Goal: Task Accomplishment & Management: Complete application form

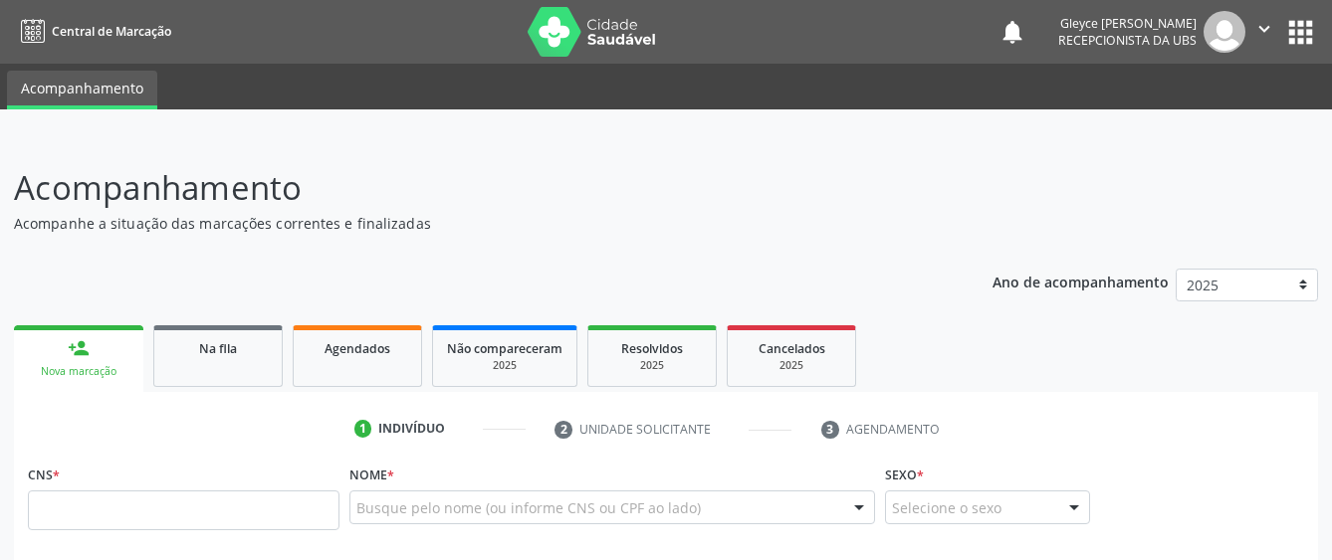
scroll to position [330, 0]
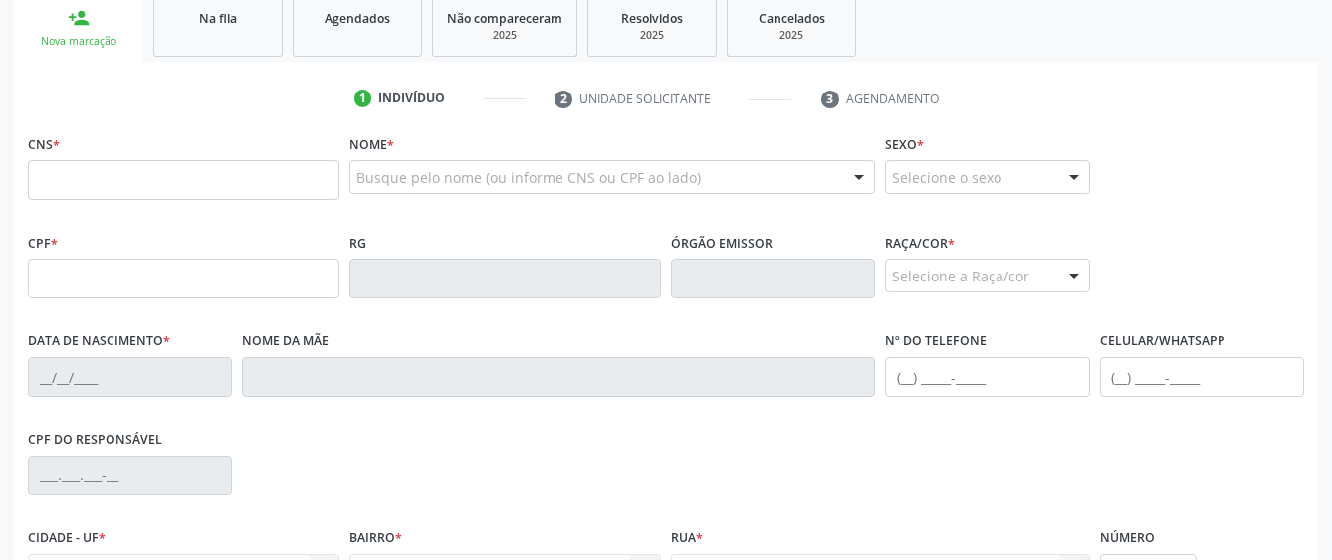
click at [598, 100] on li "2 Unidade solicitante" at bounding box center [673, 100] width 267 height 34
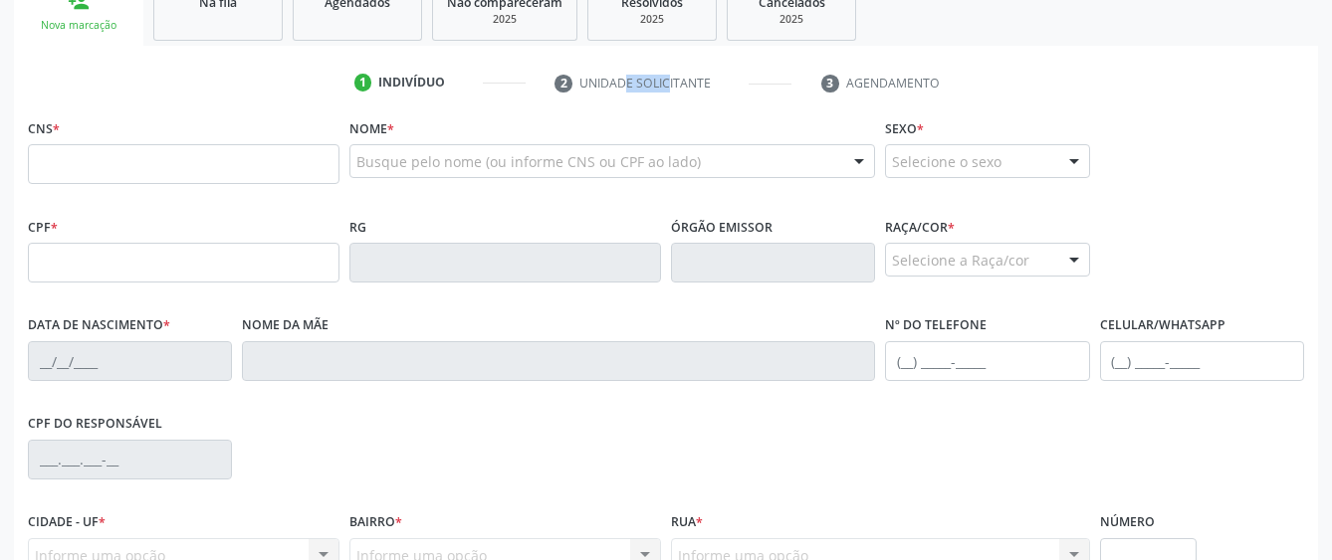
scroll to position [360, 0]
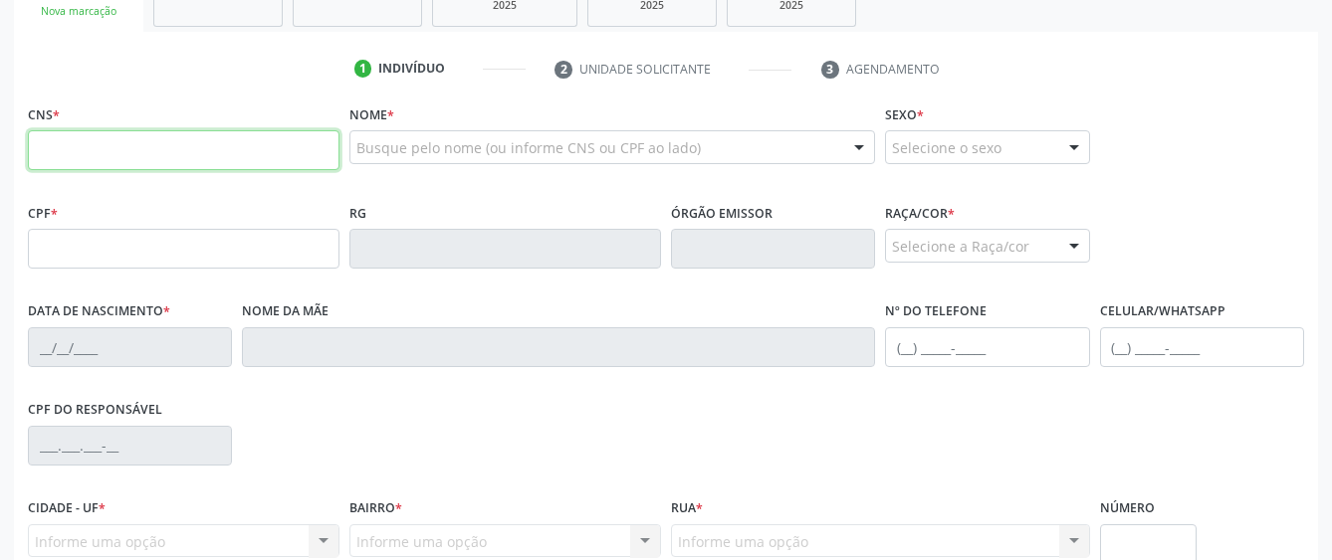
click at [186, 158] on input "text" at bounding box center [184, 150] width 312 height 40
click at [159, 149] on input "text" at bounding box center [184, 150] width 312 height 40
paste input "709 6026 8964 4072"
type input "709 6026 8964 4072"
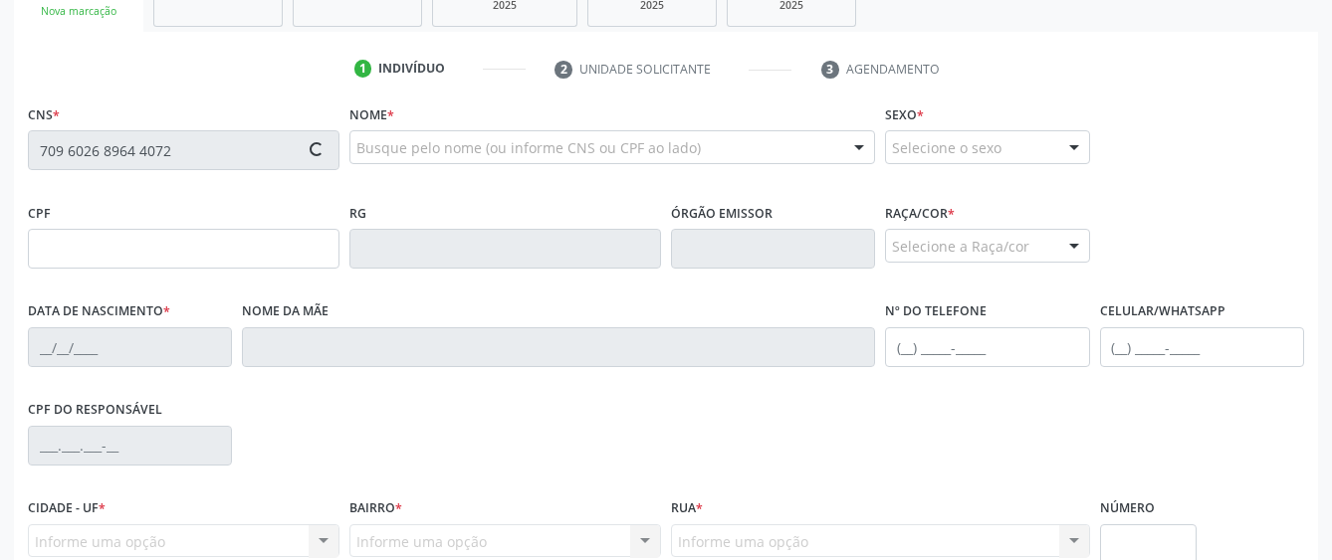
type input "038.415.044-69"
type input "16[DATE]"
type input "[PERSON_NAME]"
type input "[PHONE_NUMBER]"
type input "06"
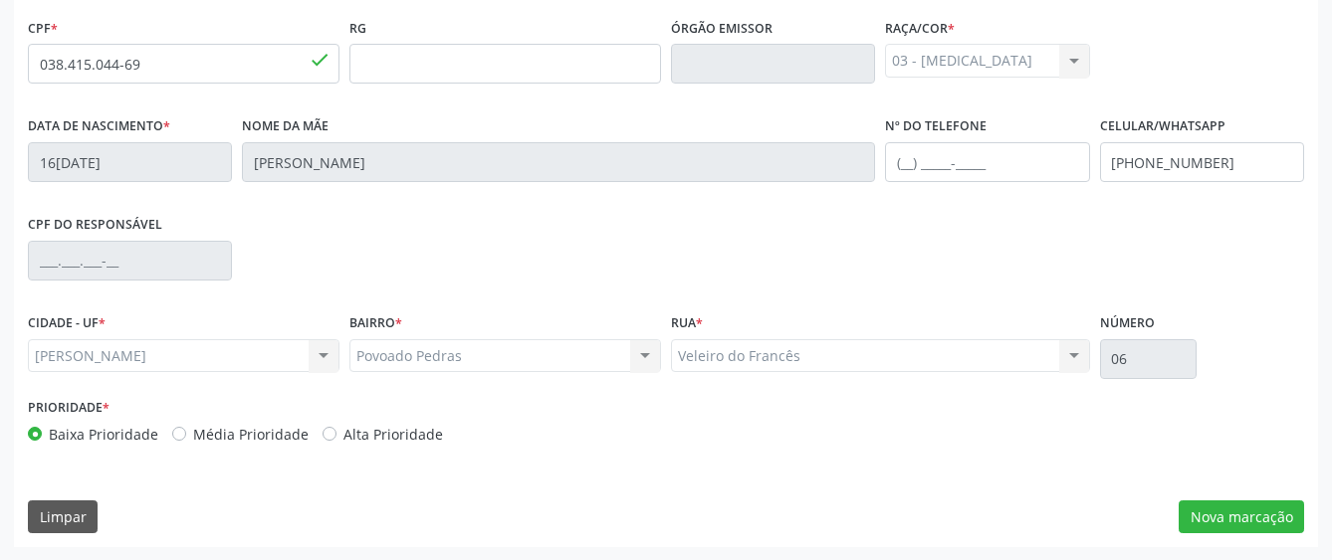
scroll to position [546, 0]
click at [1248, 519] on button "Nova marcação" at bounding box center [1241, 517] width 125 height 34
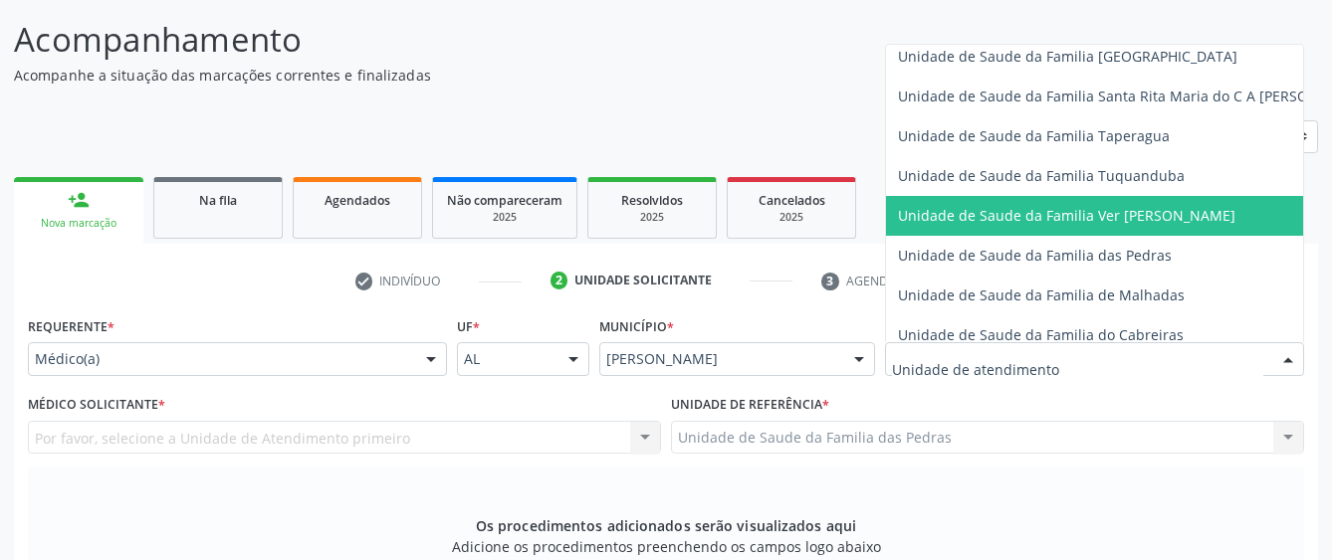
scroll to position [1394, 0]
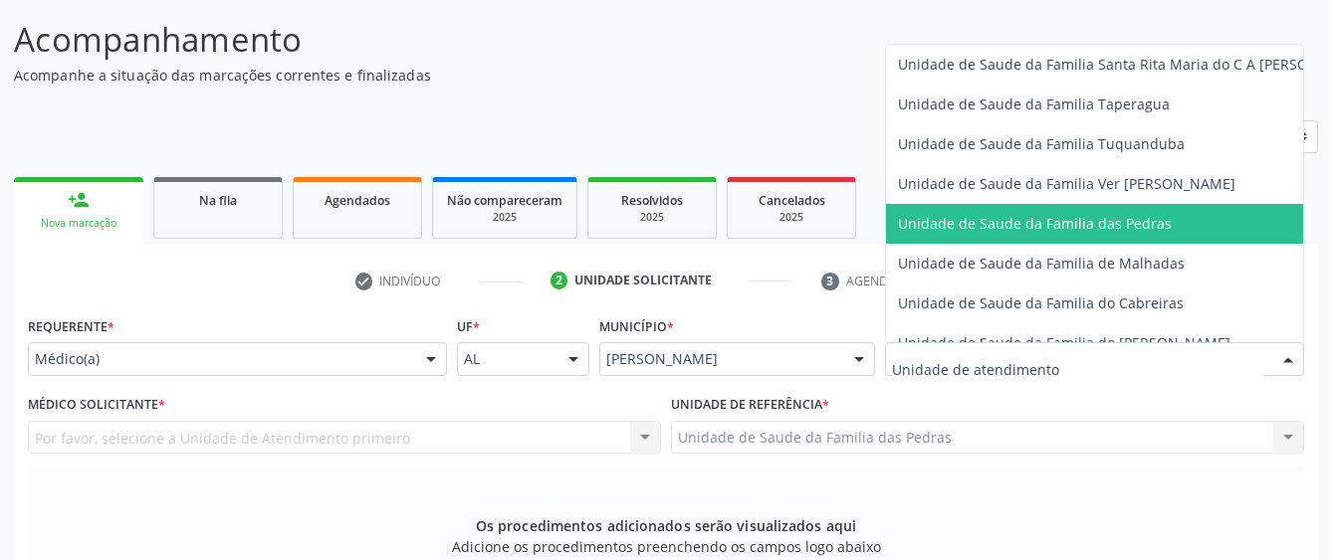
click at [965, 233] on span "Unidade de Saude da Familia das Pedras" at bounding box center [1035, 223] width 274 height 19
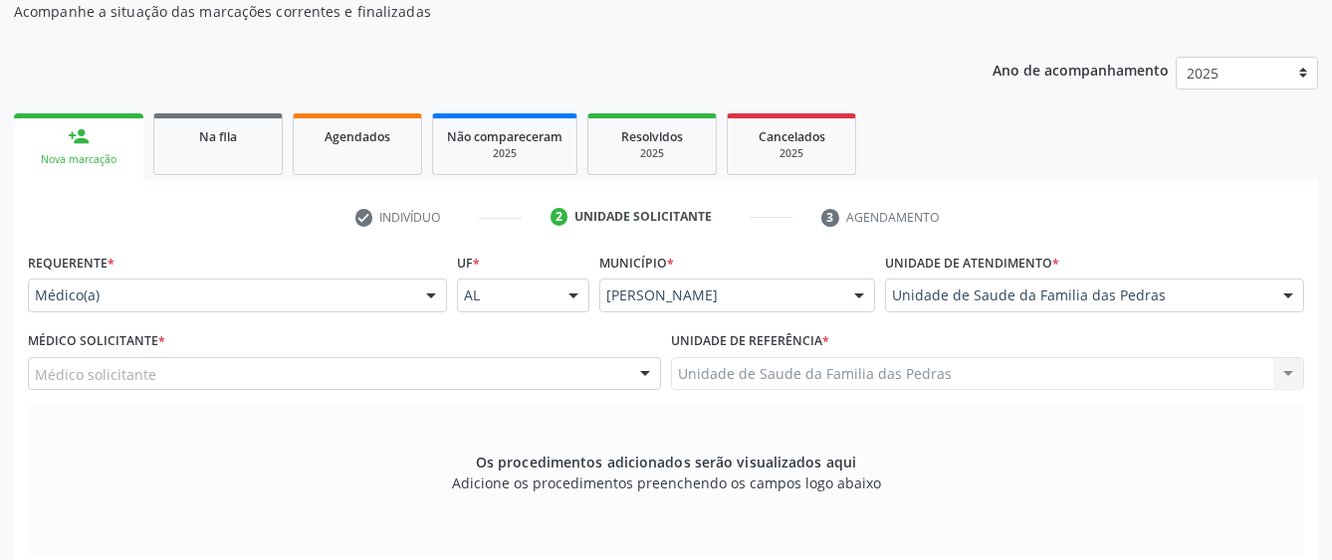
scroll to position [248, 0]
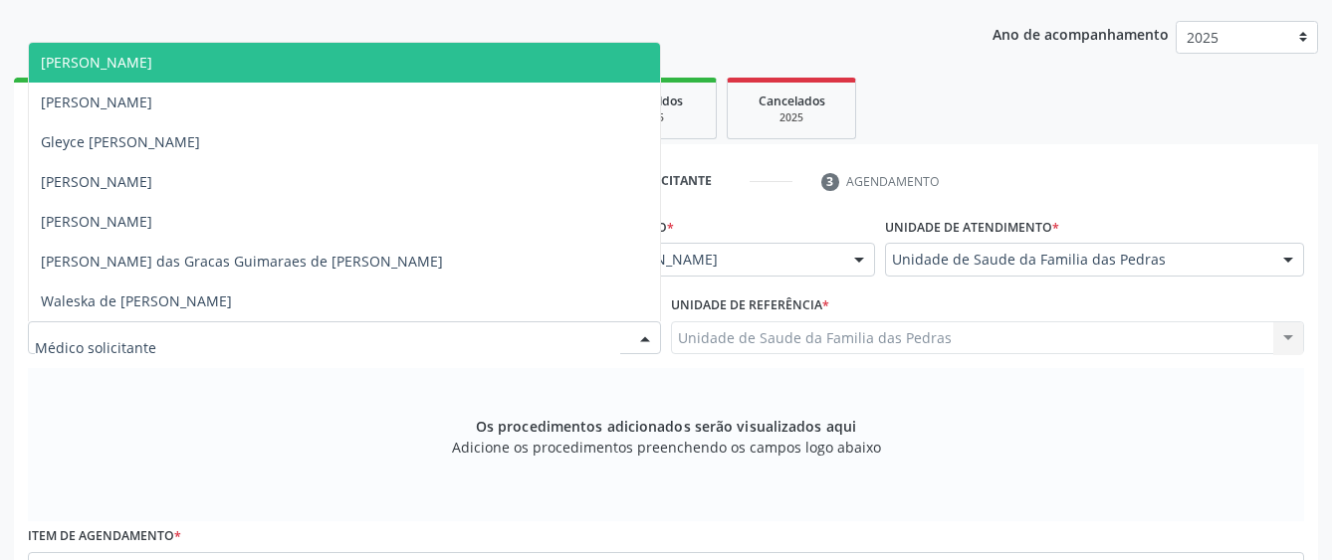
click at [579, 334] on div at bounding box center [344, 339] width 633 height 34
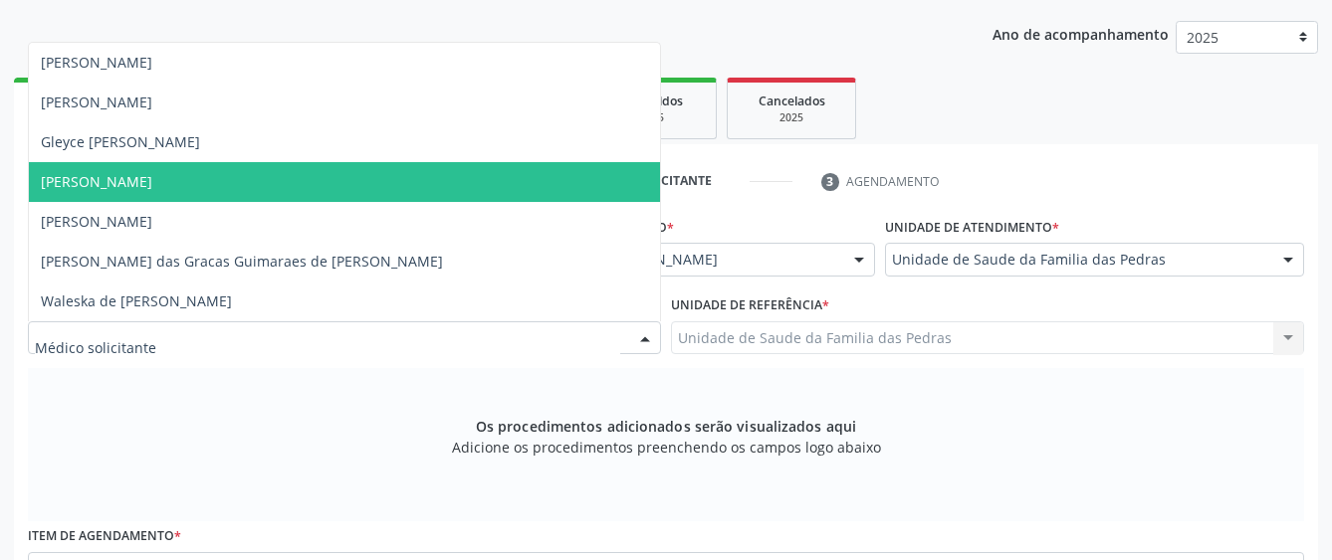
click at [546, 187] on span "[PERSON_NAME]" at bounding box center [344, 182] width 631 height 40
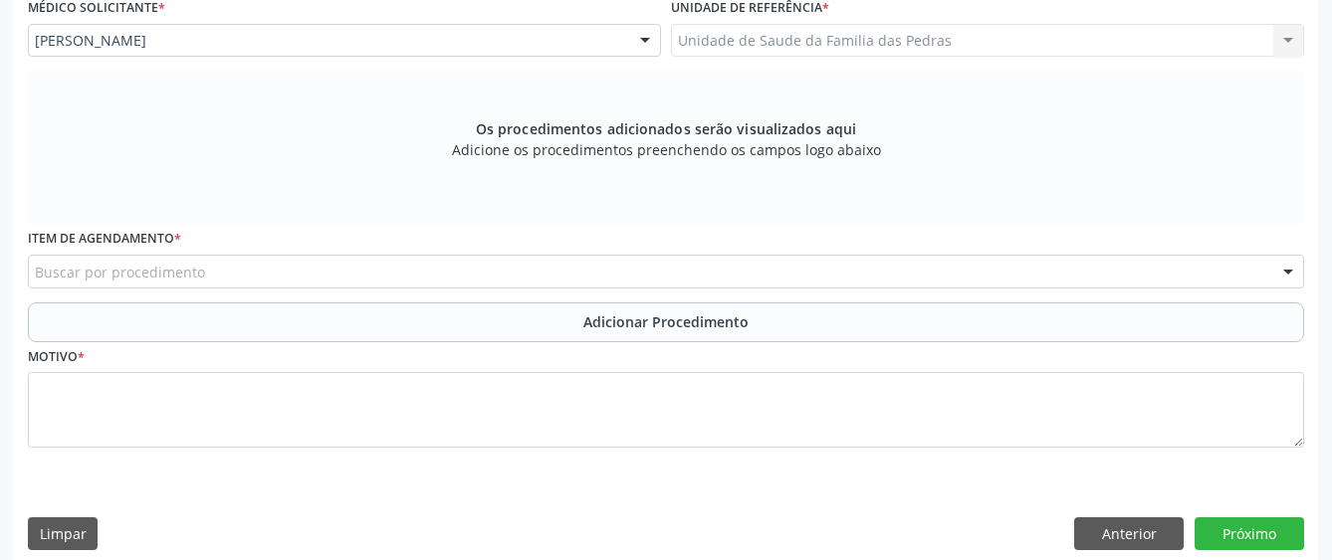
scroll to position [546, 0]
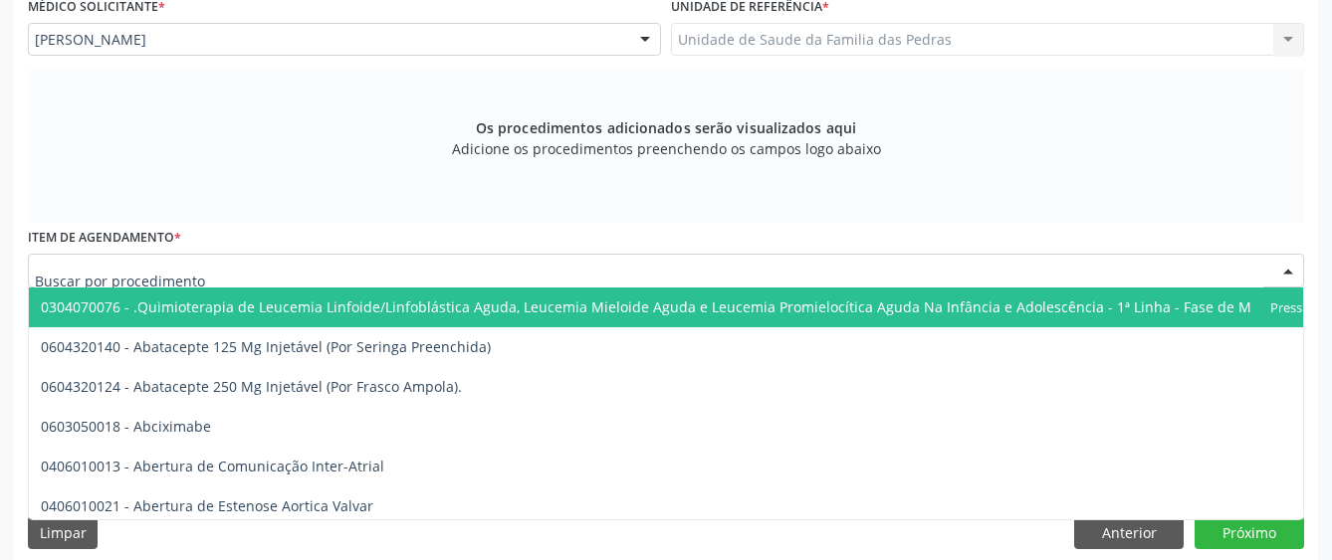
click at [648, 267] on div at bounding box center [666, 271] width 1276 height 34
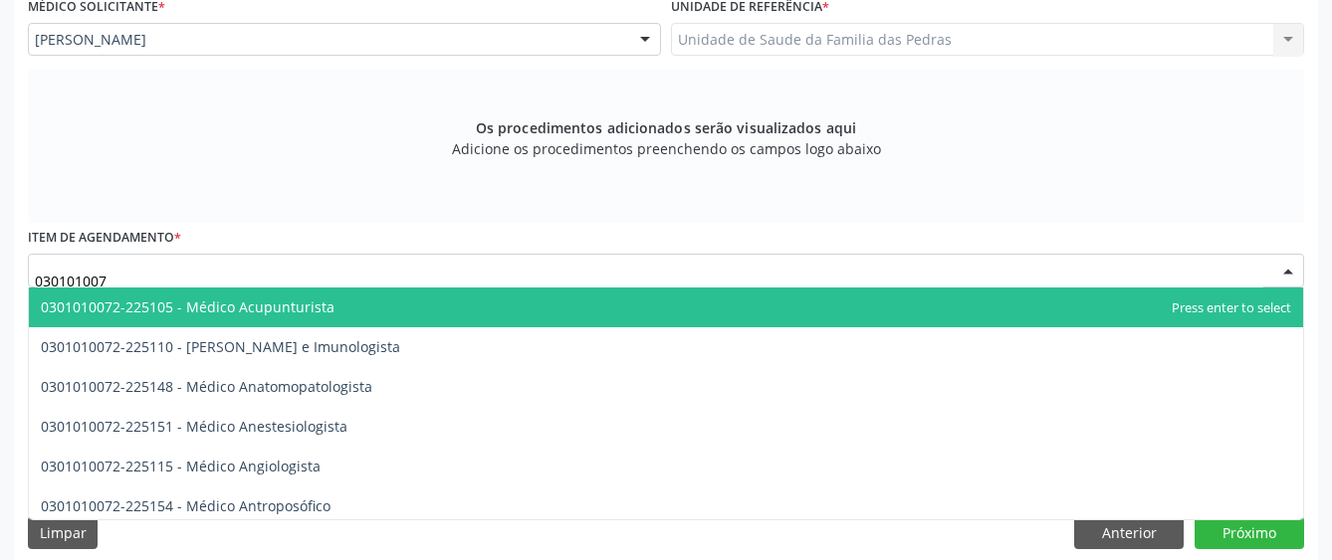
type input "0301010072"
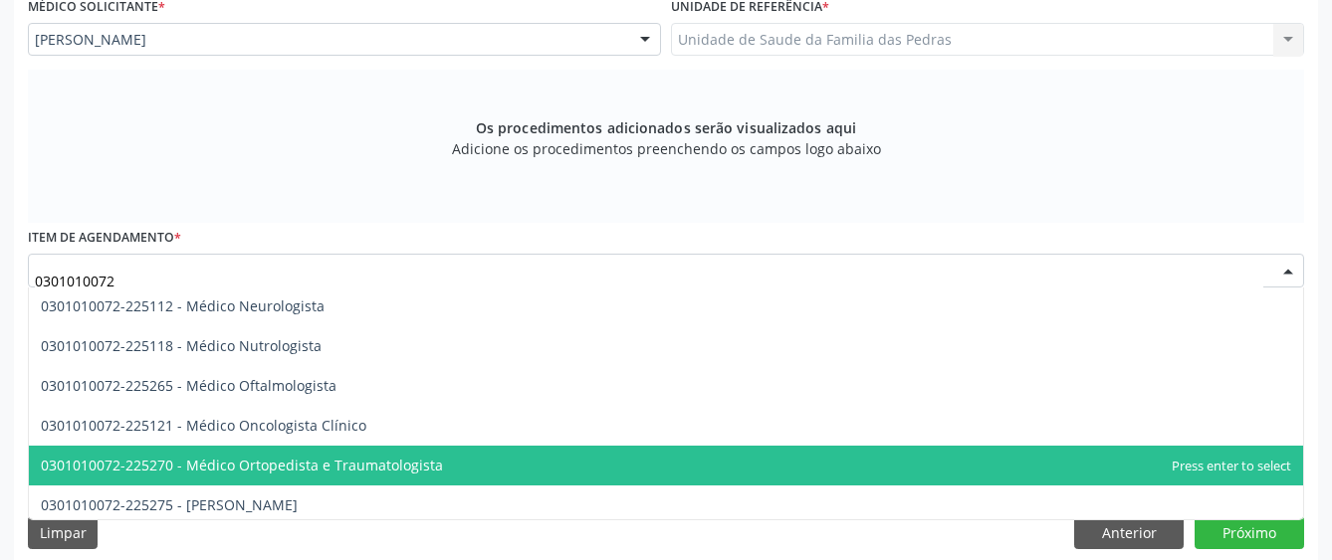
scroll to position [1593, 0]
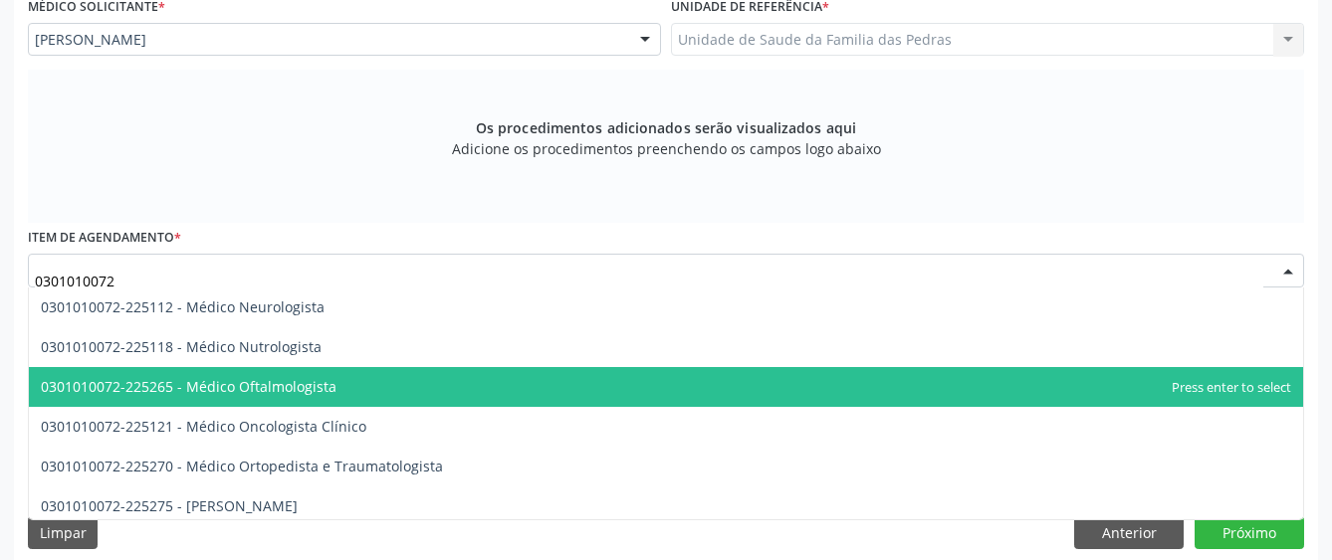
click at [564, 384] on span "0301010072-225265 - Médico Oftalmologista" at bounding box center [666, 387] width 1274 height 40
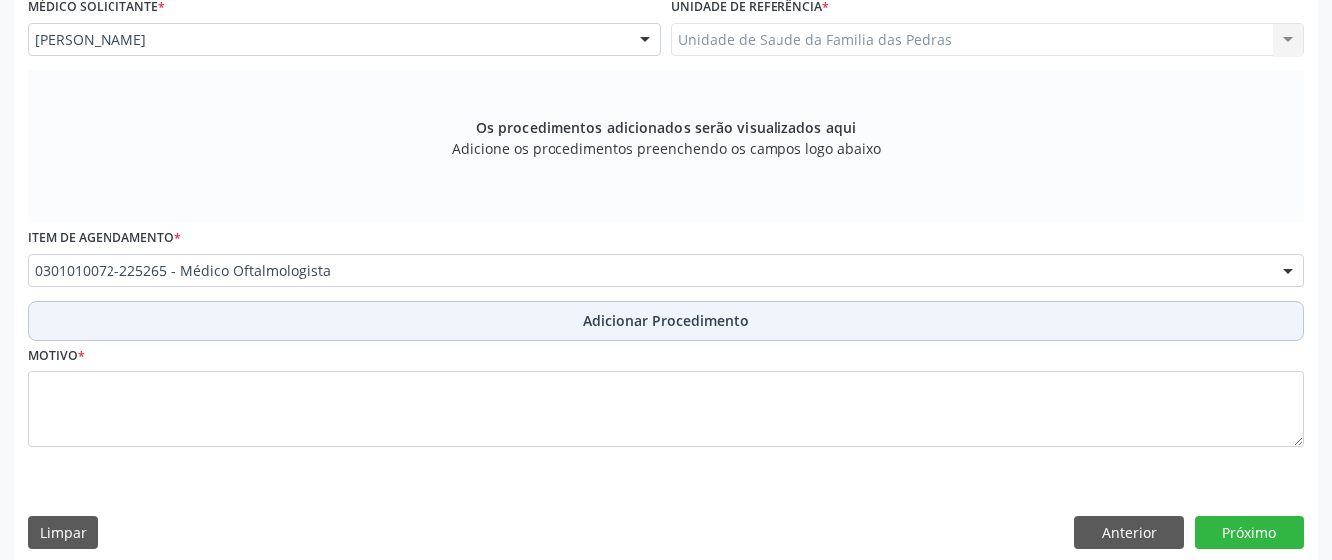
click at [580, 328] on button "Adicionar Procedimento" at bounding box center [666, 322] width 1276 height 40
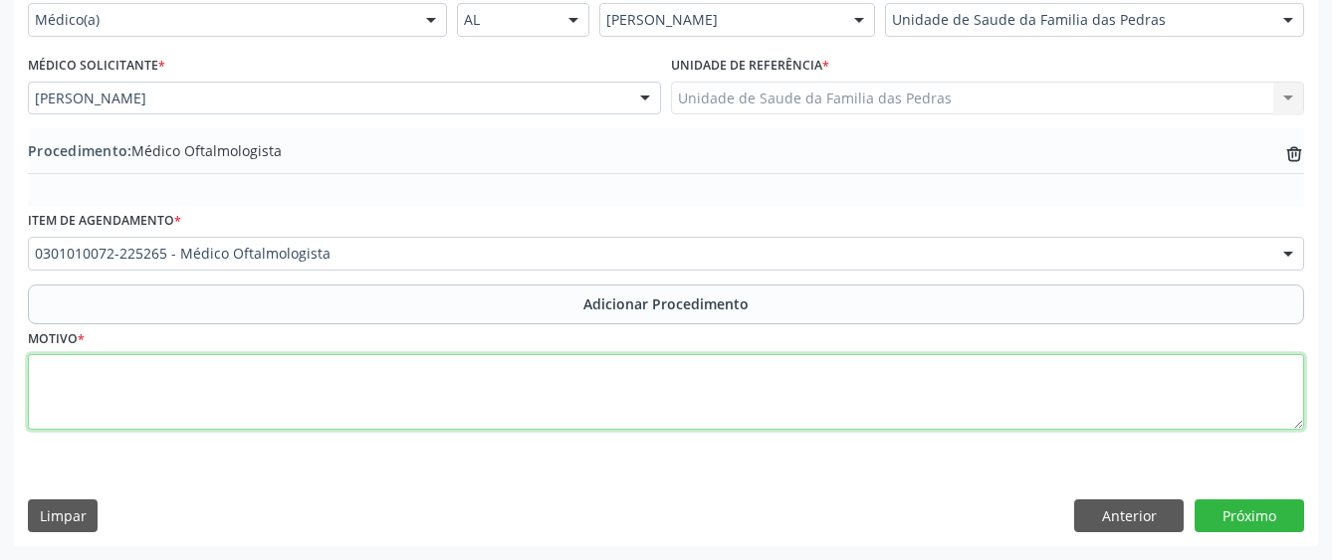
click at [522, 386] on textarea at bounding box center [666, 392] width 1276 height 76
type textarea "e"
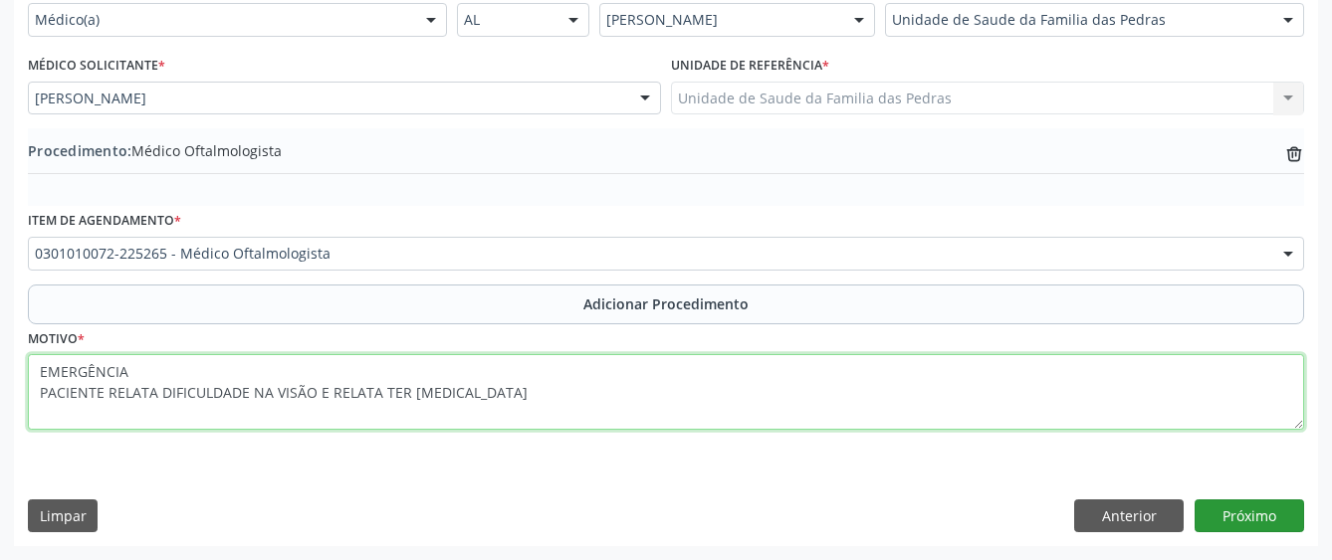
type textarea "EMERGÊNCIA PACIENTE RELATA DIFICULDADE NA VISÃO E RELATA TER [MEDICAL_DATA]"
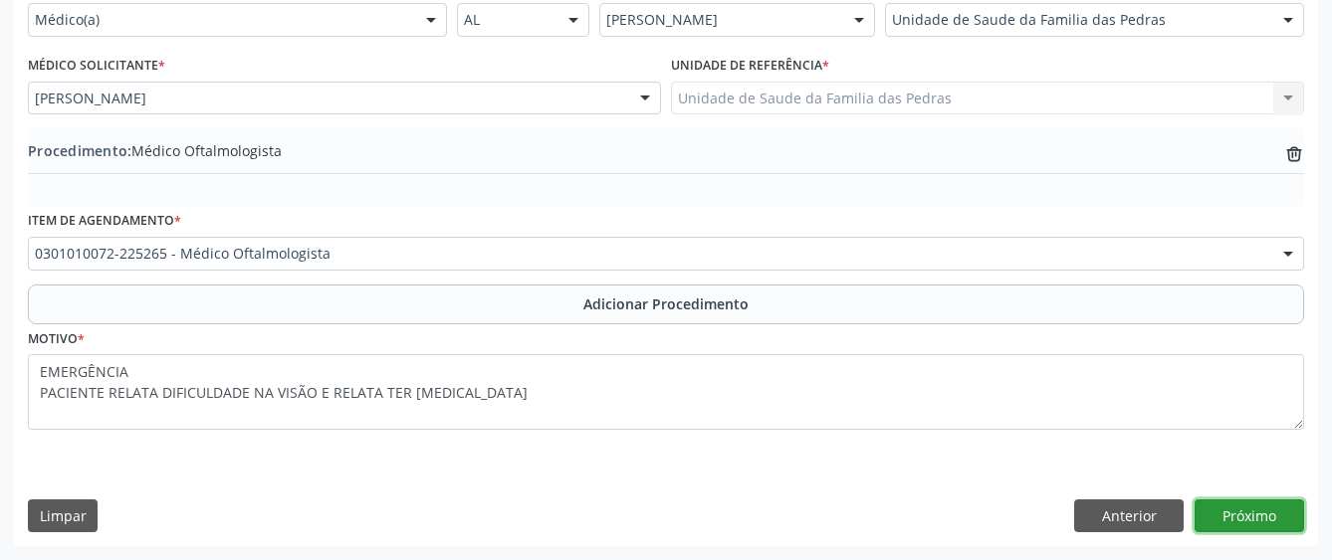
click at [1249, 514] on button "Próximo" at bounding box center [1248, 517] width 109 height 34
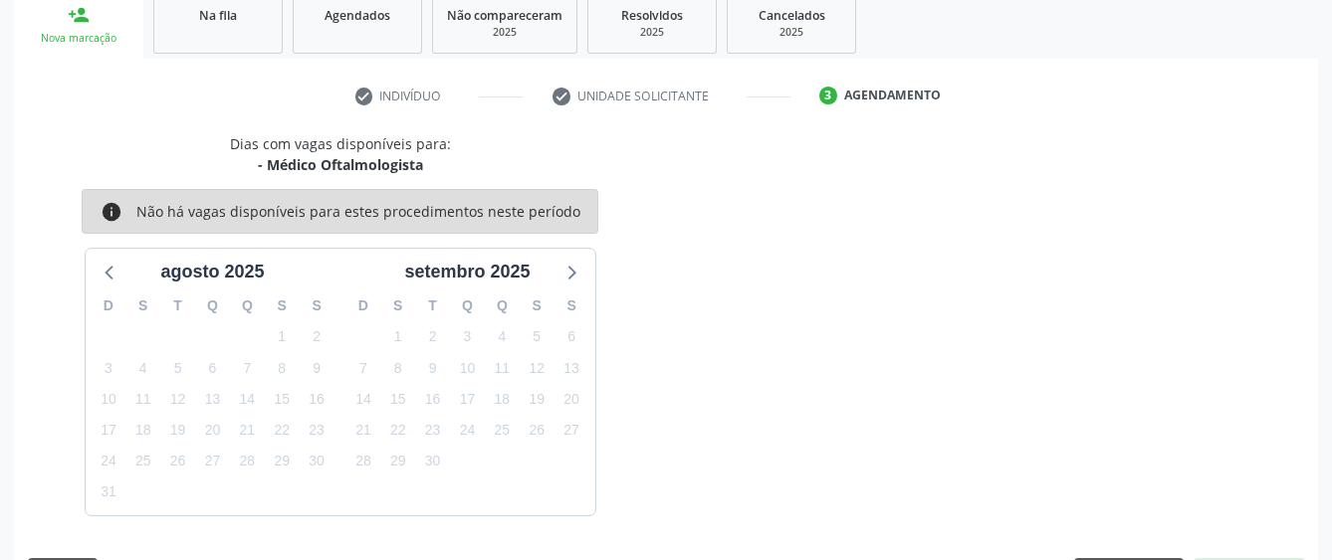
scroll to position [392, 0]
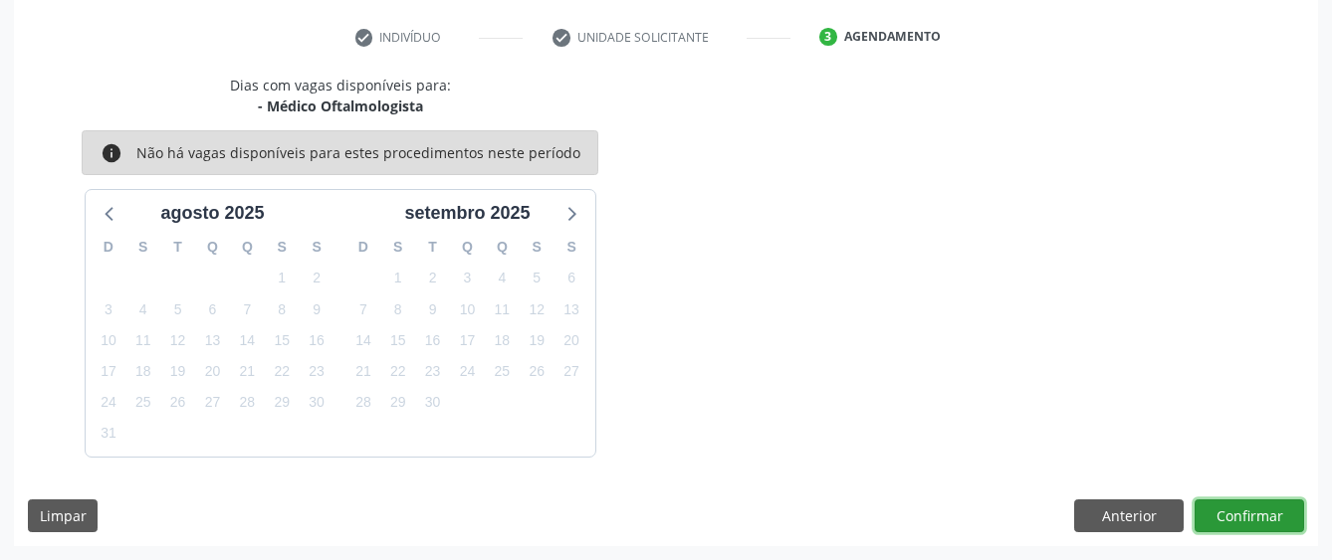
click at [1226, 517] on button "Confirmar" at bounding box center [1248, 517] width 109 height 34
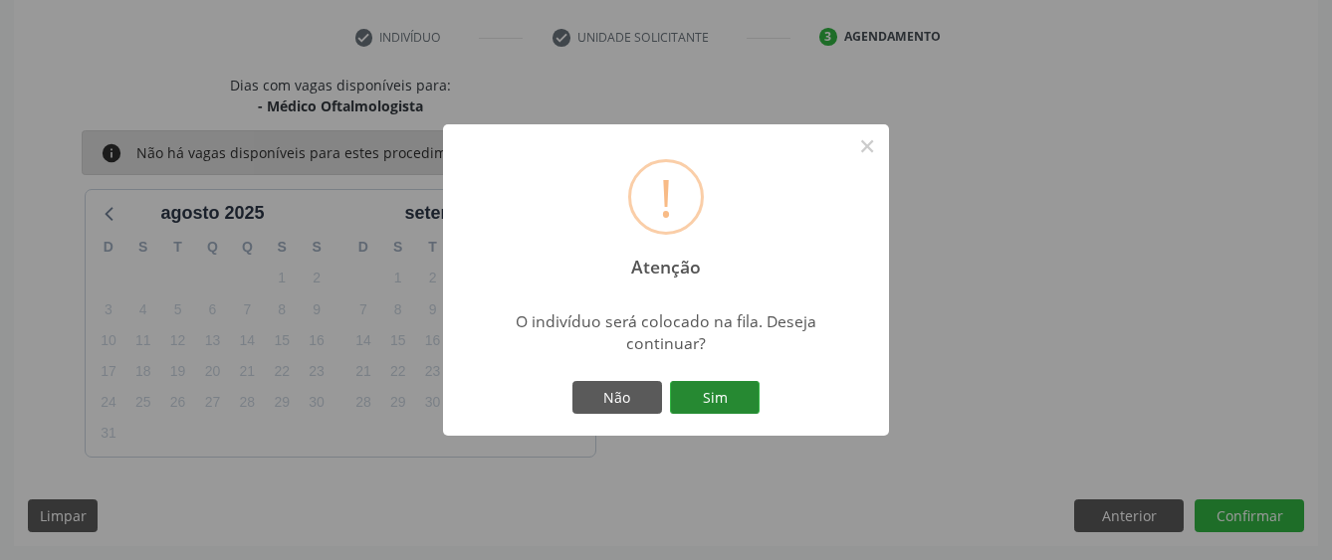
click at [712, 397] on button "Sim" at bounding box center [715, 398] width 90 height 34
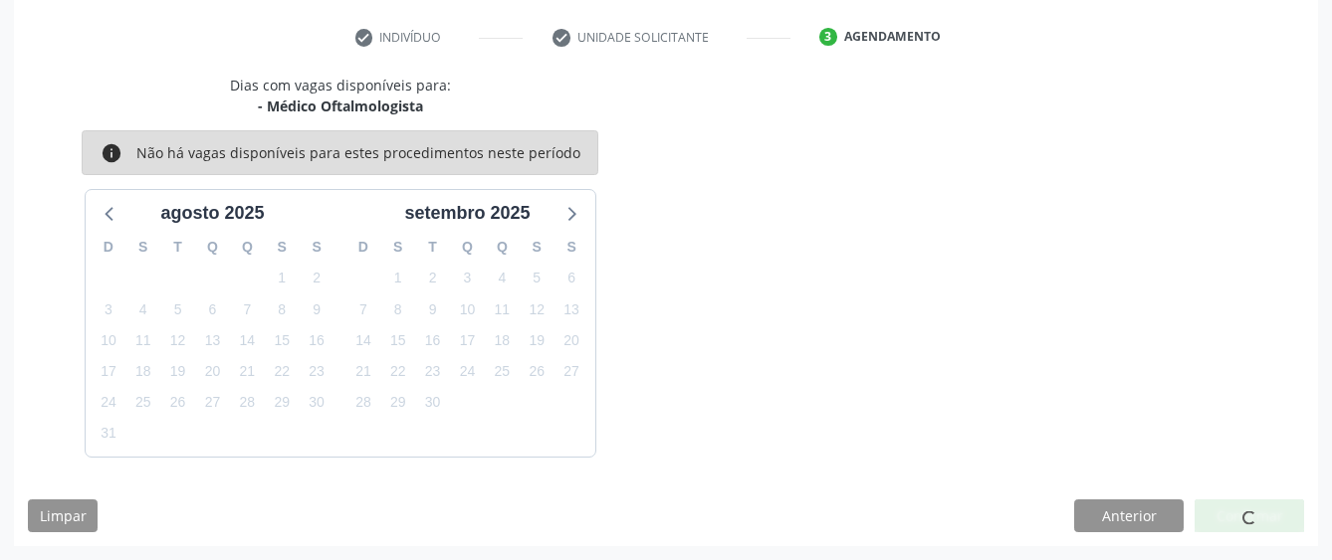
scroll to position [131, 0]
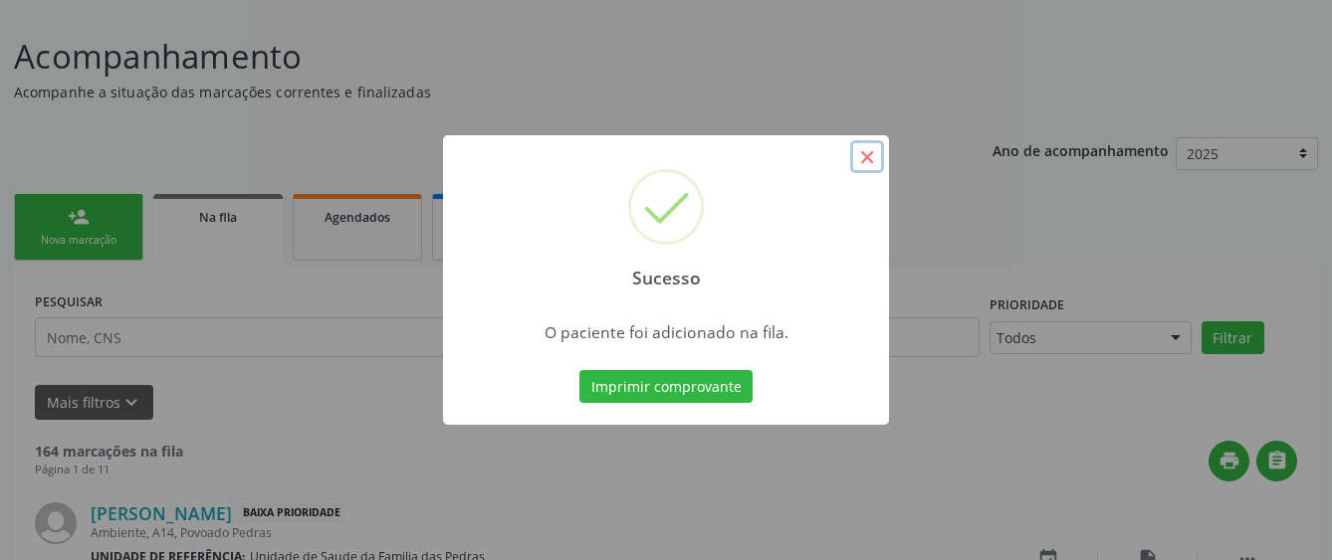
click at [874, 156] on button "×" at bounding box center [867, 157] width 34 height 34
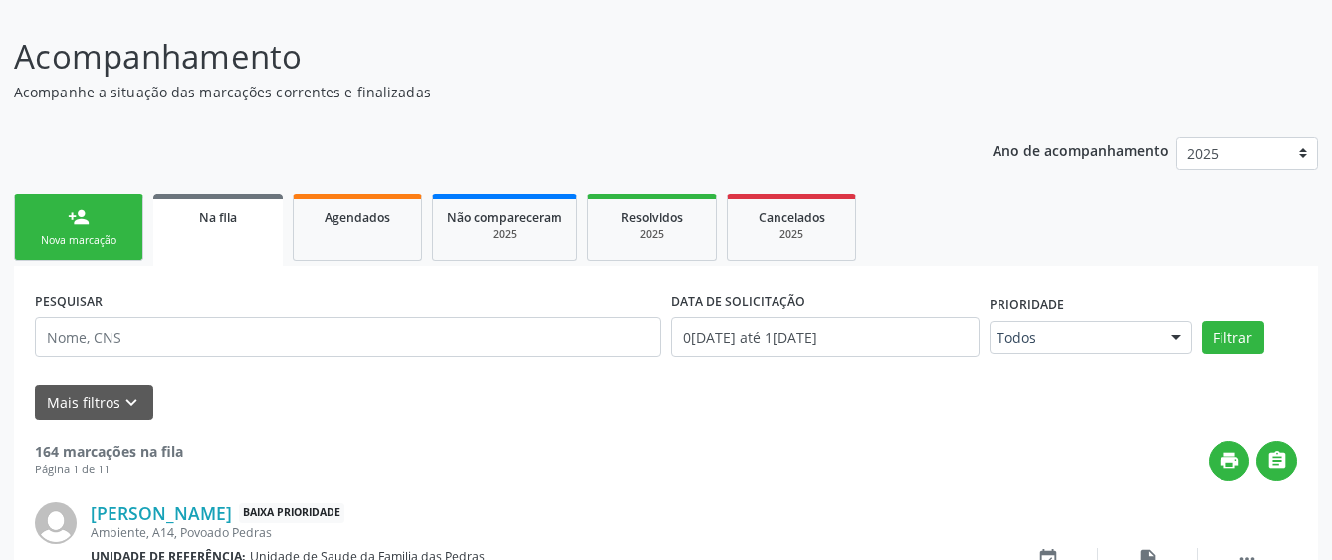
click at [111, 223] on link "person_add Nova marcação" at bounding box center [78, 227] width 129 height 67
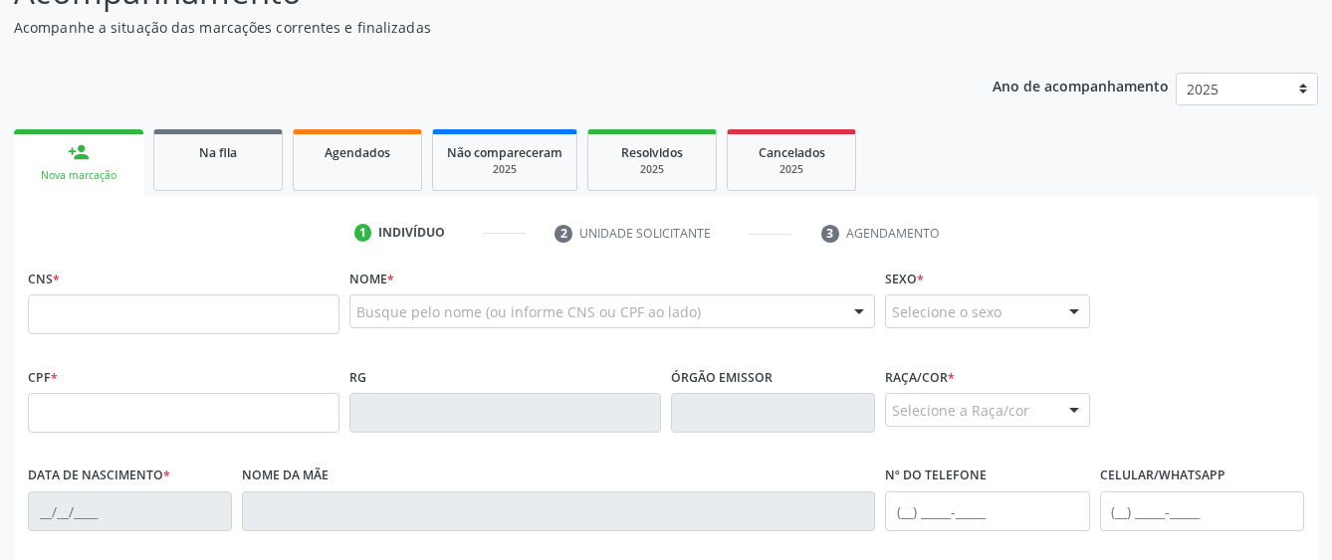
scroll to position [231, 0]
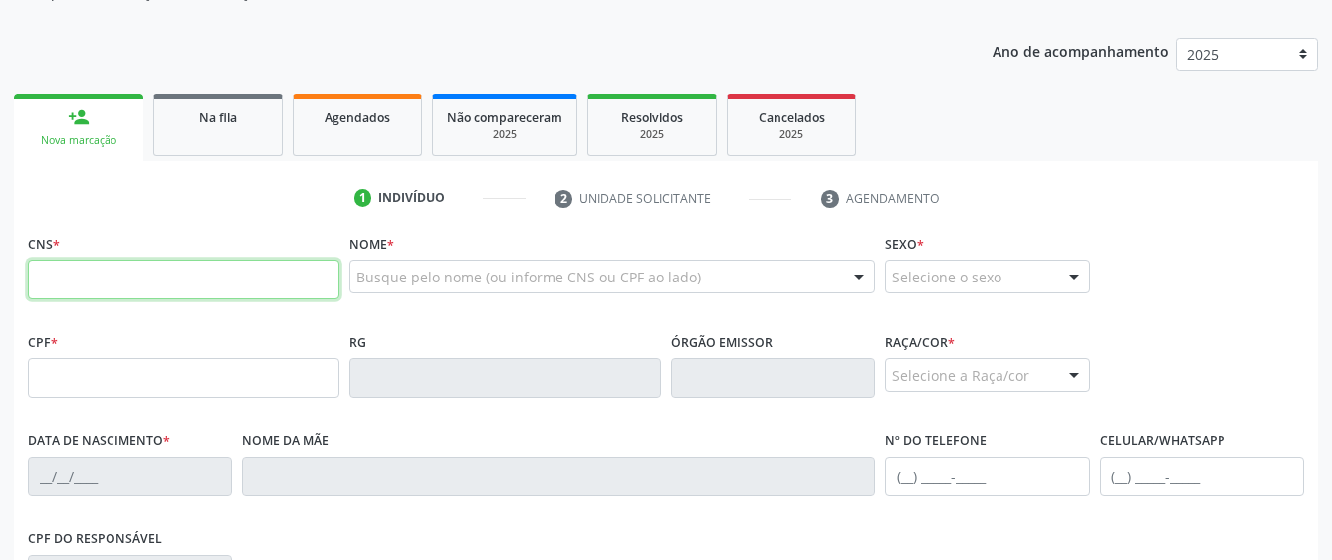
click at [98, 277] on input "text" at bounding box center [184, 280] width 312 height 40
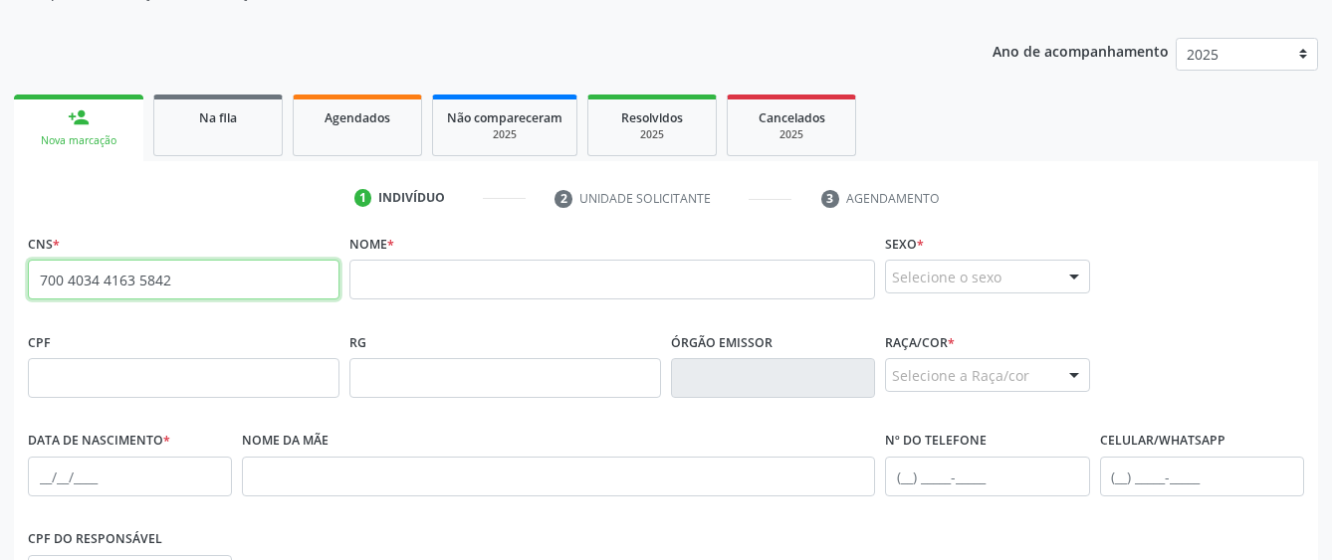
click at [191, 270] on input "700 4034 4163 5842" at bounding box center [184, 280] width 312 height 40
type input "700 0083 2196 9504"
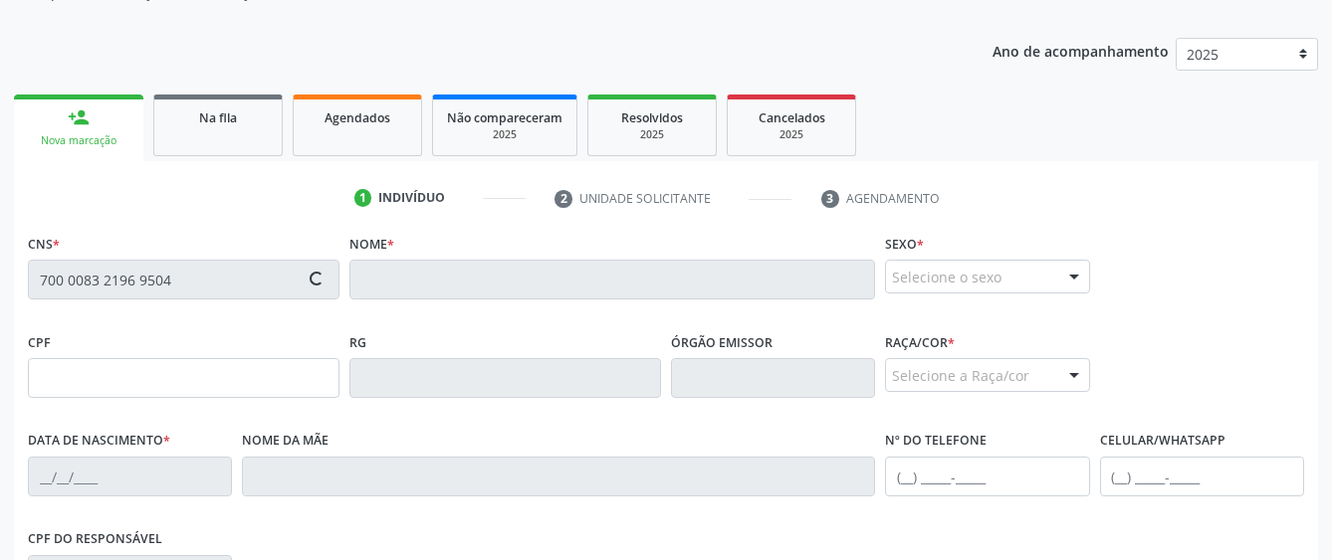
type input "678.928.174-68"
type input "12[DATE]"
type input "[PERSON_NAME]"
type input "[PHONE_NUMBER]"
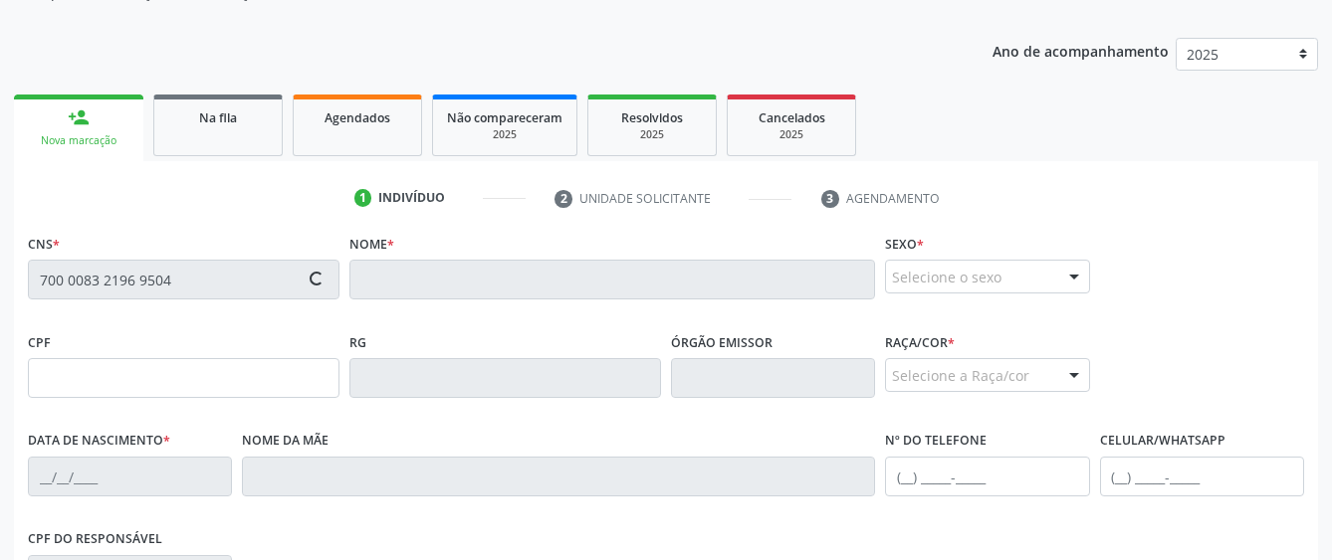
type input "56"
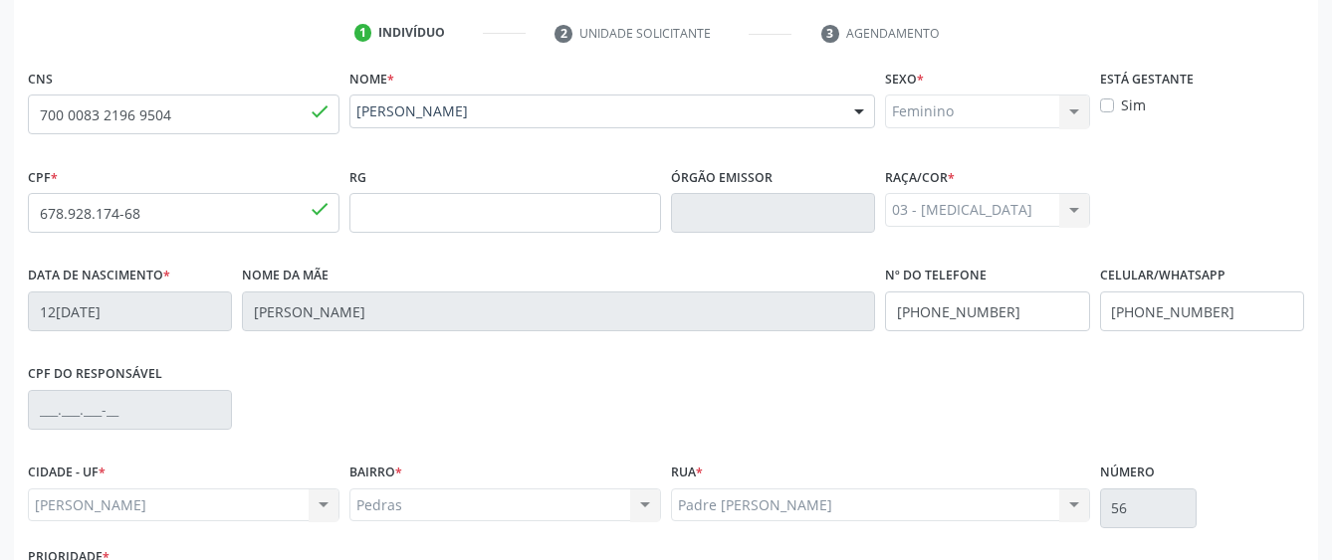
scroll to position [546, 0]
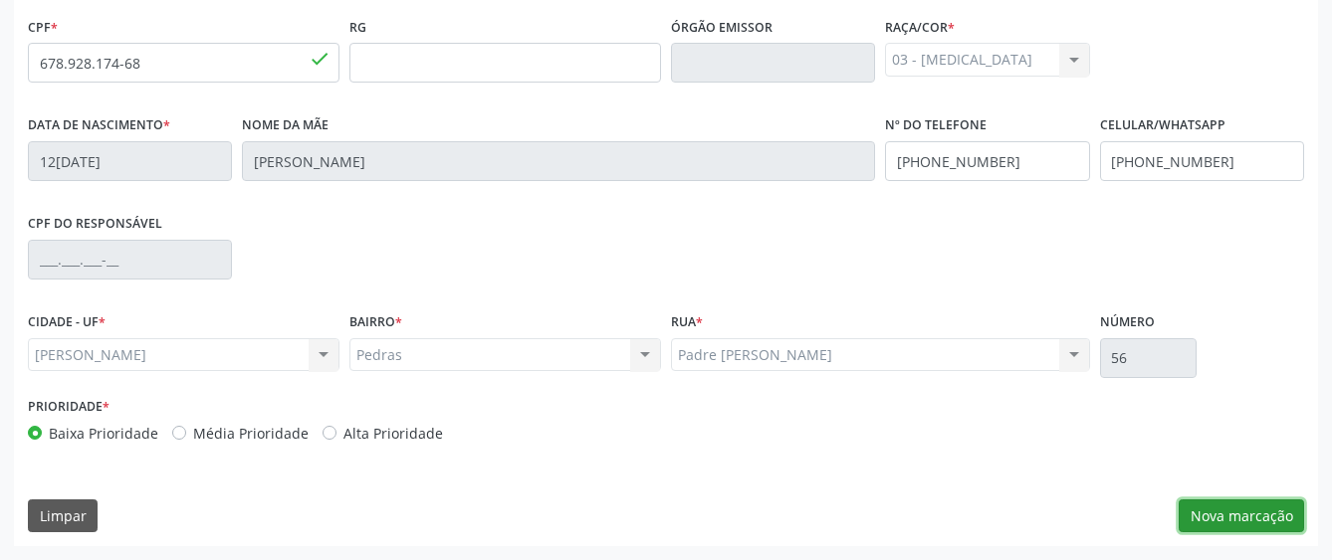
click at [1240, 520] on button "Nova marcação" at bounding box center [1241, 517] width 125 height 34
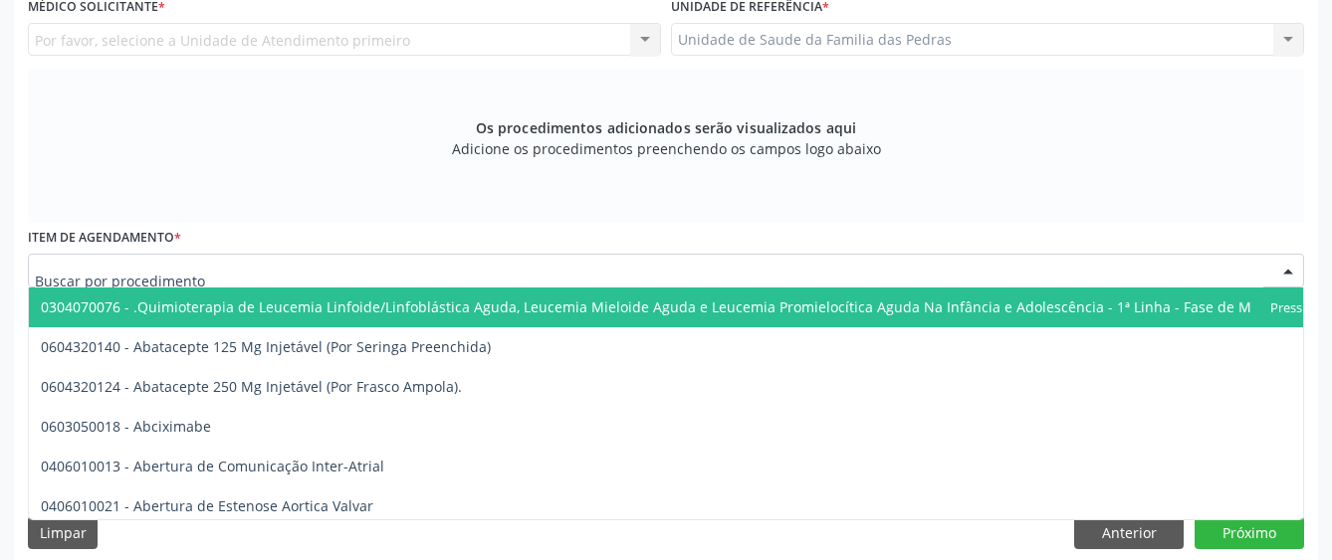
click at [744, 267] on div at bounding box center [666, 271] width 1276 height 34
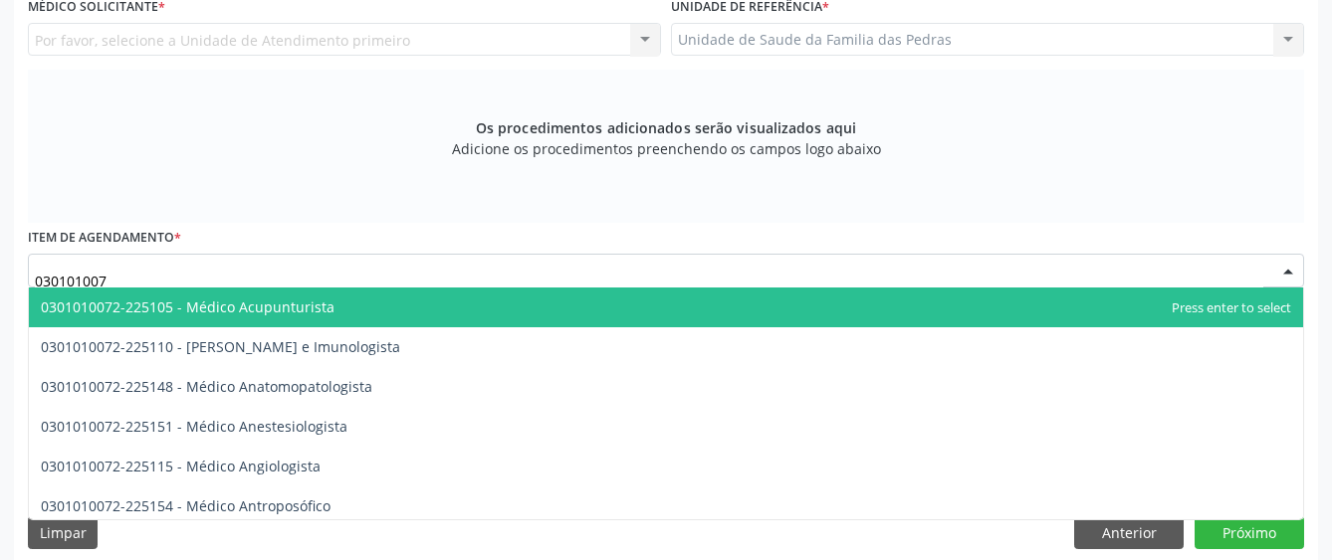
type input "0301010072"
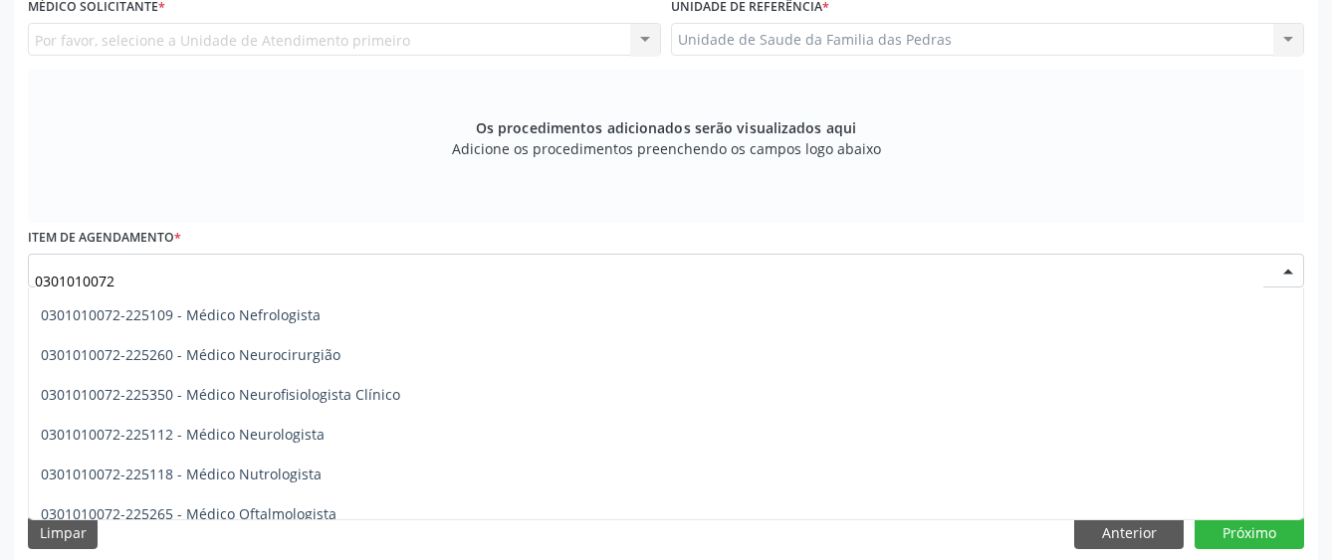
scroll to position [1493, 0]
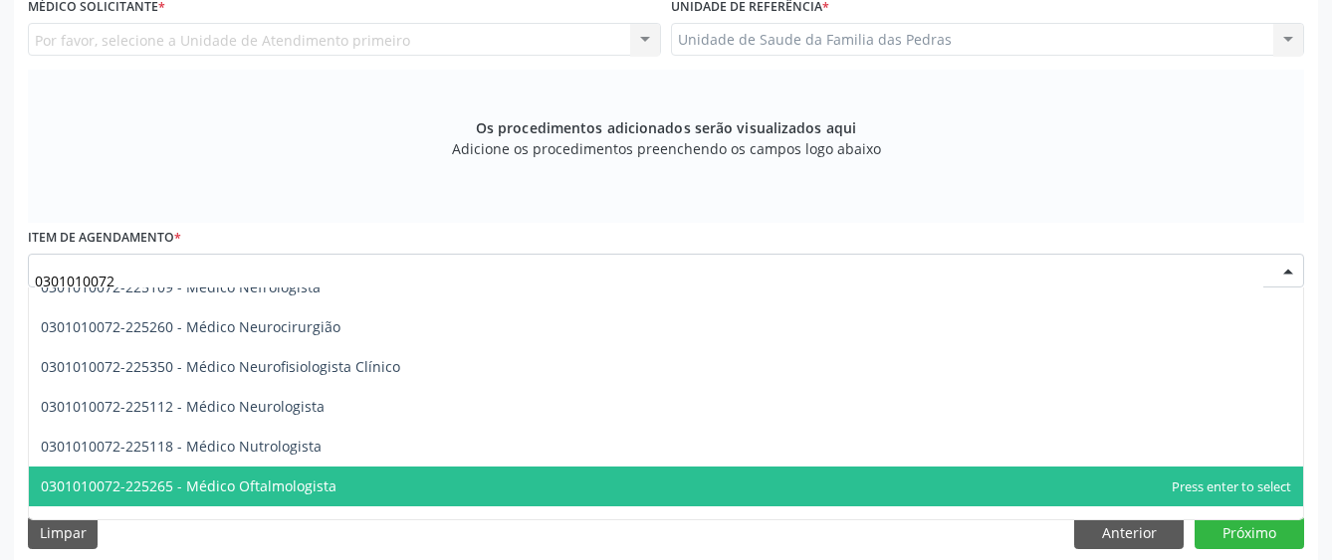
click at [664, 484] on span "0301010072-225265 - Médico Oftalmologista" at bounding box center [666, 487] width 1274 height 40
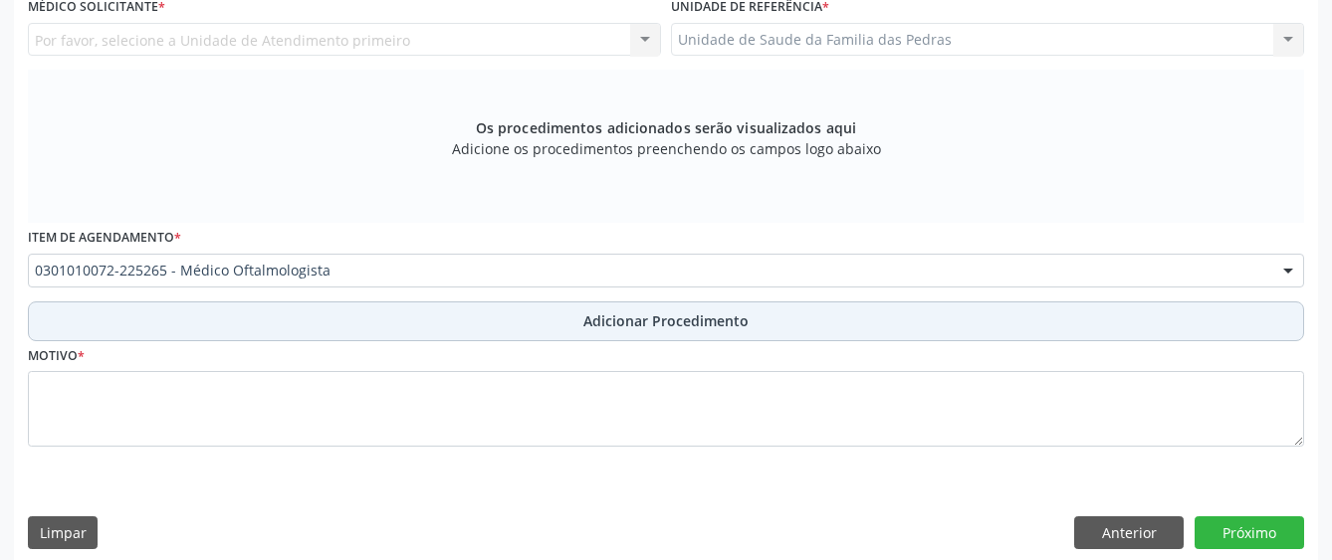
click at [692, 325] on span "Adicionar Procedimento" at bounding box center [665, 321] width 165 height 21
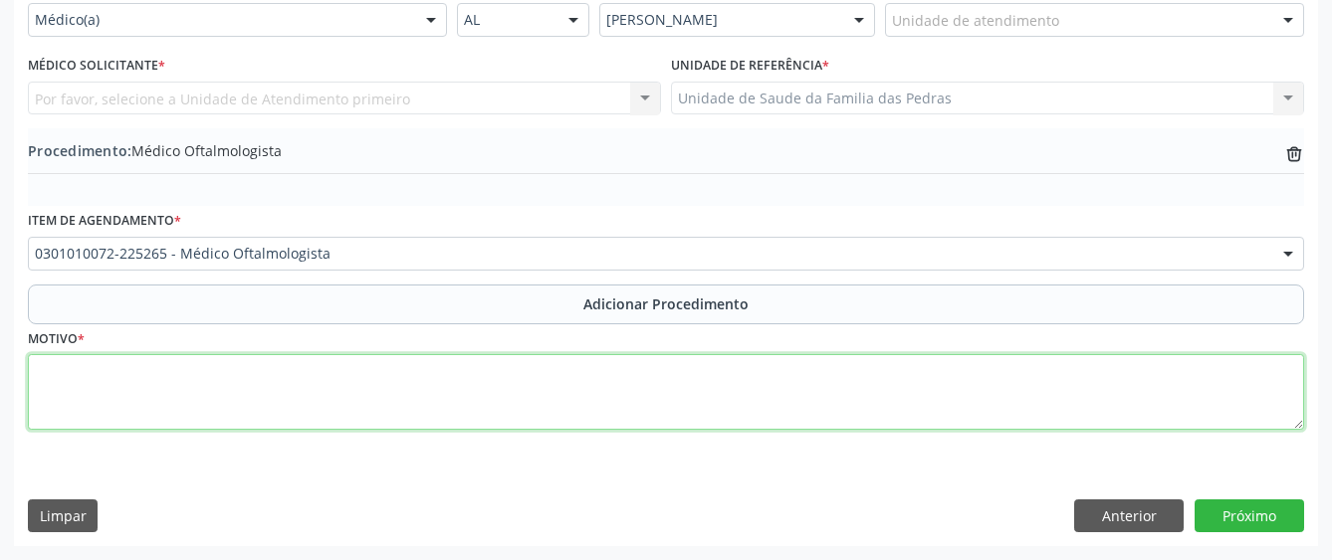
click at [656, 379] on textarea at bounding box center [666, 392] width 1276 height 76
type textarea "DEFICT VISUAL"
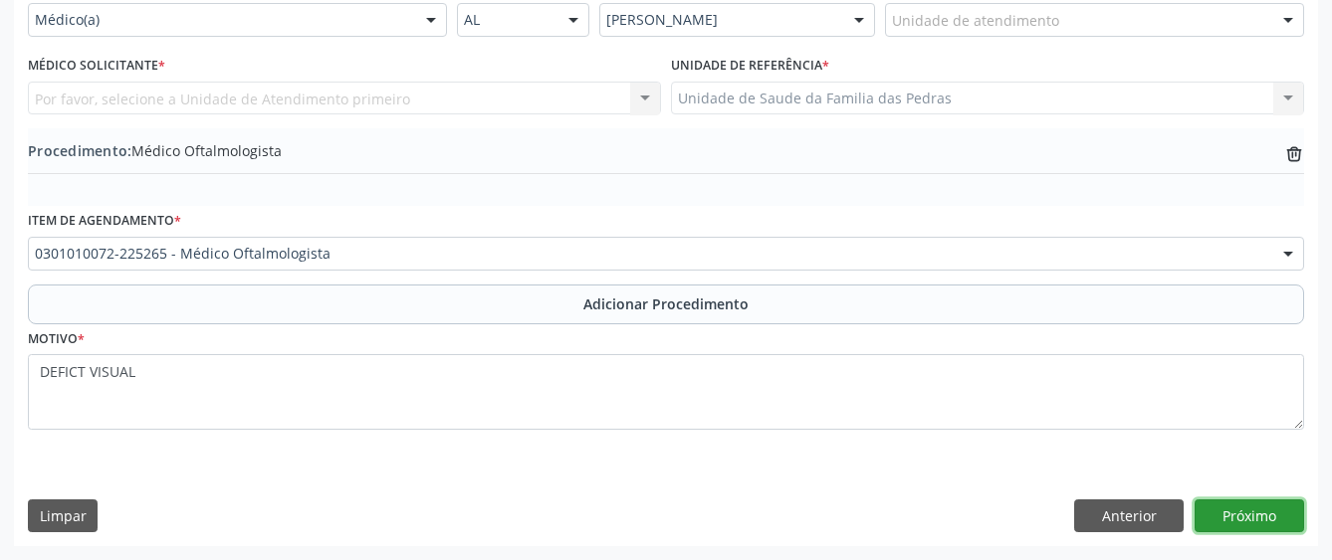
click at [1238, 520] on button "Próximo" at bounding box center [1248, 517] width 109 height 34
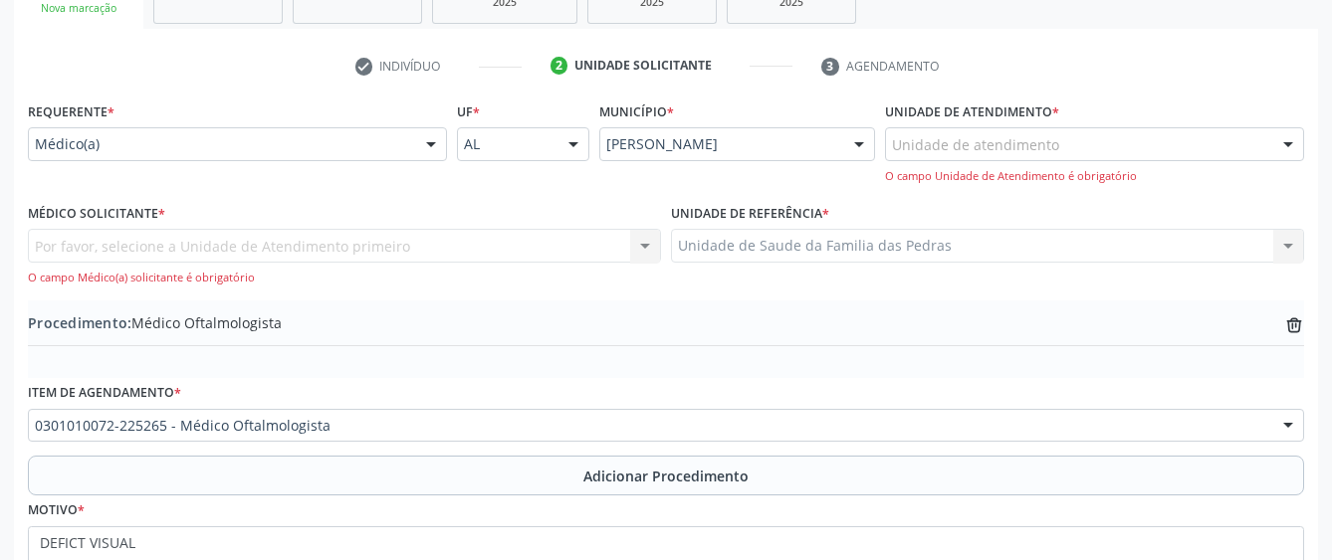
scroll to position [336, 0]
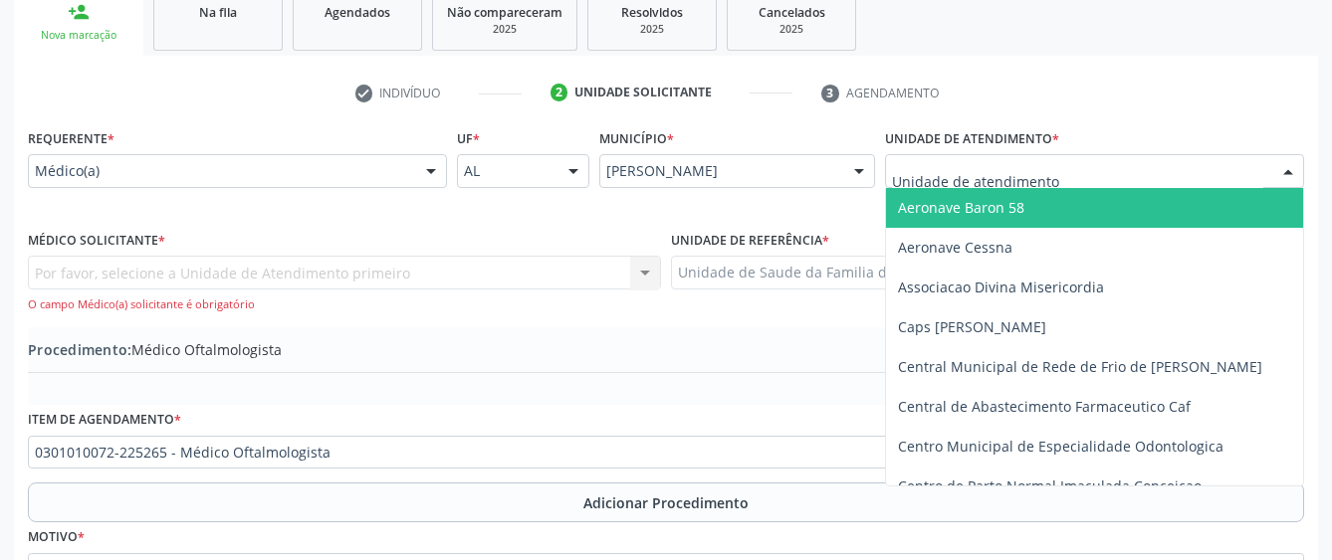
drag, startPoint x: 936, startPoint y: 160, endPoint x: 936, endPoint y: 175, distance: 14.9
click at [936, 169] on div at bounding box center [1094, 171] width 419 height 34
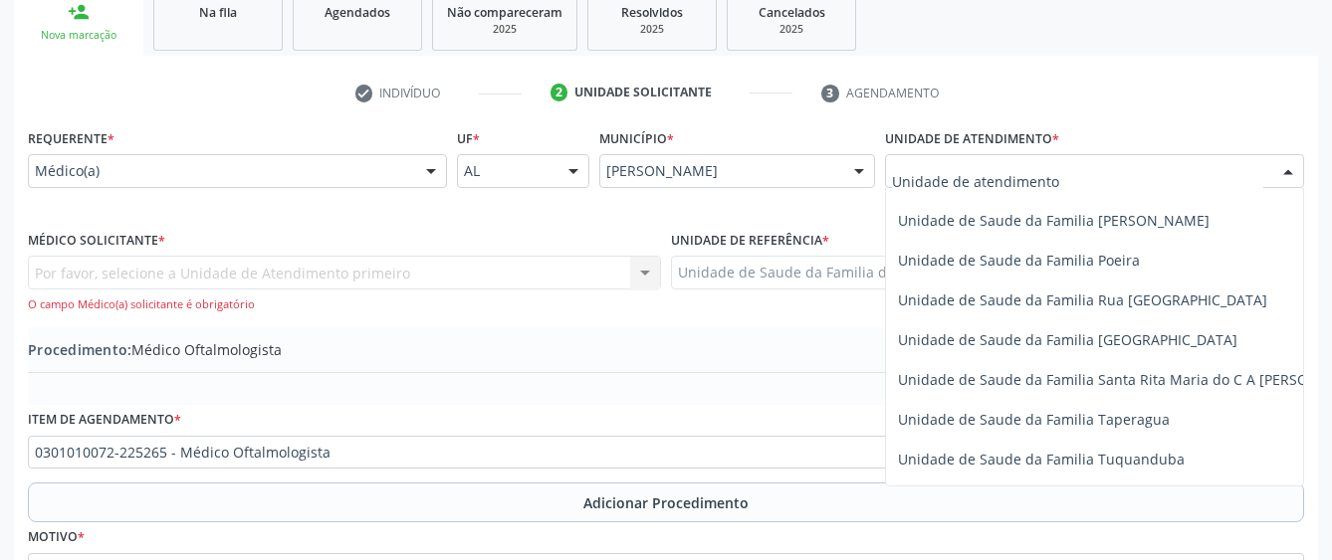
scroll to position [1394, 0]
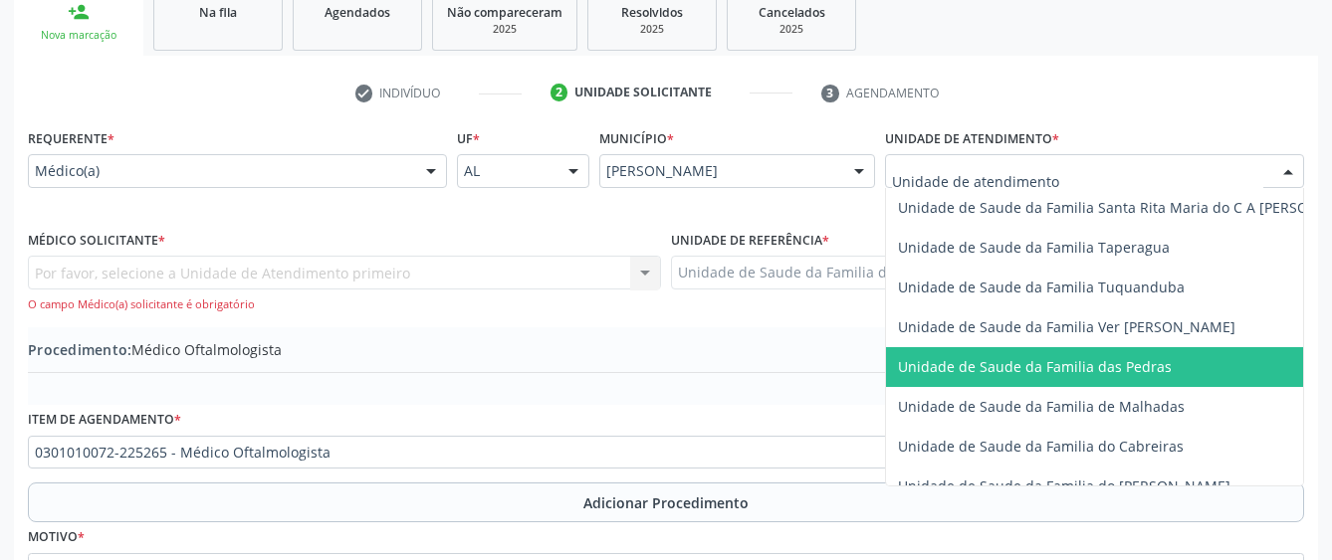
click at [955, 362] on span "Unidade de Saude da Familia das Pedras" at bounding box center [1035, 366] width 274 height 19
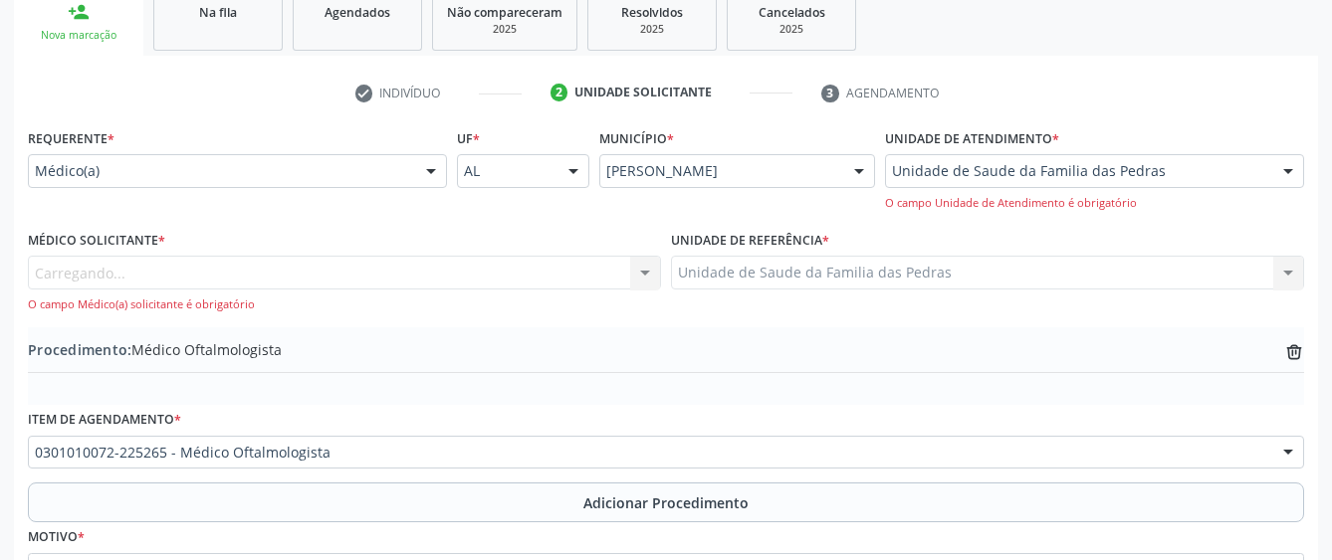
click at [614, 268] on div "Carregando... Nenhum resultado encontrado para: " " Não há nenhuma opção para s…" at bounding box center [344, 284] width 633 height 57
click at [558, 262] on div "Médico solicitante" at bounding box center [344, 273] width 633 height 34
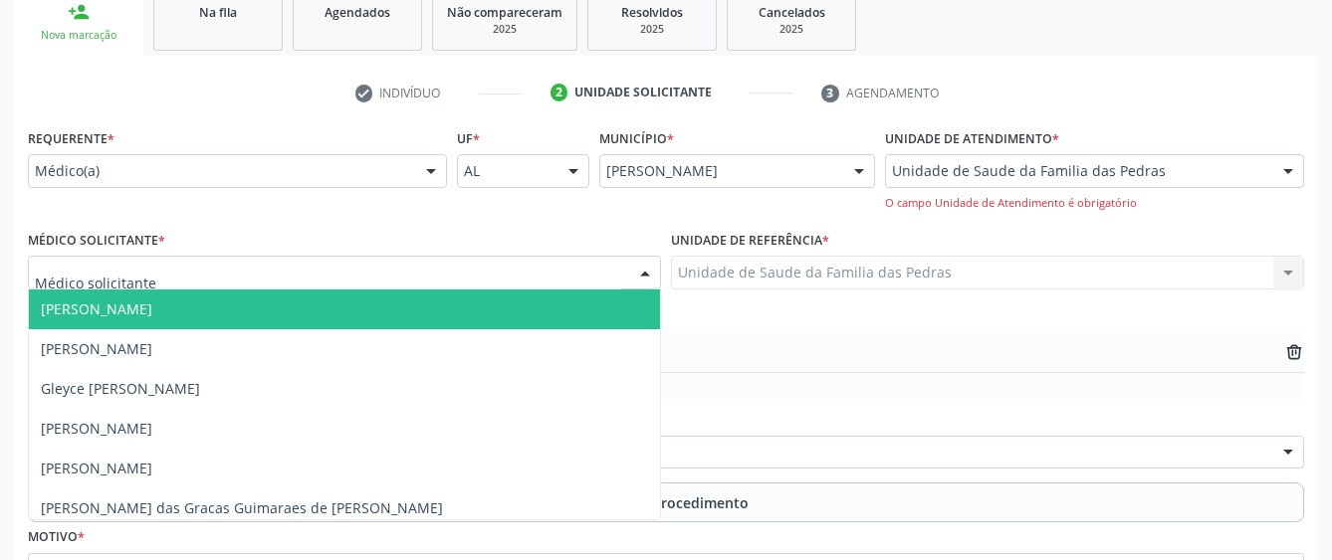
click at [569, 292] on span "[PERSON_NAME]" at bounding box center [344, 310] width 631 height 40
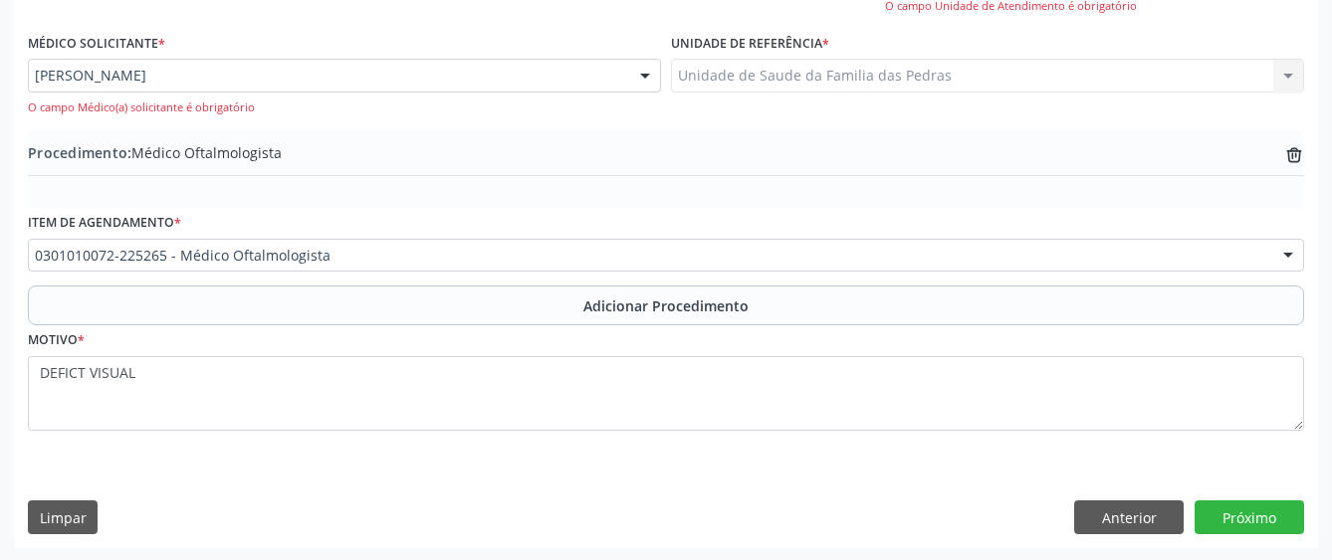
scroll to position [536, 0]
click at [1249, 530] on button "Próximo" at bounding box center [1248, 516] width 109 height 34
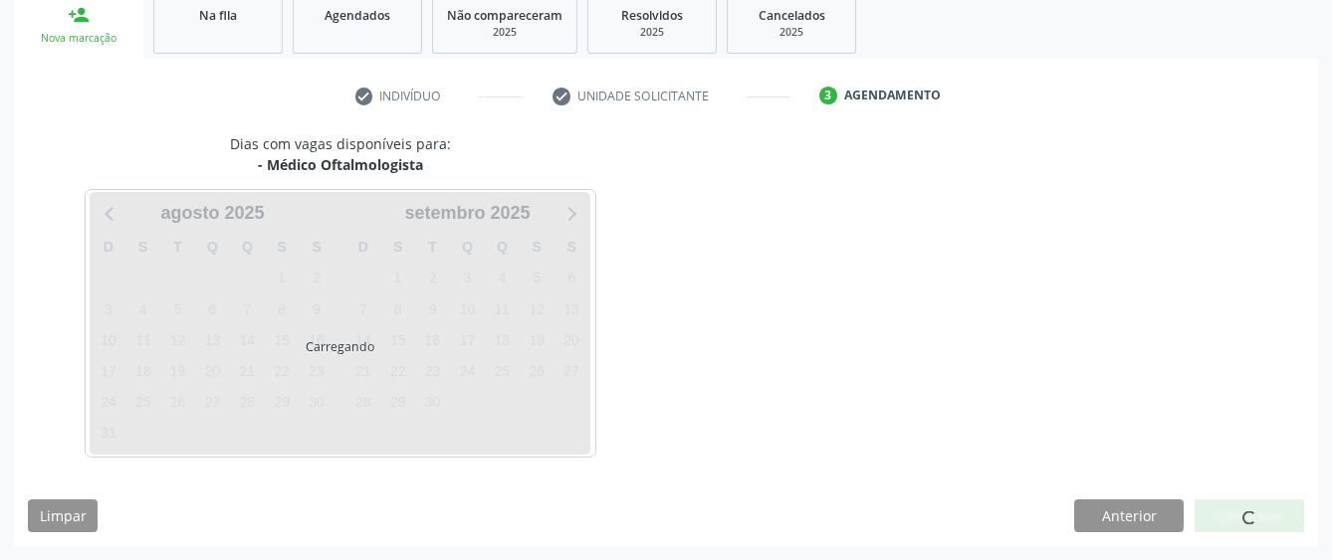
scroll to position [392, 0]
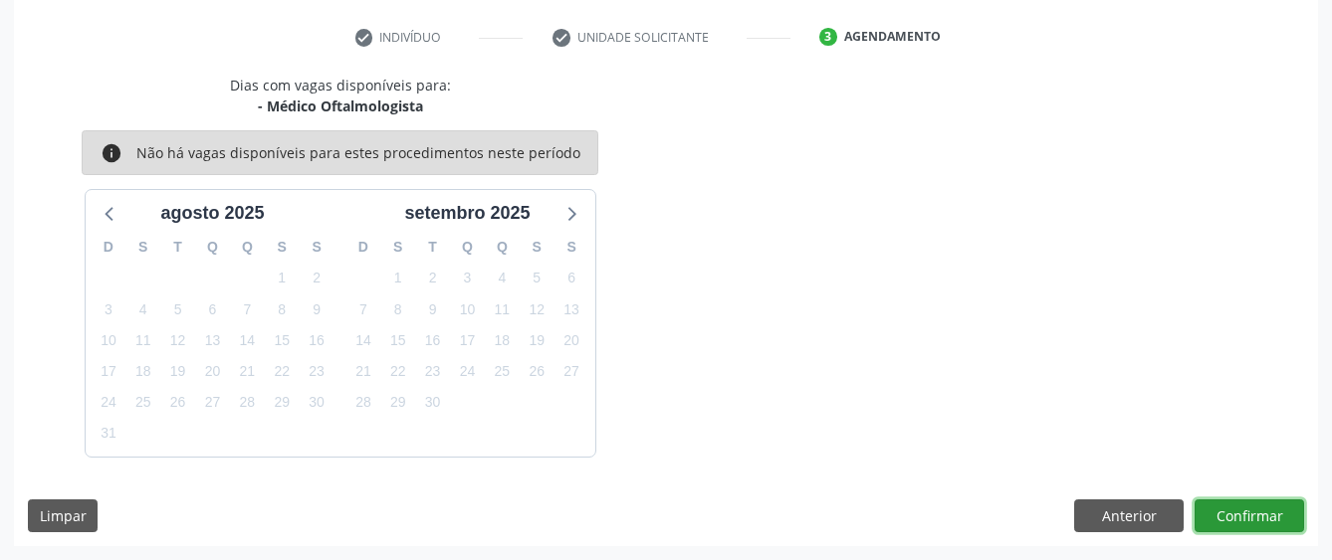
click at [1212, 510] on button "Confirmar" at bounding box center [1248, 517] width 109 height 34
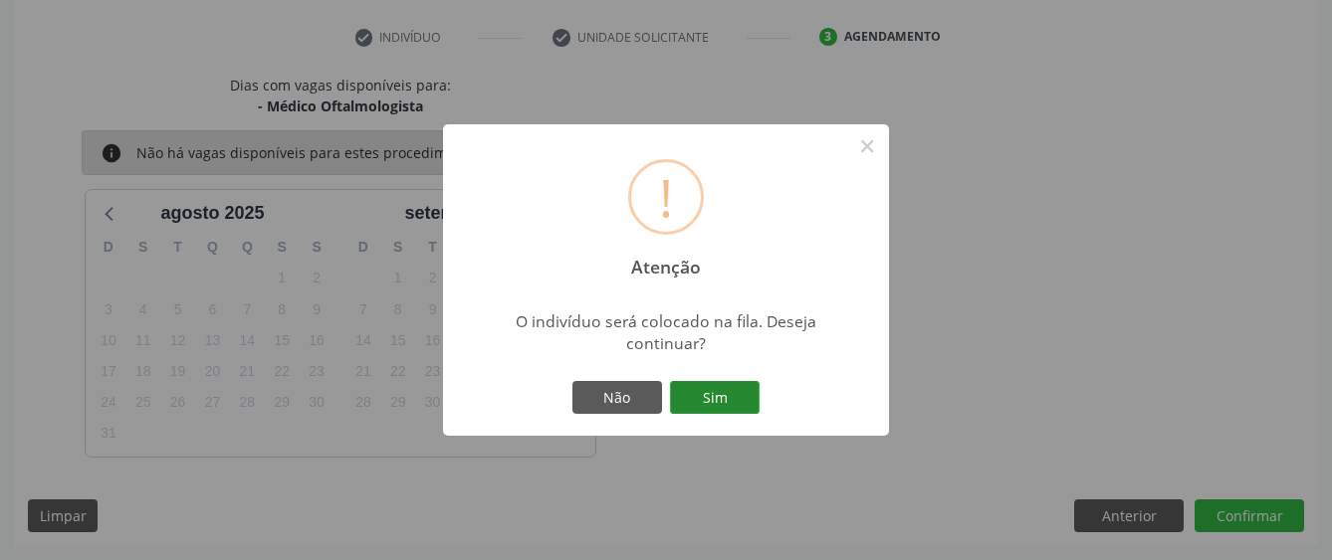
click at [732, 394] on button "Sim" at bounding box center [715, 398] width 90 height 34
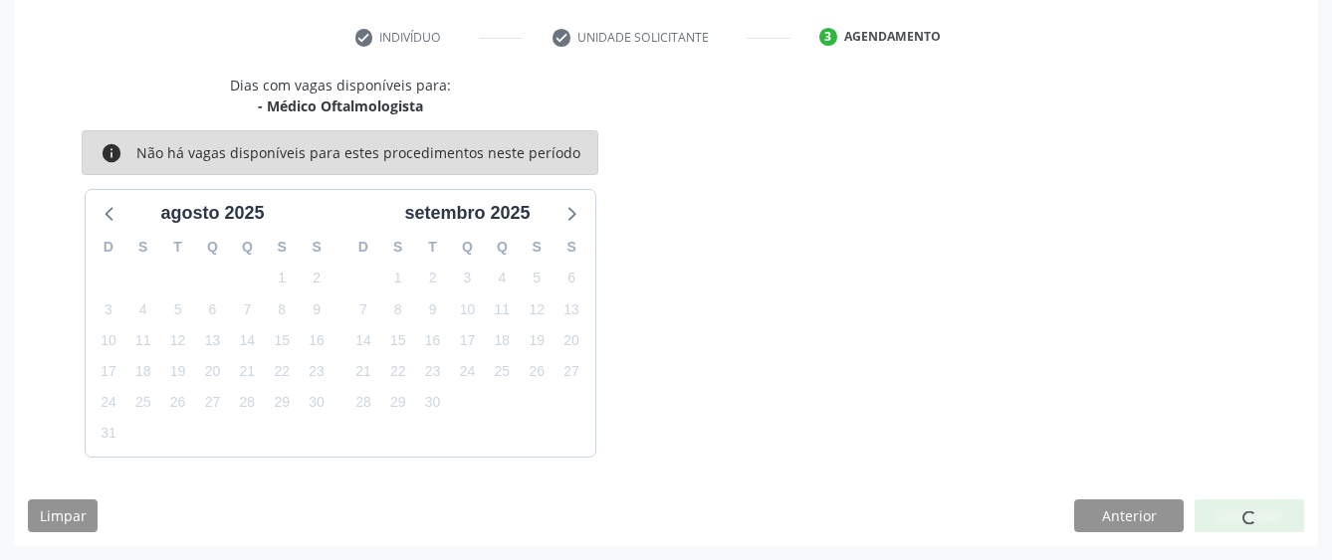
scroll to position [131, 0]
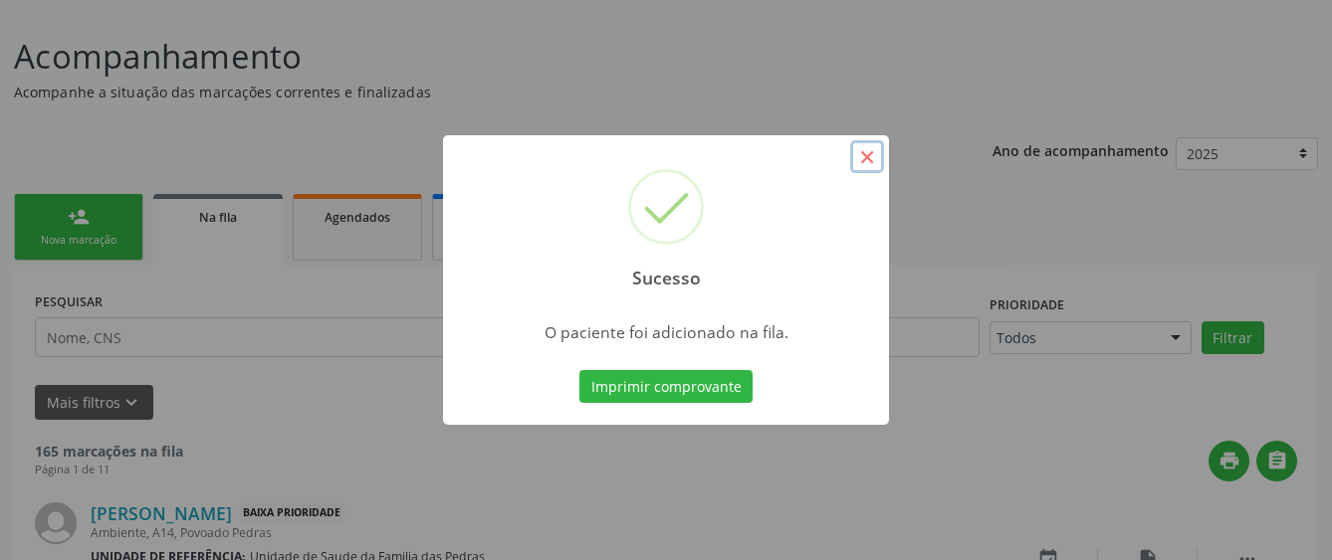
click at [868, 155] on button "×" at bounding box center [867, 157] width 34 height 34
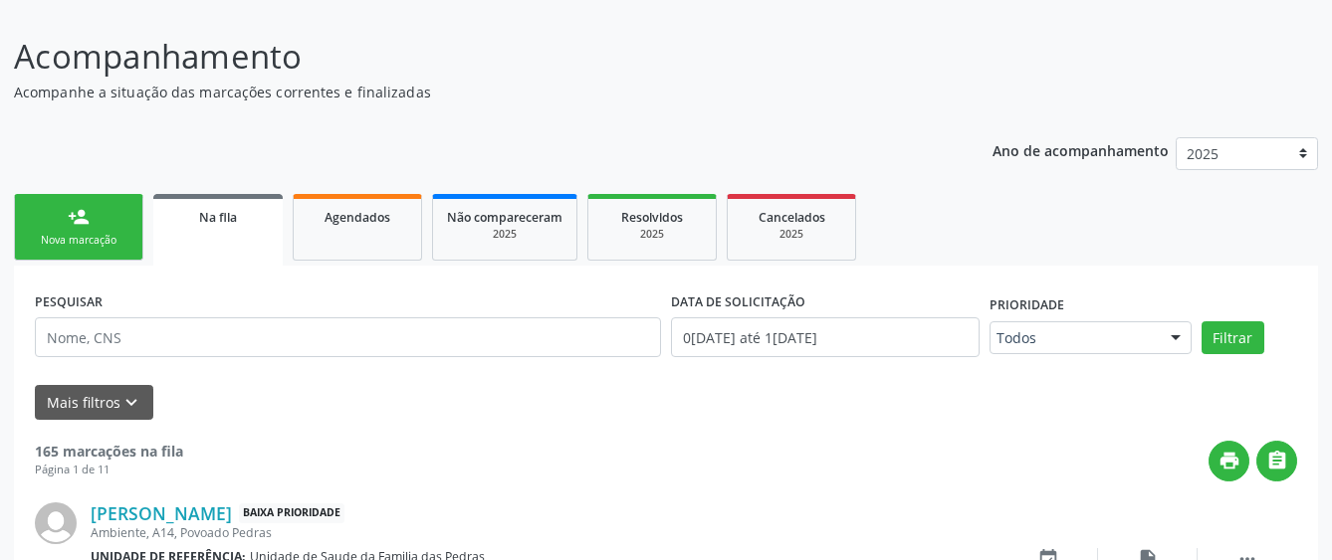
click at [85, 241] on div "Nova marcação" at bounding box center [79, 240] width 100 height 15
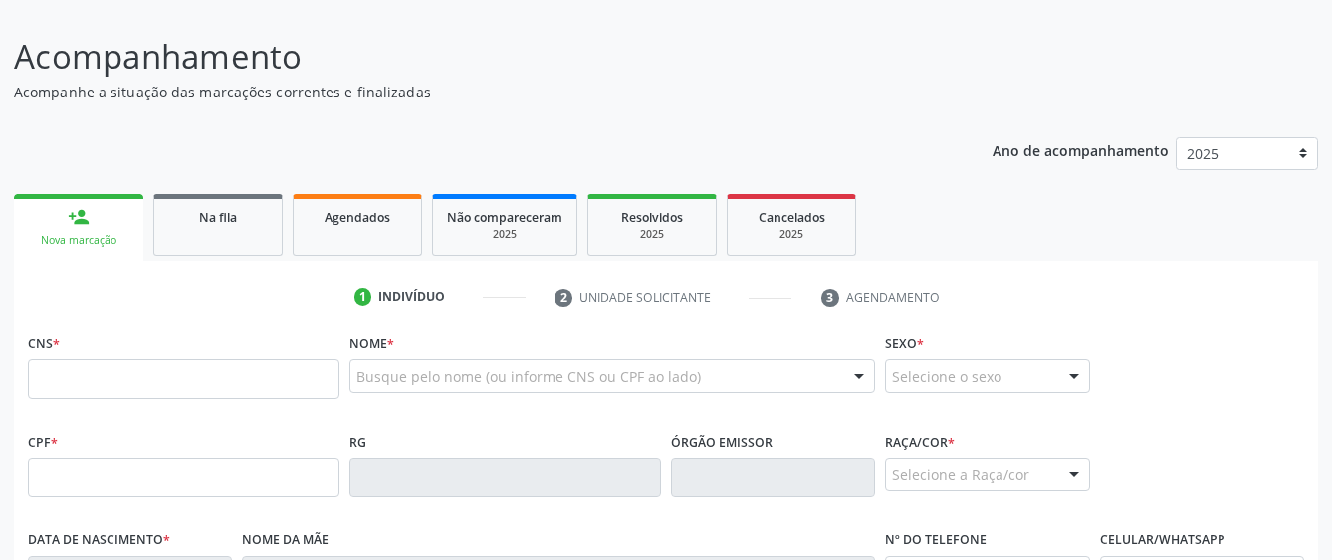
scroll to position [231, 0]
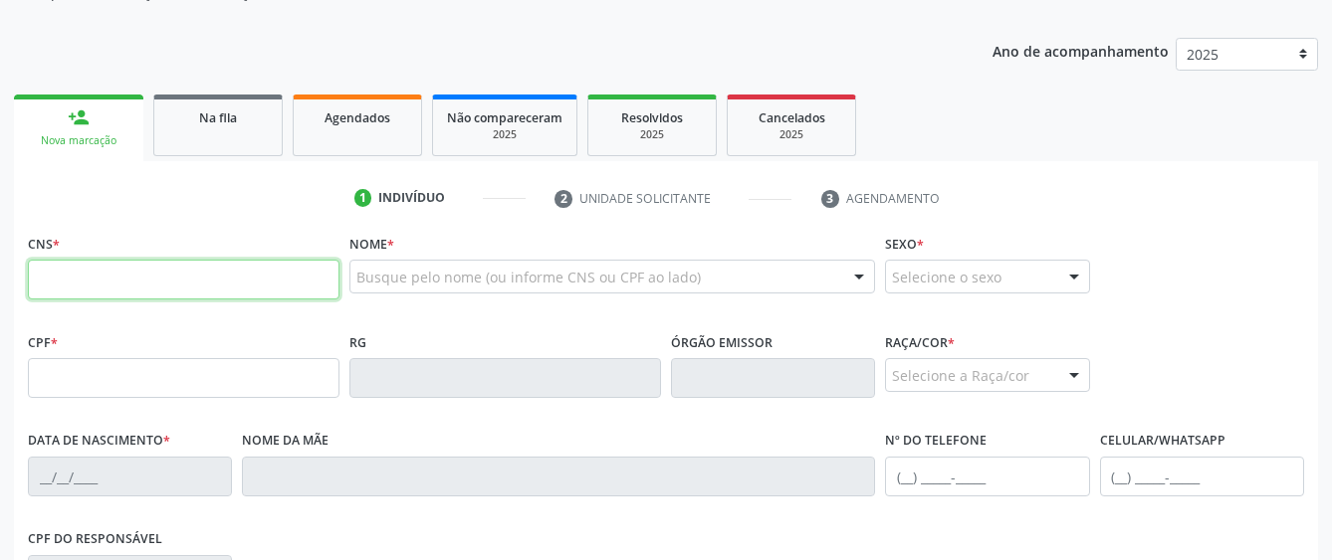
click at [104, 288] on input "text" at bounding box center [184, 280] width 312 height 40
paste input "702 0008 0875 3585"
type input "702 0008 0875 3585"
type input "005.656.674-32"
type input "1[DATE]"
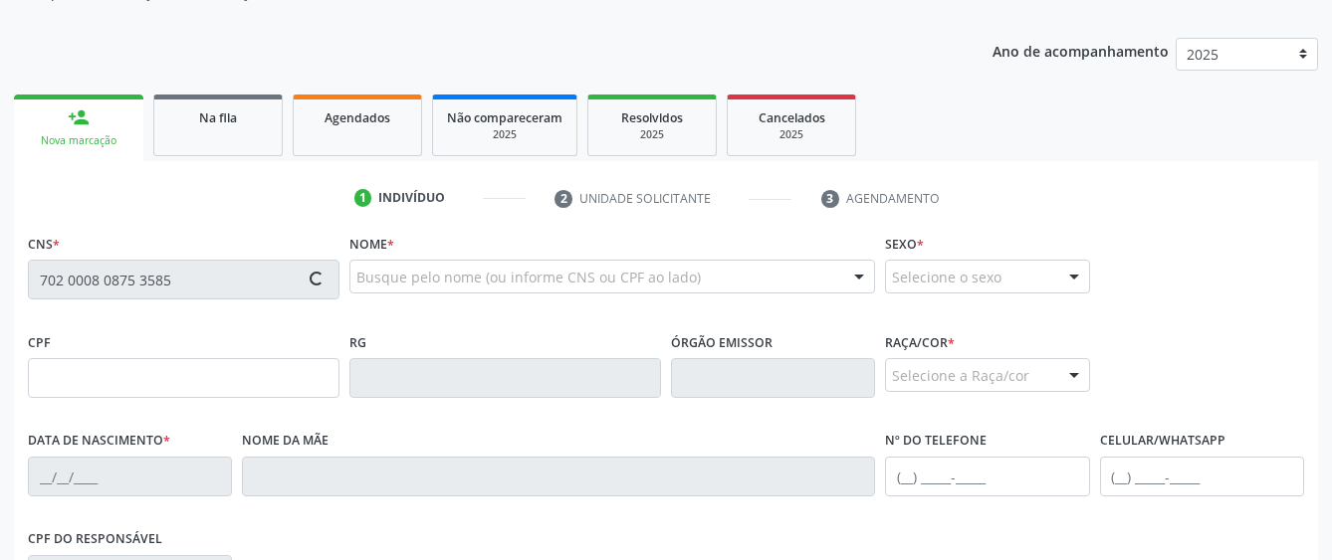
type input "Lais [PERSON_NAME]"
type input "[PHONE_NUMBER]"
type input "S/N"
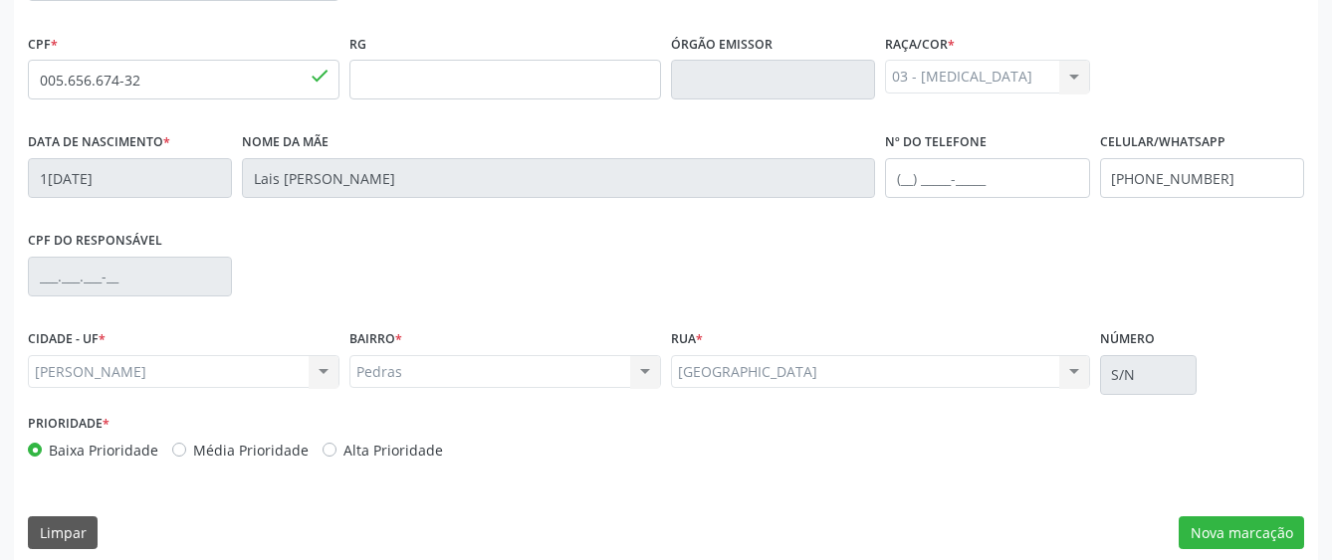
scroll to position [546, 0]
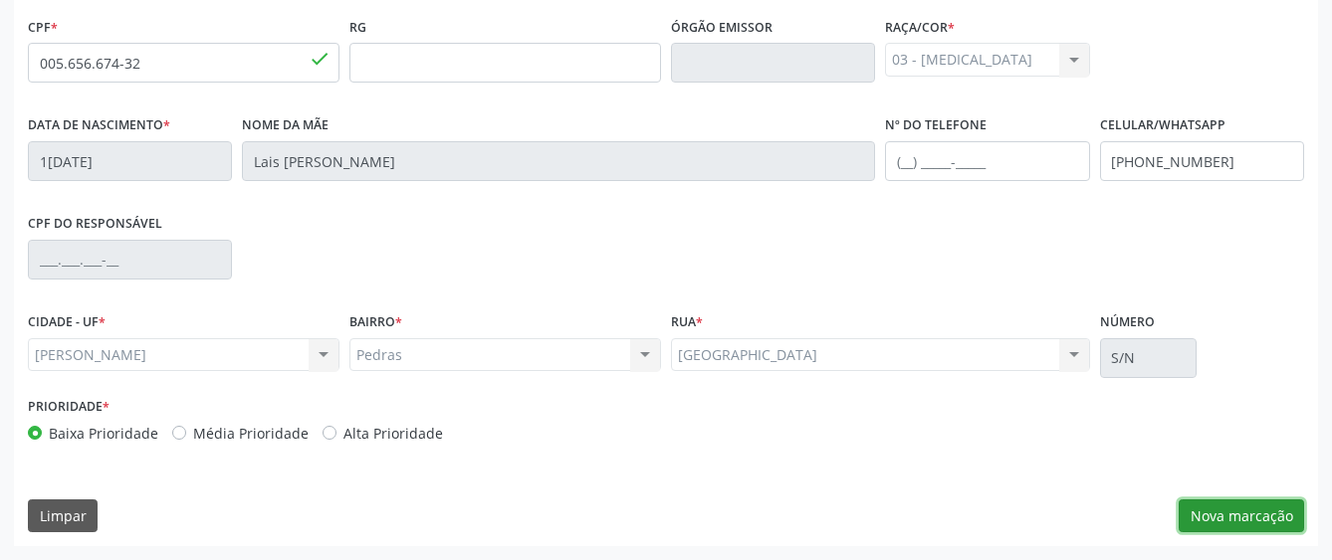
click at [1187, 518] on button "Nova marcação" at bounding box center [1241, 517] width 125 height 34
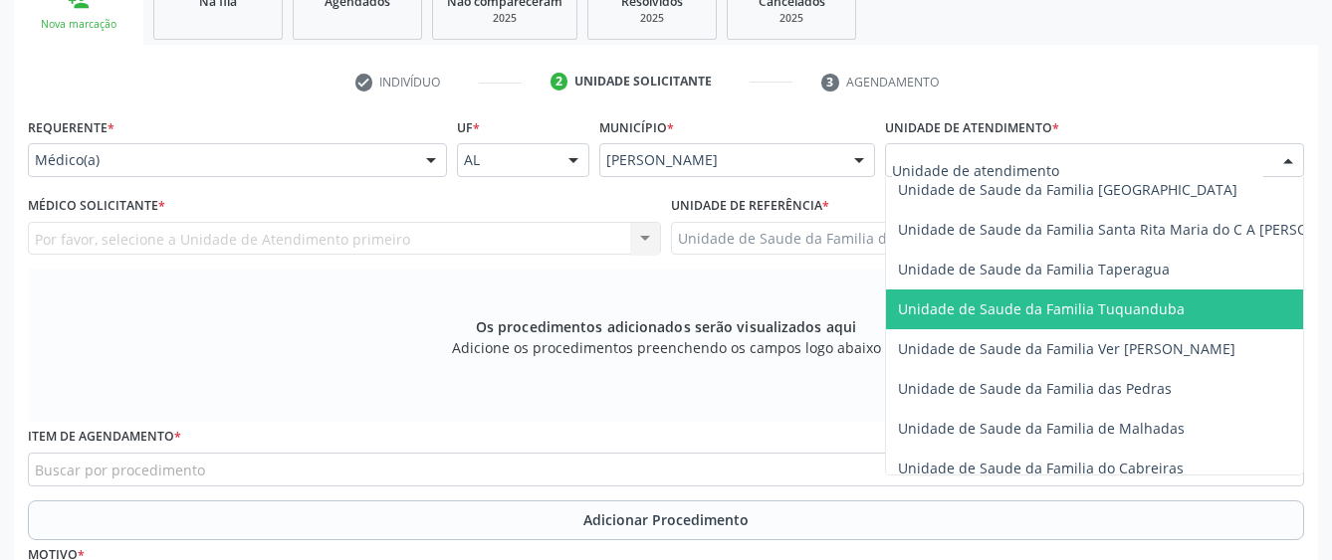
scroll to position [1394, 0]
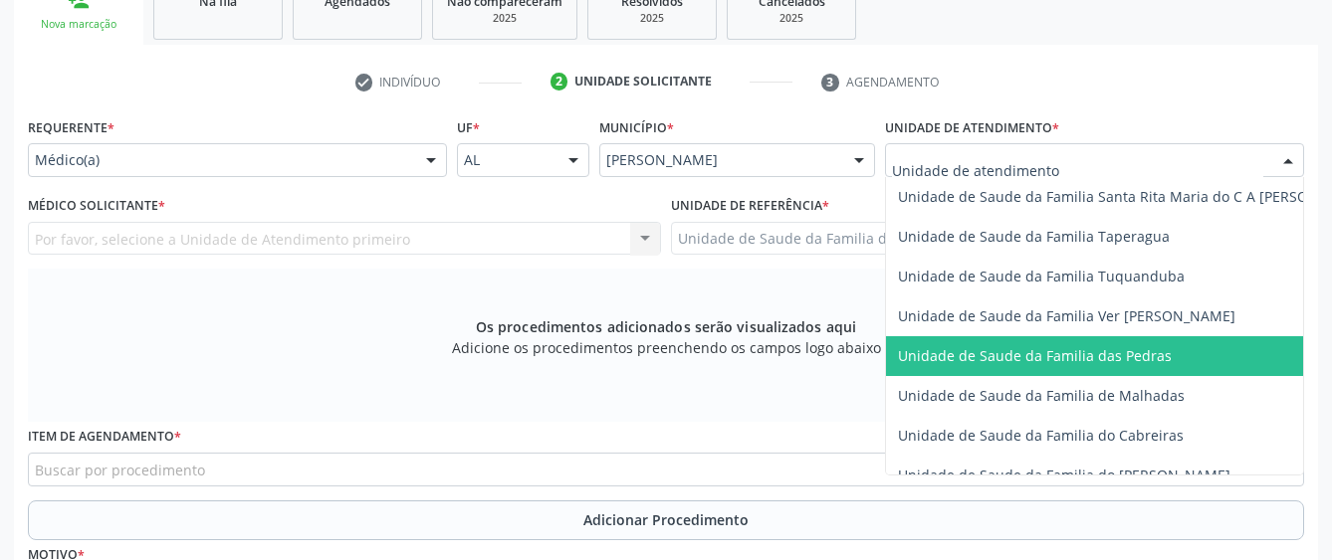
click at [963, 359] on span "Unidade de Saude da Familia das Pedras" at bounding box center [1035, 355] width 274 height 19
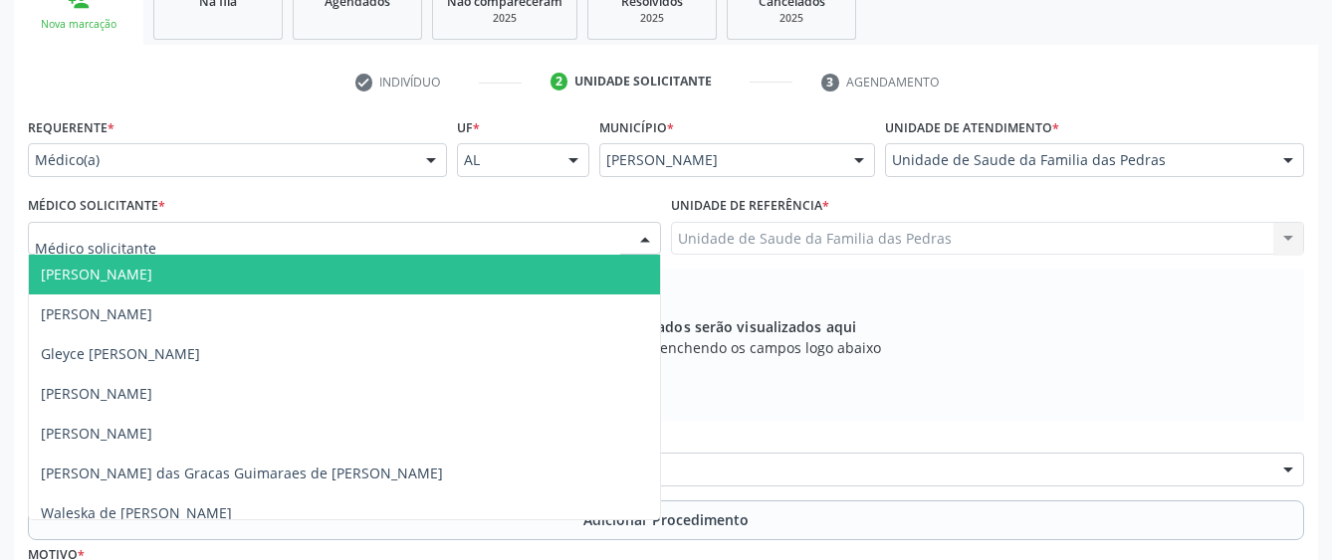
click at [605, 242] on div at bounding box center [344, 239] width 633 height 34
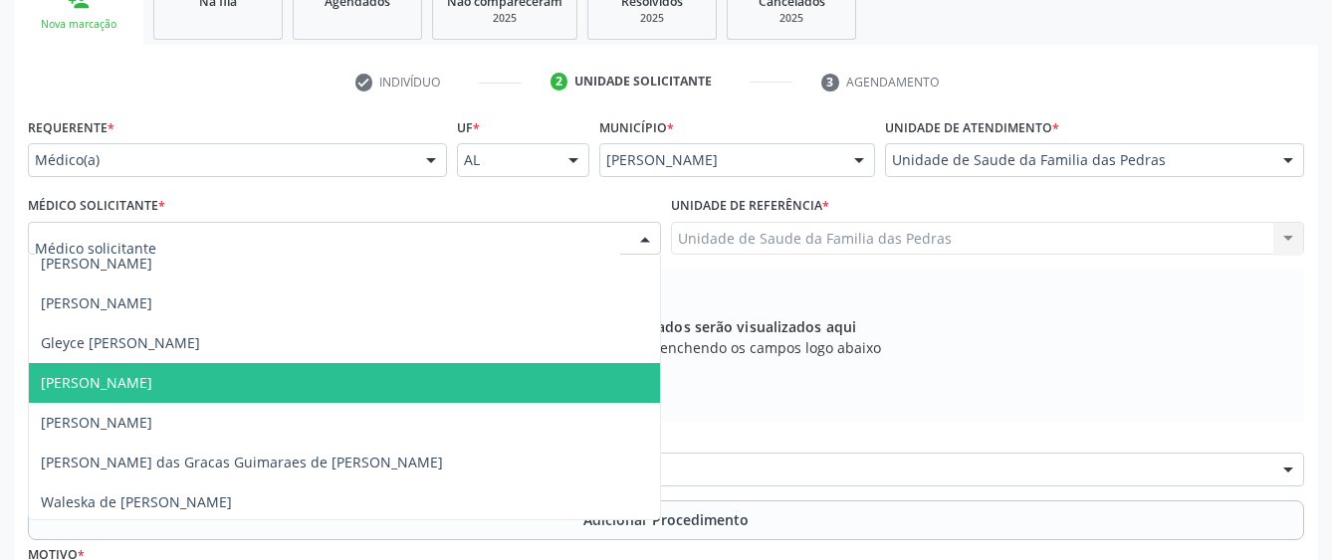
scroll to position [14, 0]
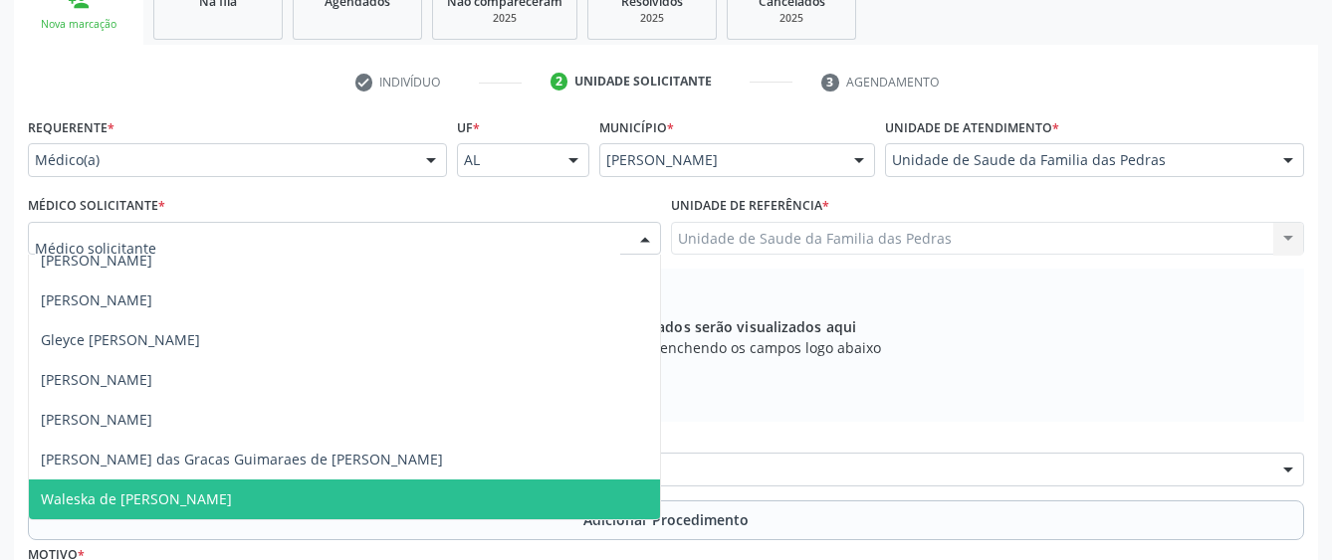
click at [550, 495] on span "Waleska de [PERSON_NAME]" at bounding box center [344, 500] width 631 height 40
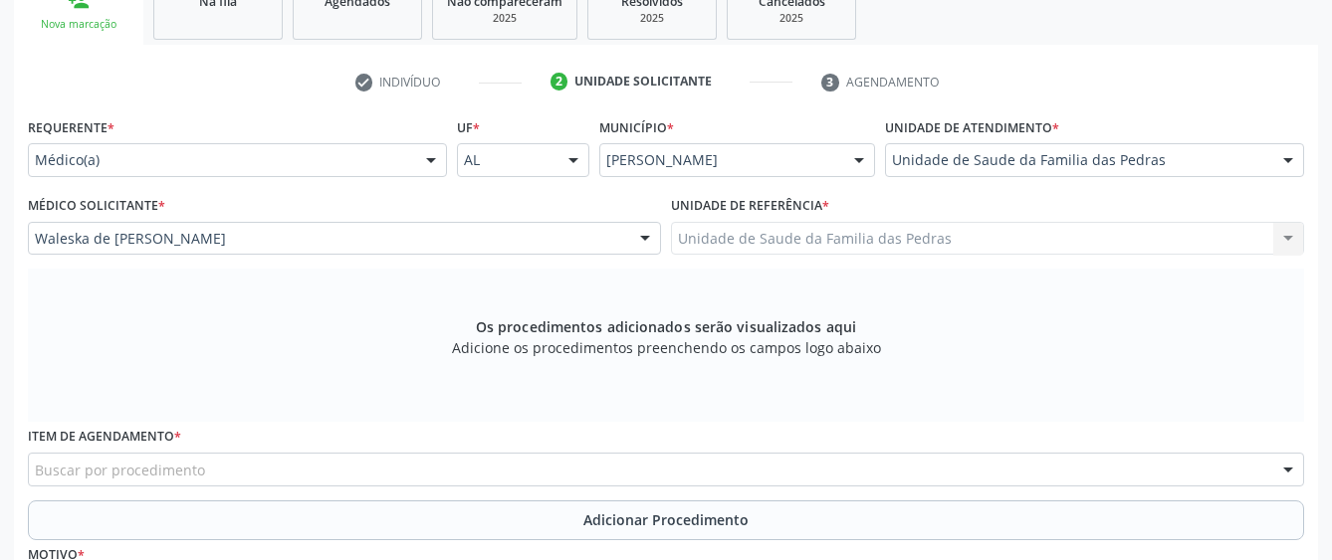
scroll to position [447, 0]
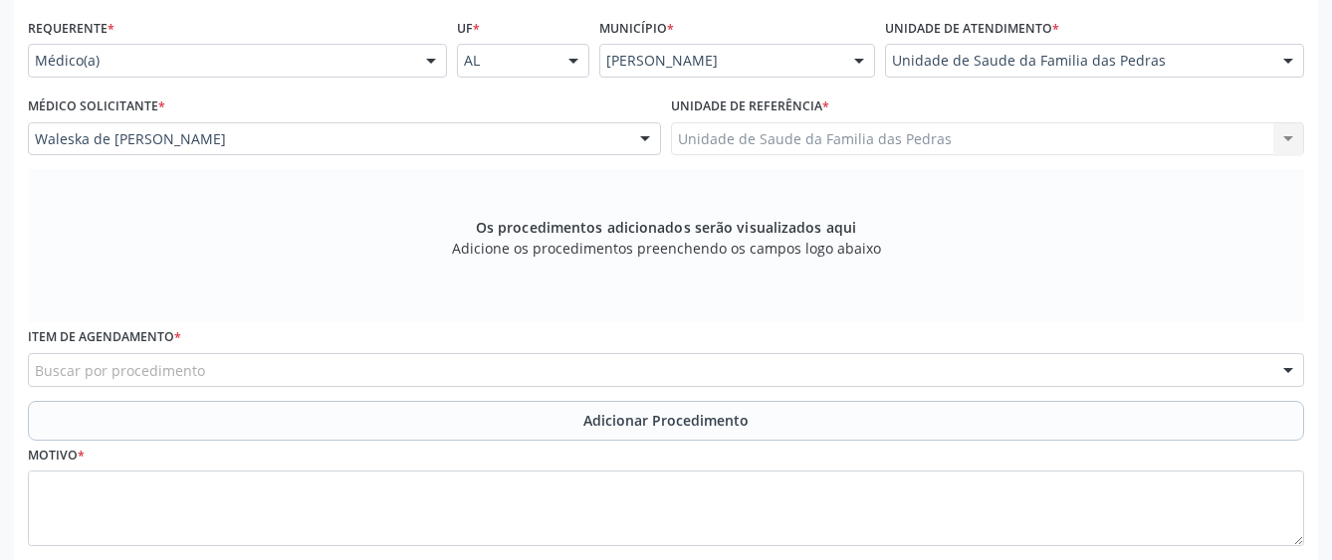
click at [567, 360] on div "Buscar por procedimento" at bounding box center [666, 370] width 1276 height 34
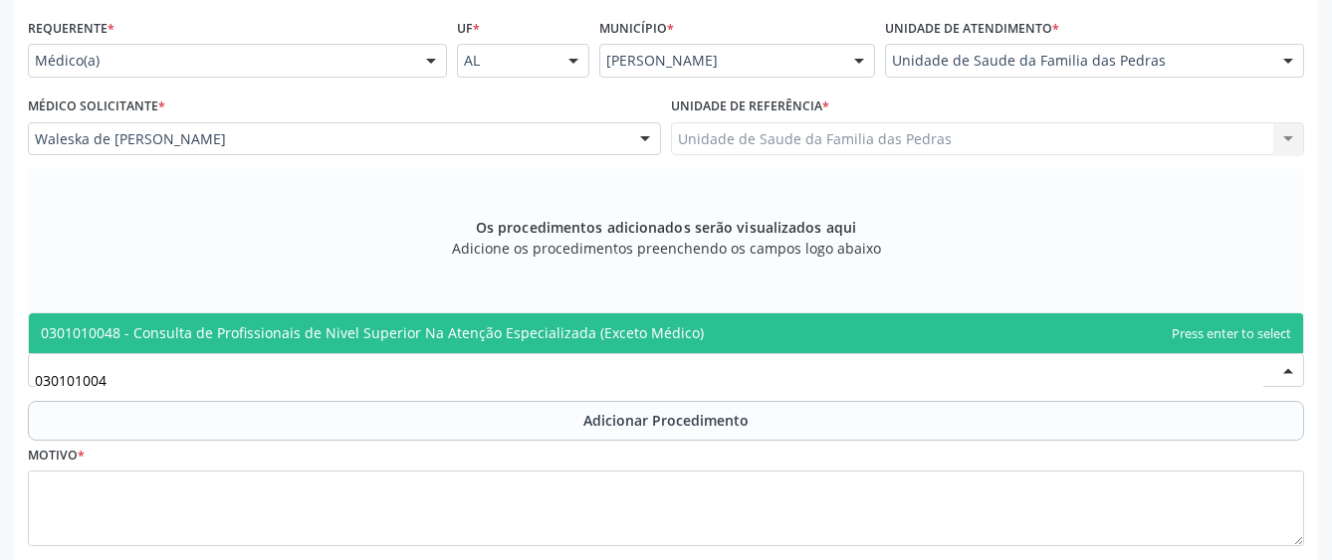
type input "0301010048"
click at [567, 330] on span "0301010048 - Consulta de Profissionais de Nivel Superior Na Atenção Especializa…" at bounding box center [372, 333] width 663 height 19
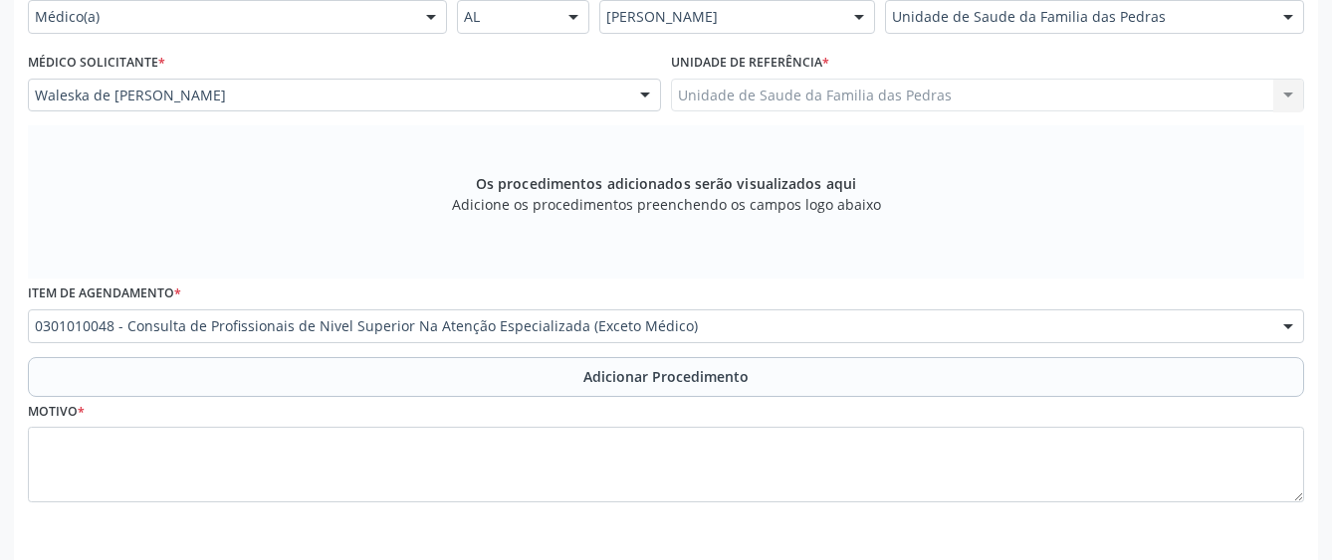
scroll to position [464, 0]
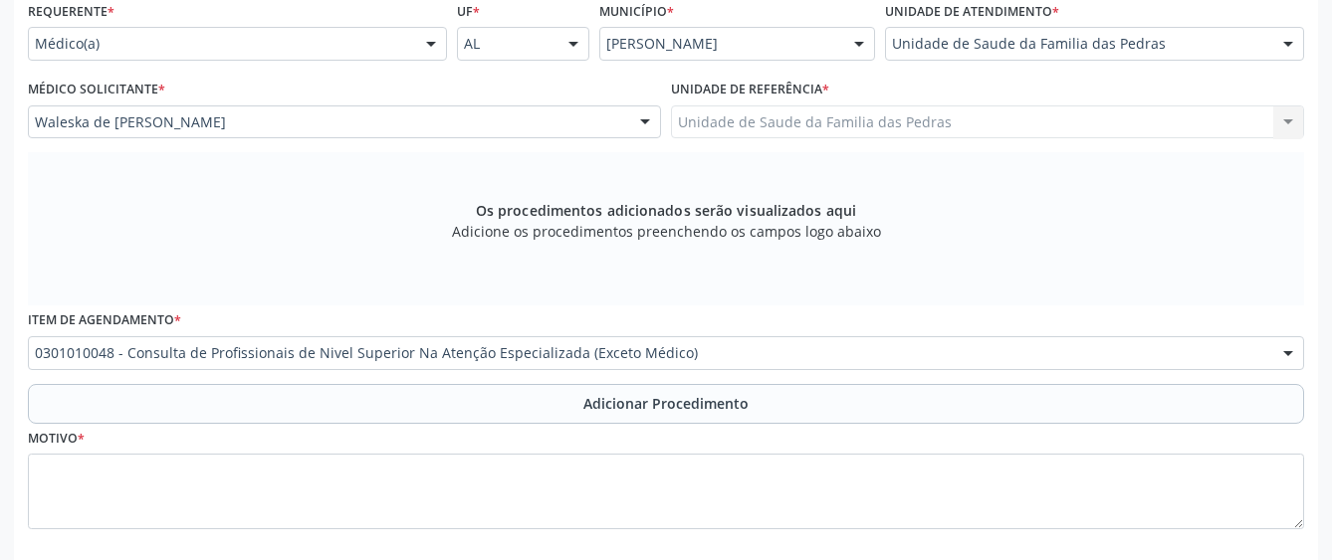
click at [500, 395] on button "Adicionar Procedimento" at bounding box center [666, 404] width 1276 height 40
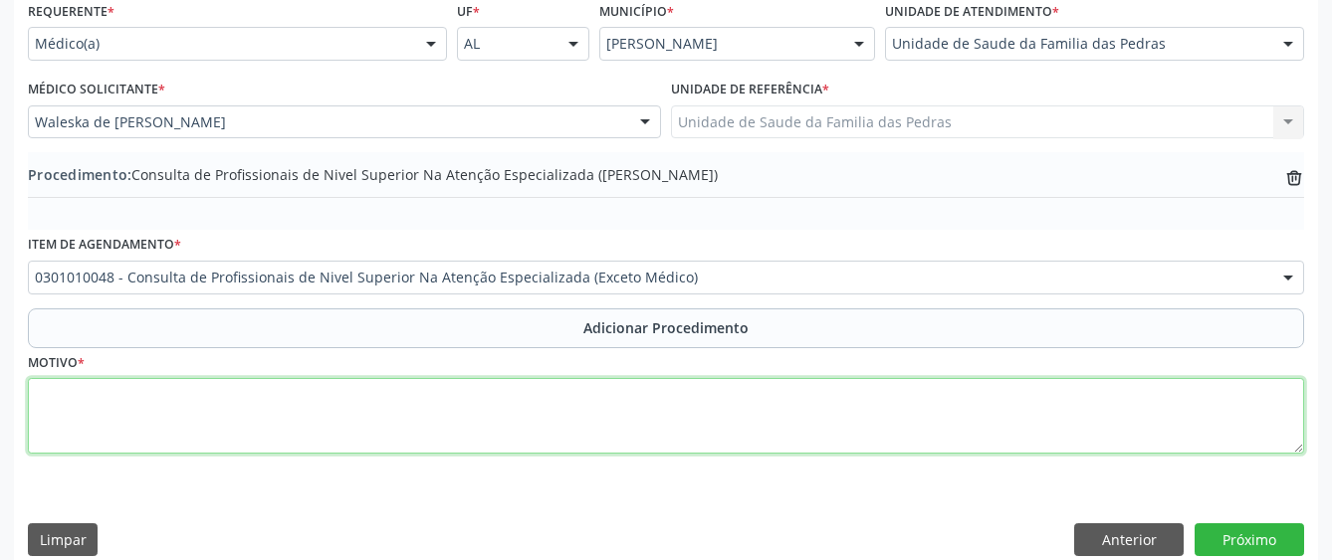
click at [489, 408] on textarea at bounding box center [666, 416] width 1276 height 76
click at [495, 399] on textarea "CONVULSÕES AO NASCER, APGAR" at bounding box center [666, 416] width 1276 height 76
type textarea "CONVULSÕES AO NASCER, APGAR 1º MINUTO:3"
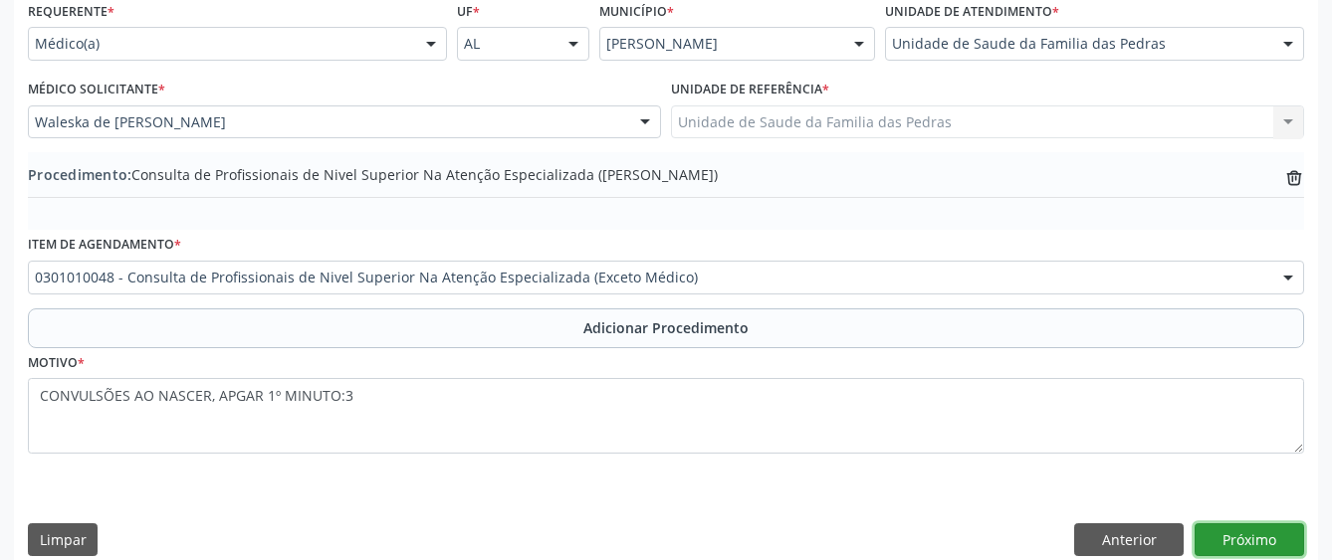
click at [1246, 542] on button "Próximo" at bounding box center [1248, 541] width 109 height 34
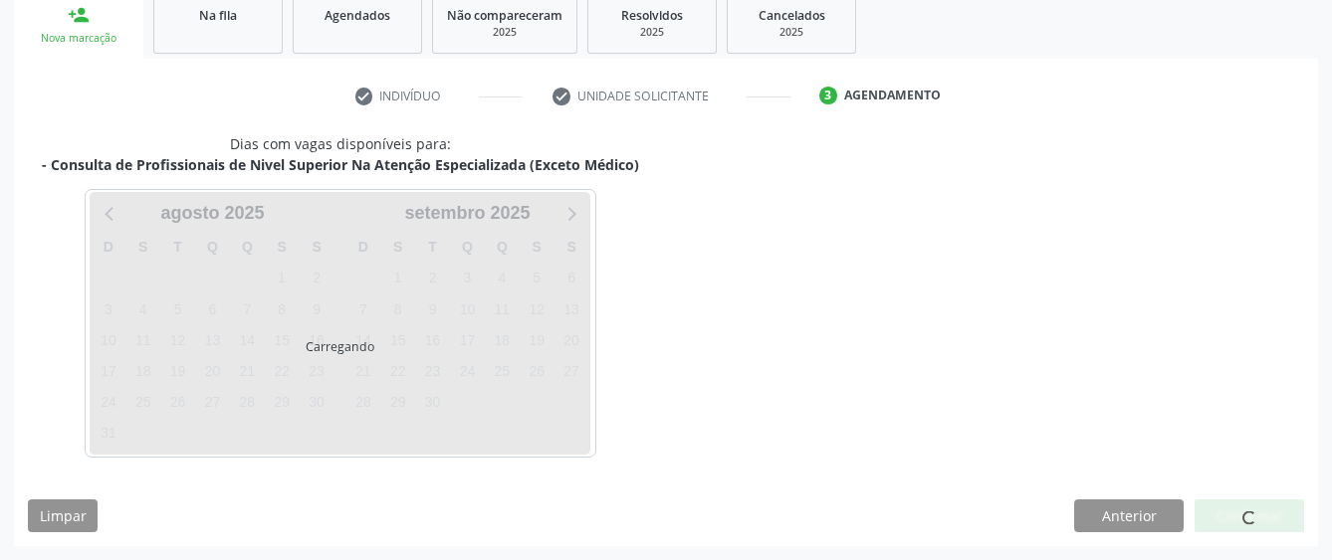
scroll to position [392, 0]
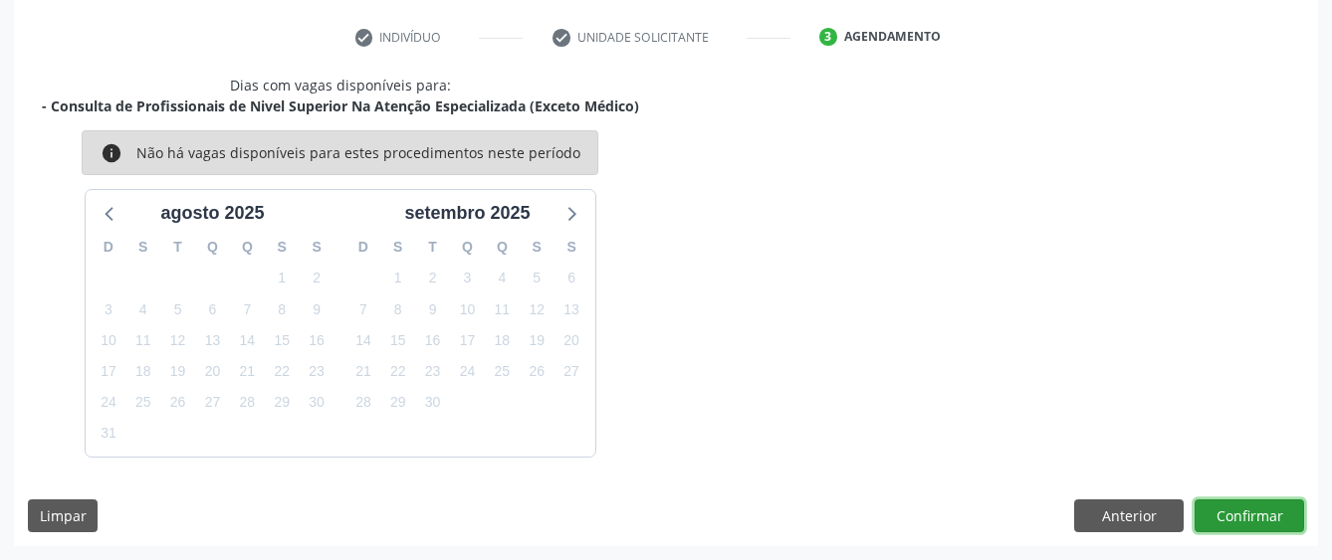
click at [1267, 525] on button "Confirmar" at bounding box center [1248, 517] width 109 height 34
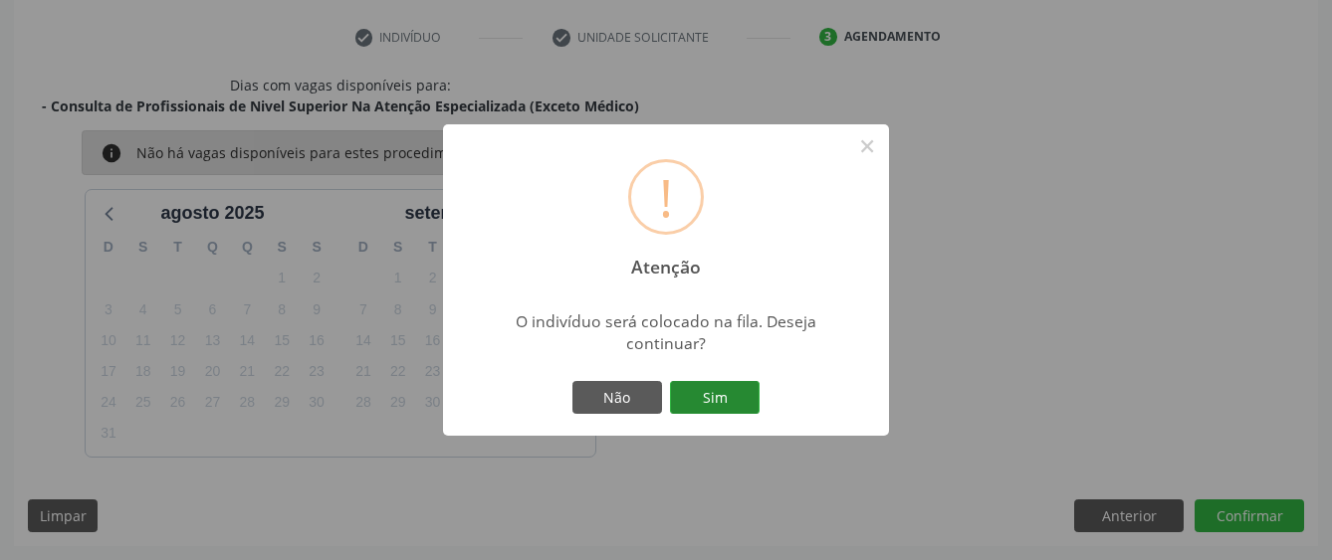
click at [703, 402] on button "Sim" at bounding box center [715, 398] width 90 height 34
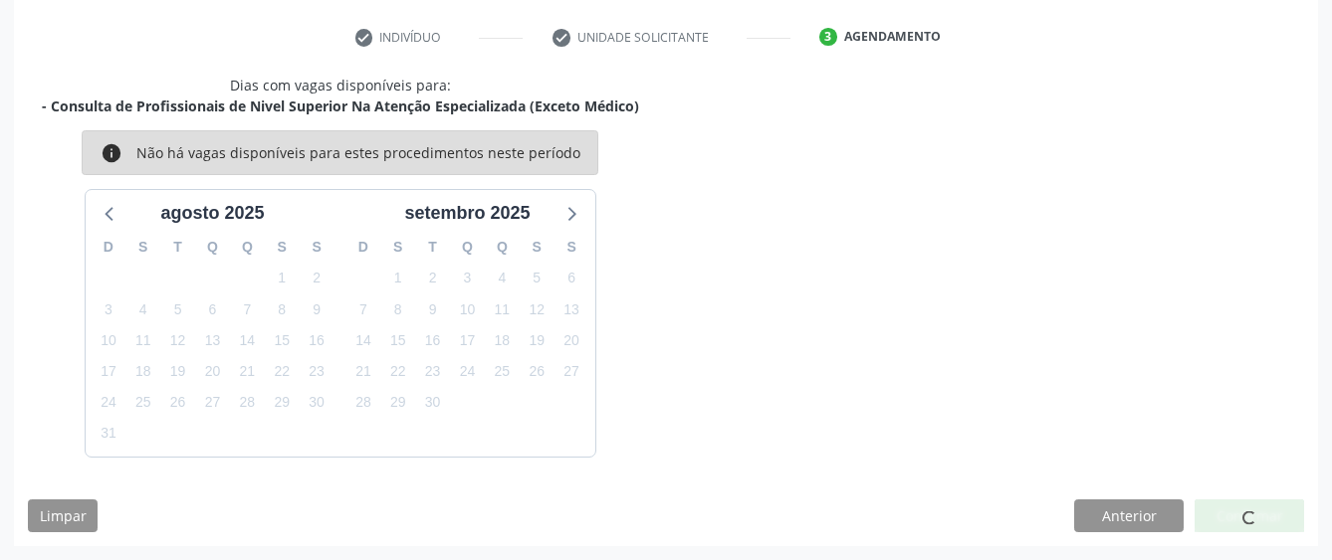
scroll to position [131, 0]
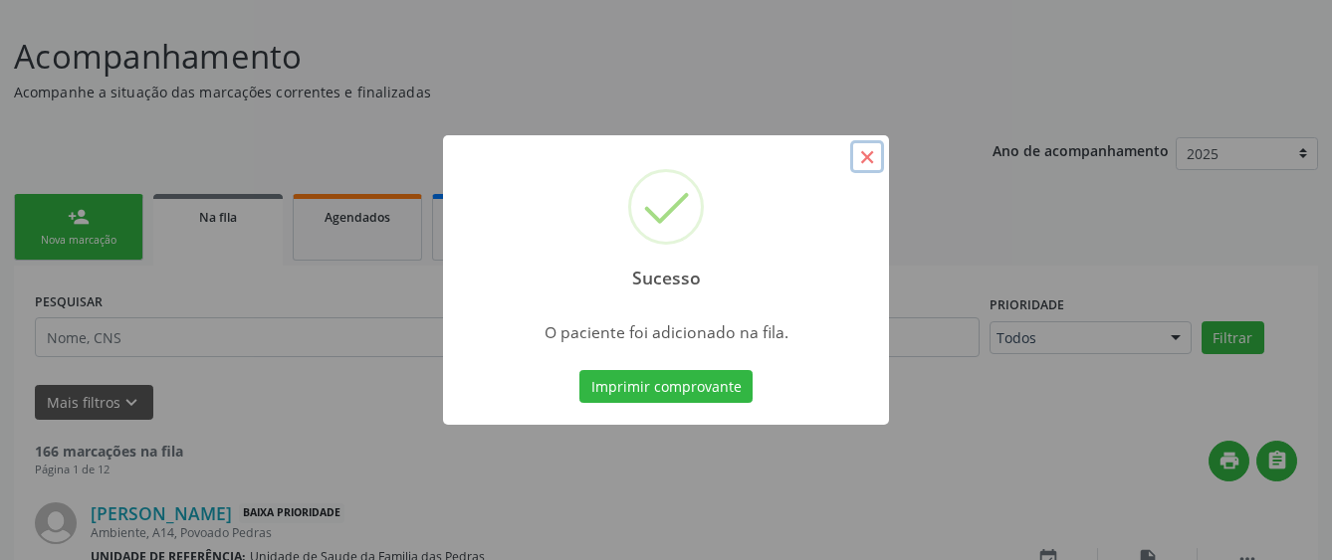
click at [861, 156] on button "×" at bounding box center [867, 157] width 34 height 34
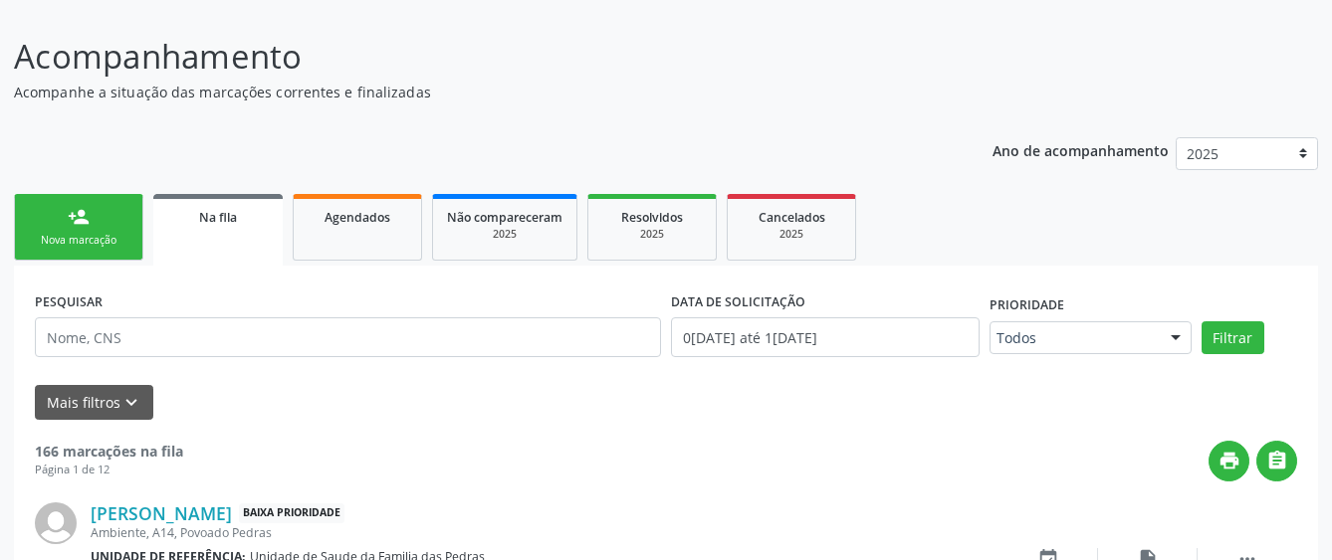
click at [85, 233] on div "Nova marcação" at bounding box center [79, 240] width 100 height 15
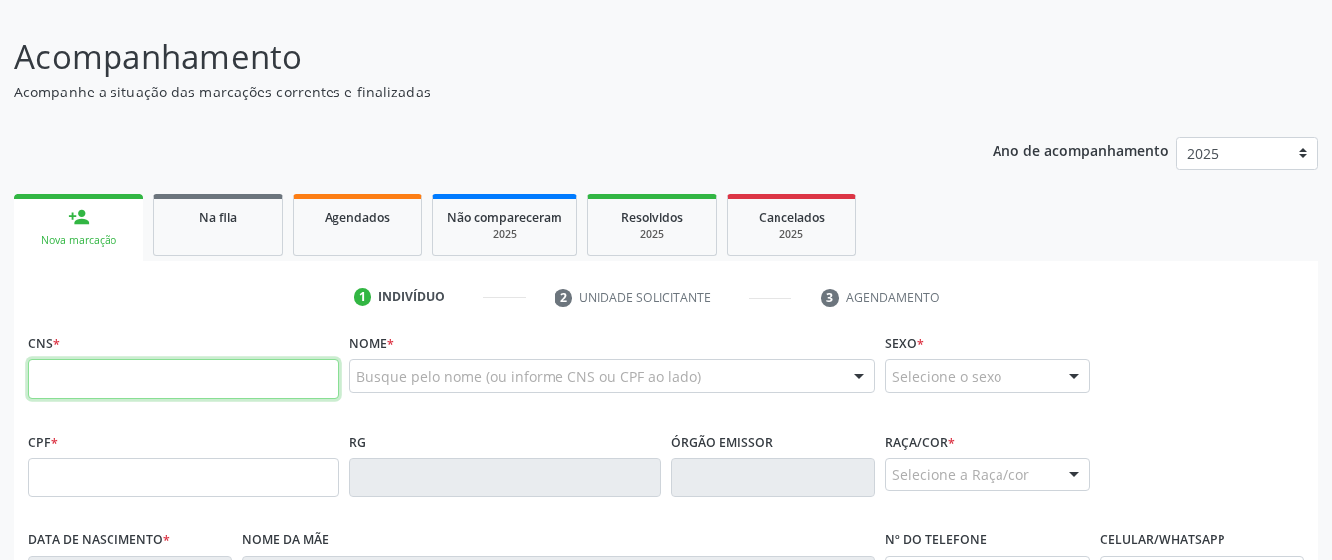
click at [94, 387] on input "text" at bounding box center [184, 379] width 312 height 40
type input "702 0008 0875 3585"
type input "005.656.674-32"
type input "1[DATE]"
type input "Lais [PERSON_NAME]"
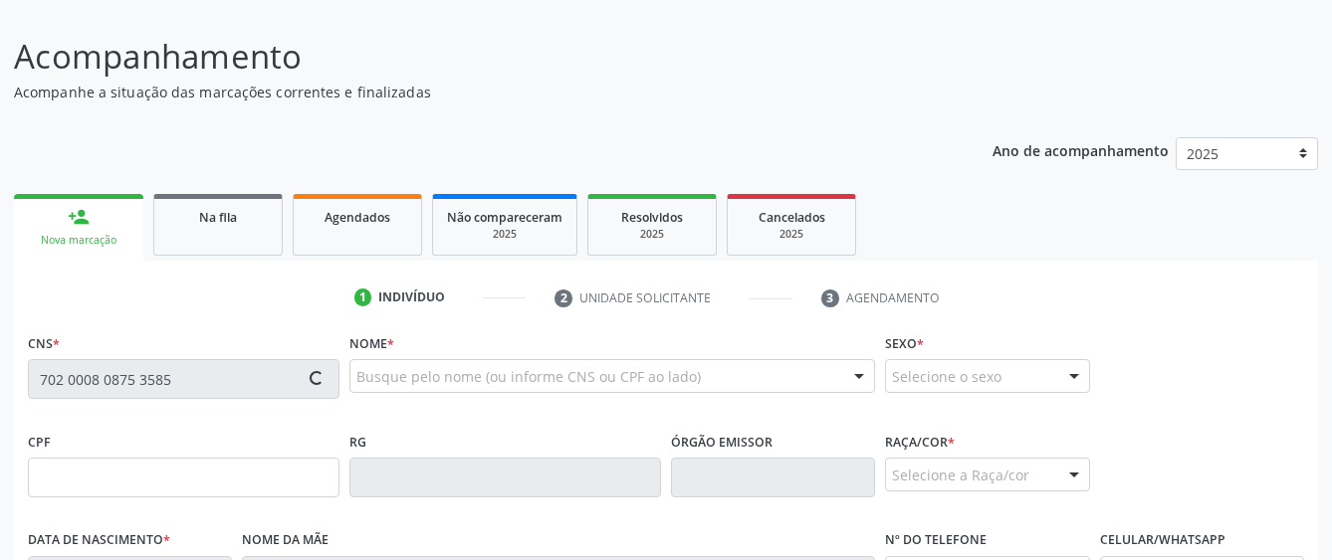
type input "[PHONE_NUMBER]"
type input "S/N"
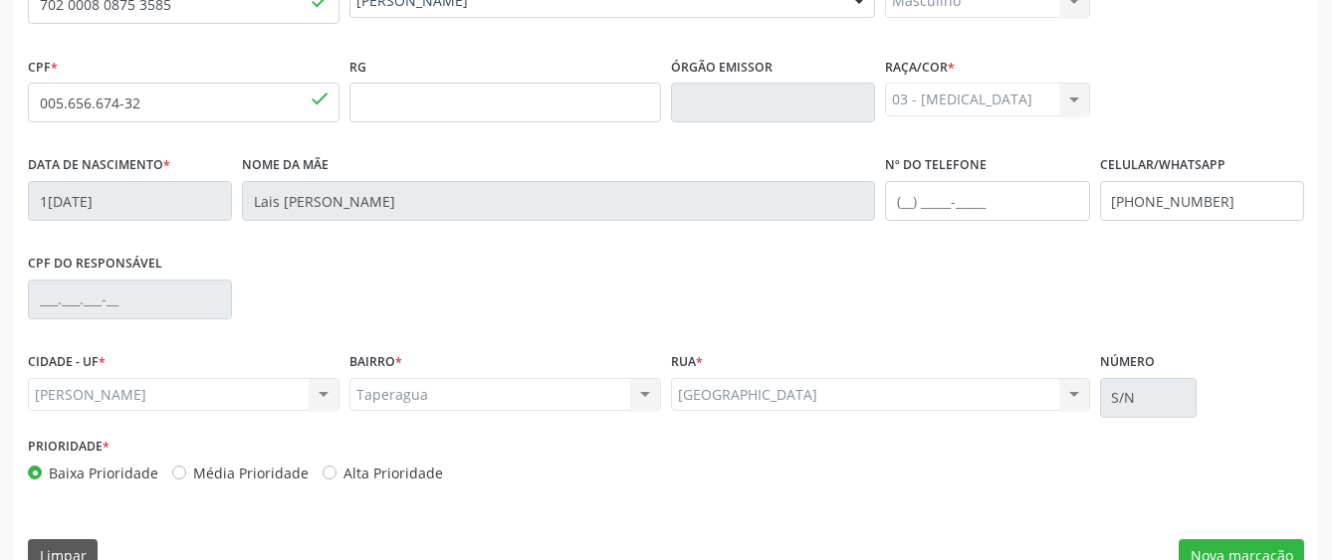
scroll to position [546, 0]
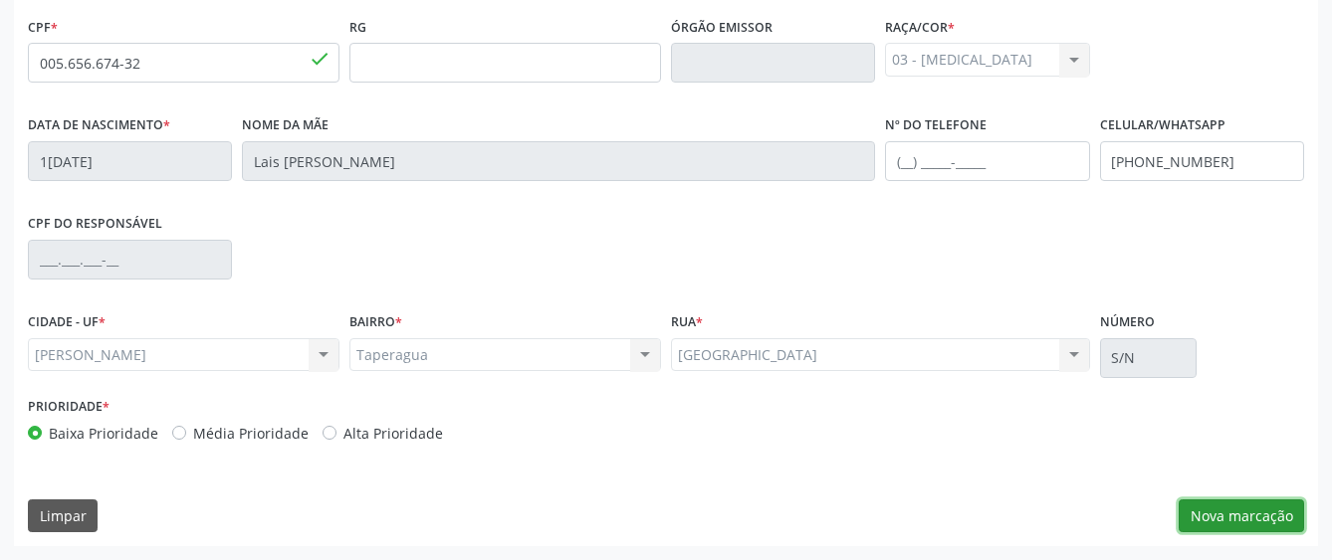
click at [1231, 520] on button "Nova marcação" at bounding box center [1241, 517] width 125 height 34
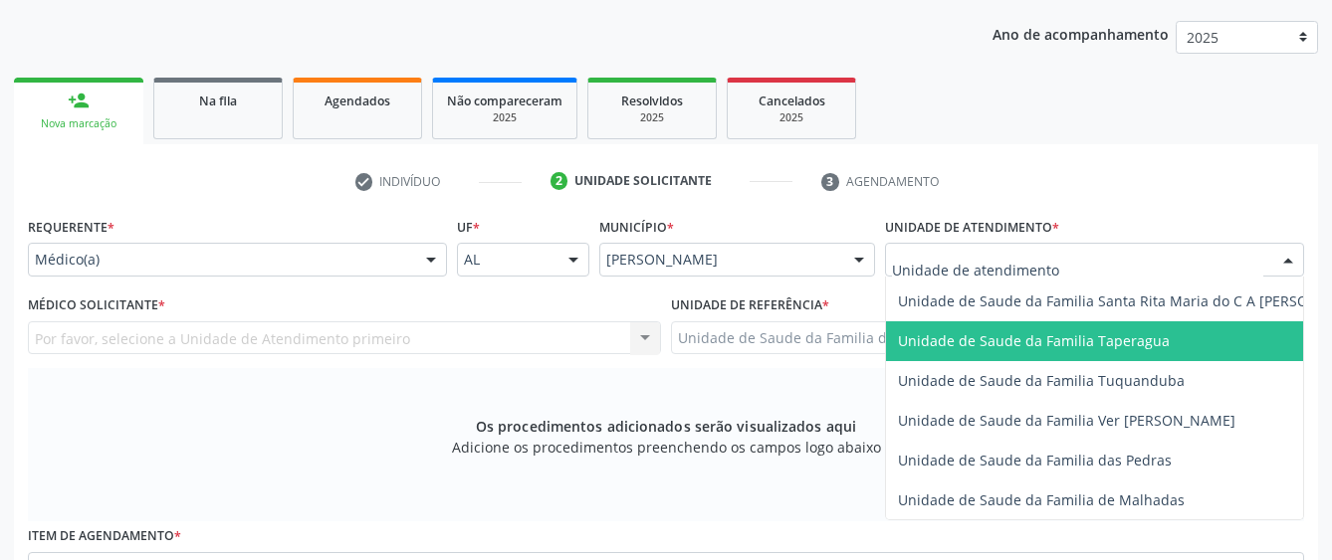
scroll to position [1394, 0]
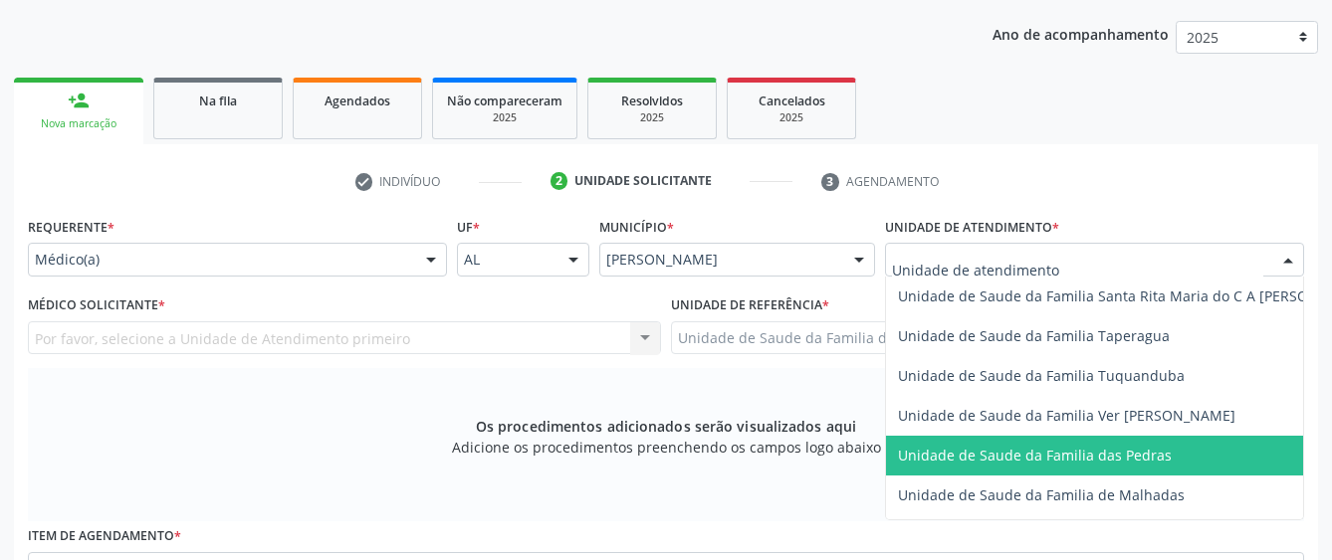
click at [946, 446] on span "Unidade de Saude da Familia das Pedras" at bounding box center [1035, 455] width 274 height 19
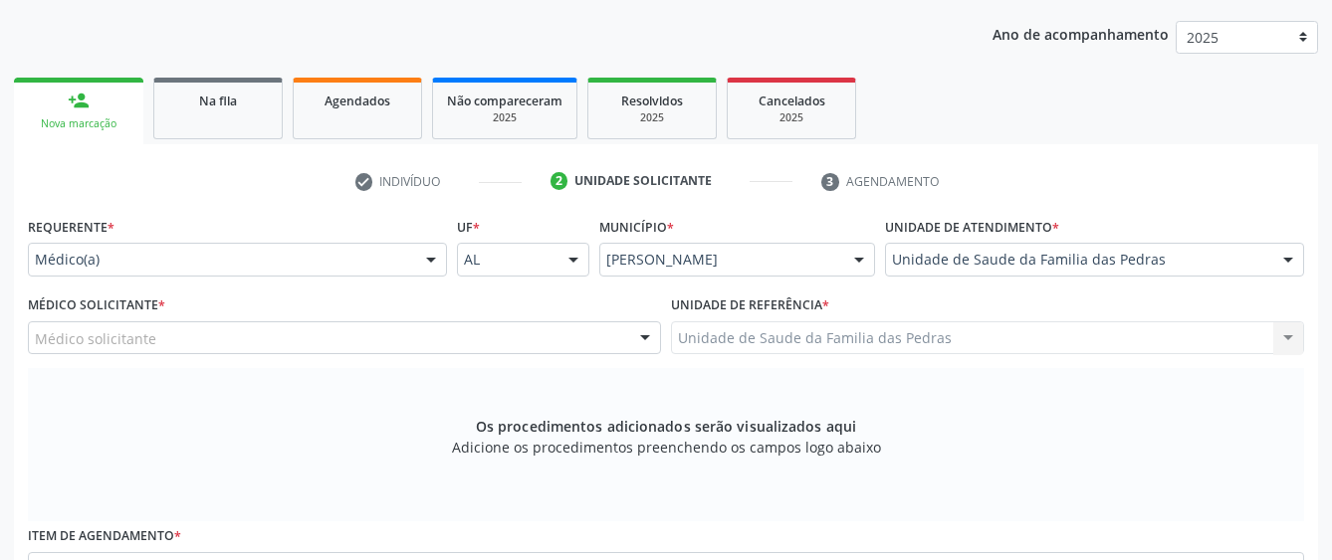
click at [602, 336] on div "Médico solicitante" at bounding box center [344, 339] width 633 height 34
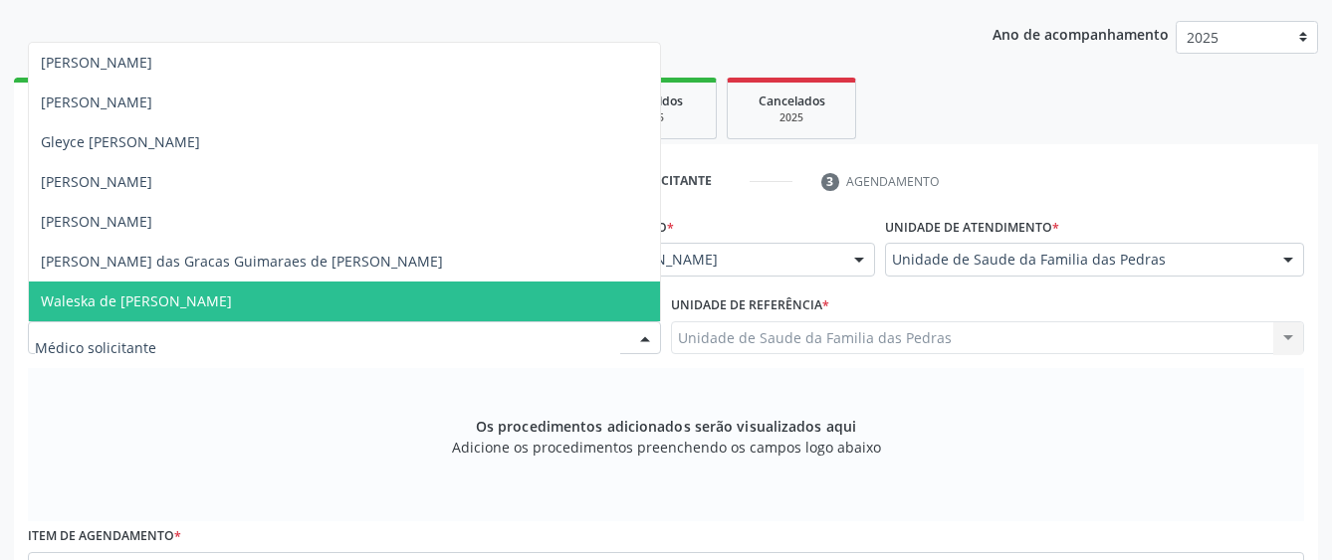
click at [558, 294] on span "Waleska de [PERSON_NAME]" at bounding box center [344, 302] width 631 height 40
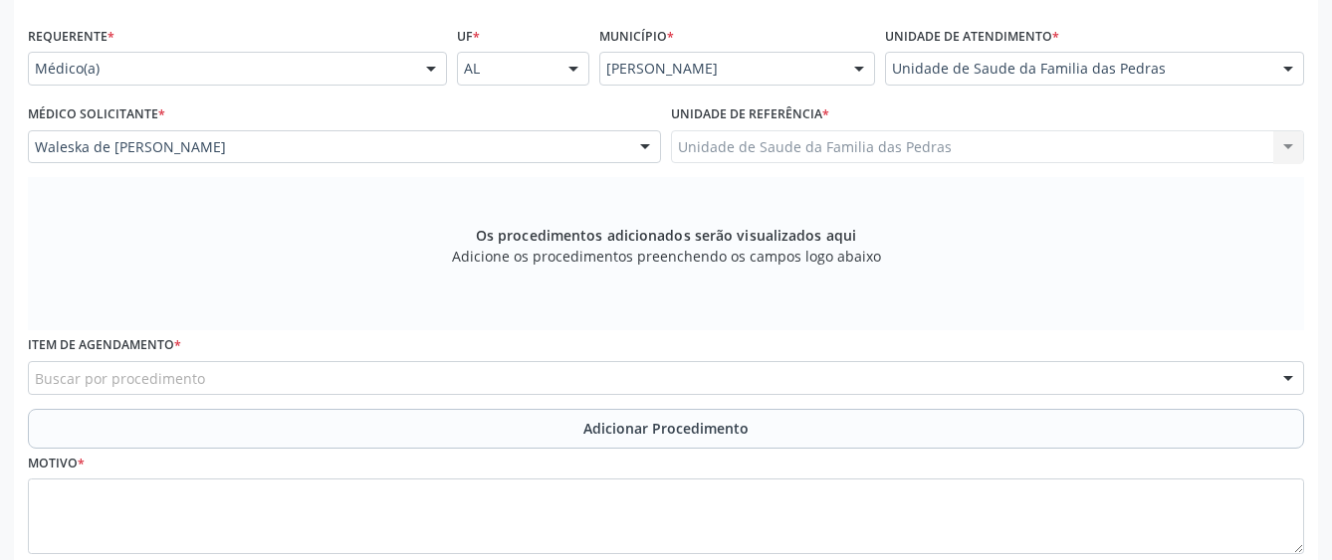
scroll to position [447, 0]
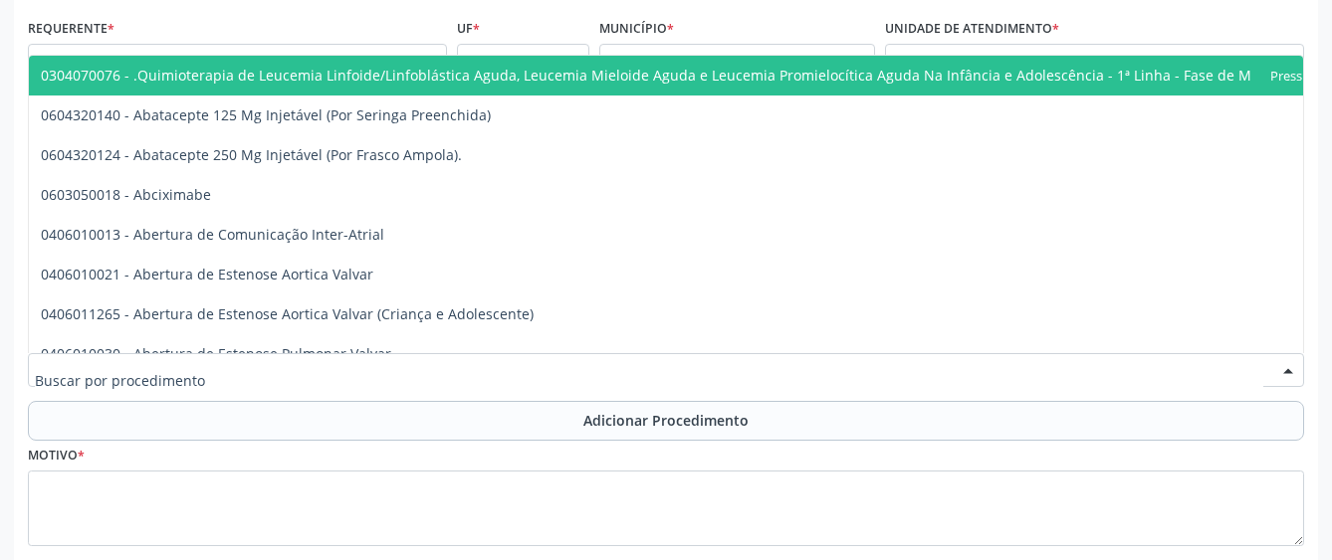
click at [536, 362] on div at bounding box center [666, 370] width 1276 height 34
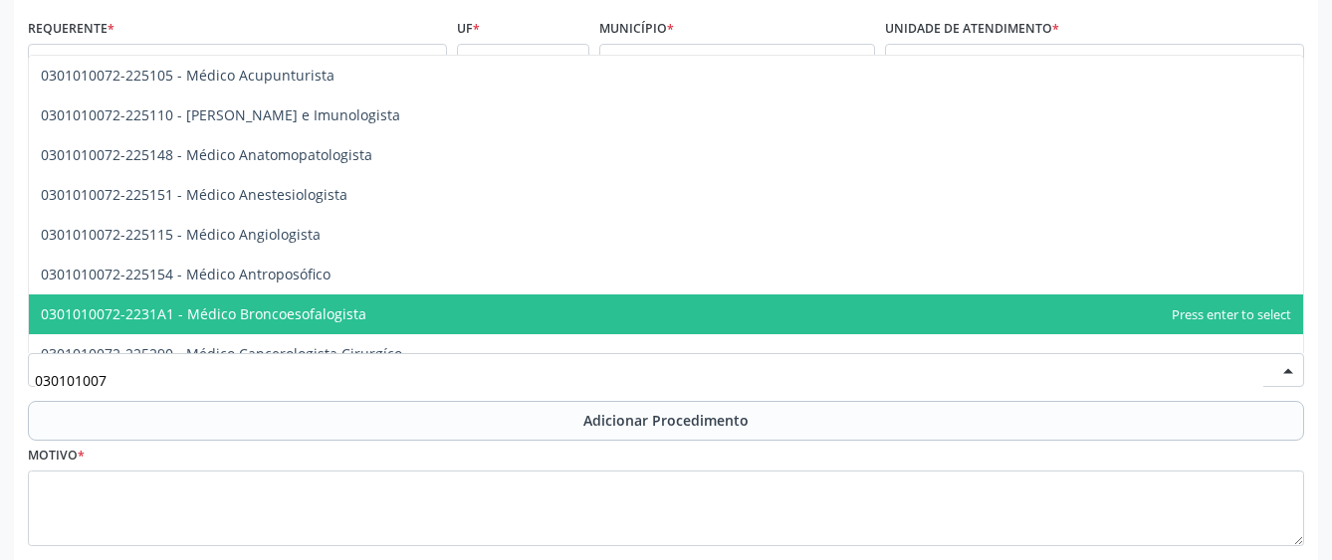
type input "0301010072"
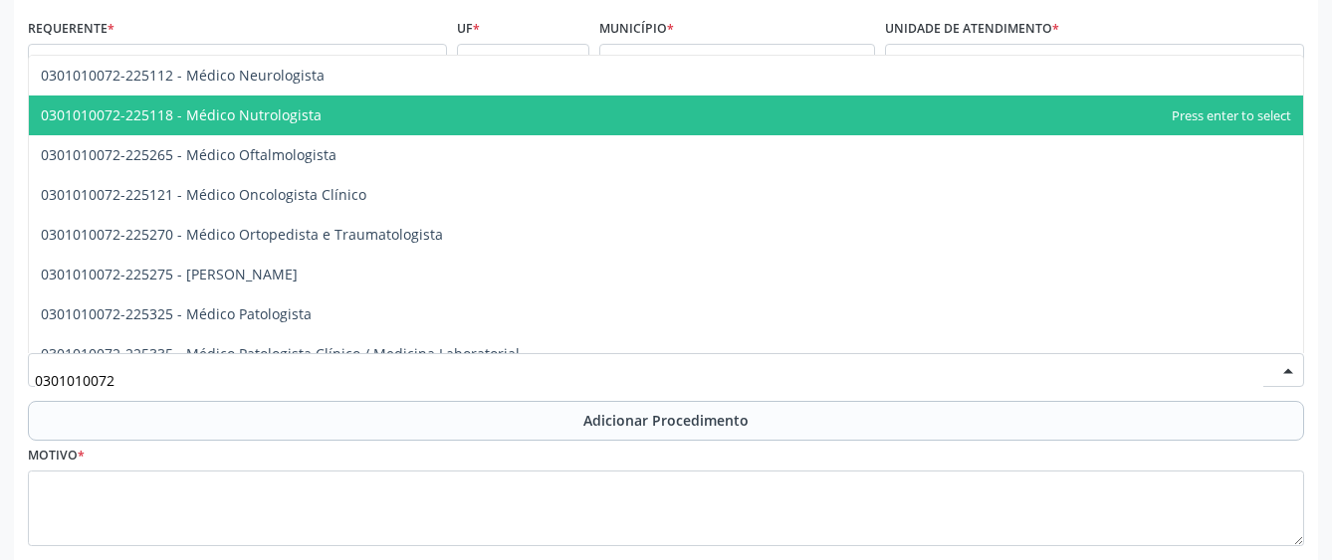
scroll to position [1692, 0]
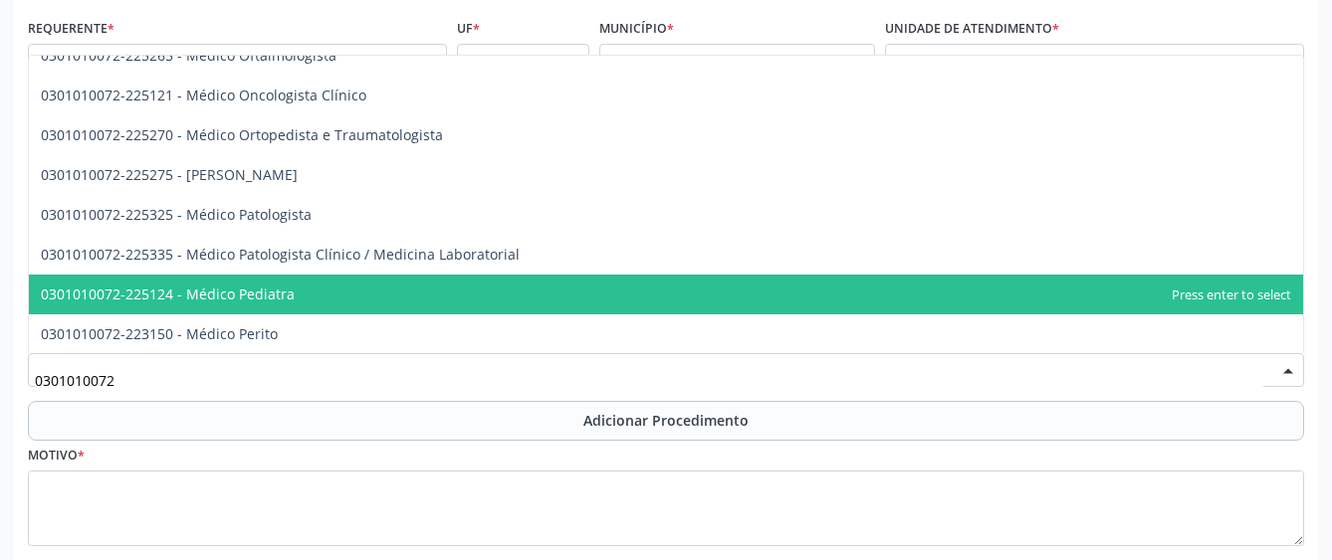
click at [484, 313] on span "0301010072-225124 - Médico Pediatra" at bounding box center [666, 295] width 1274 height 40
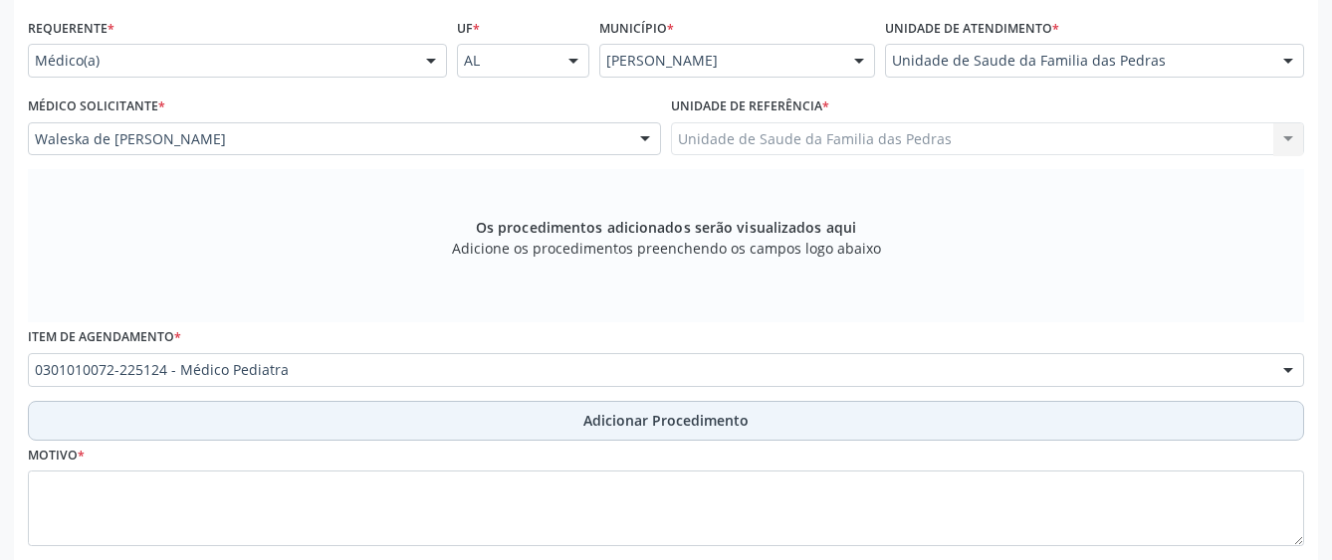
click at [440, 421] on button "Adicionar Procedimento" at bounding box center [666, 421] width 1276 height 40
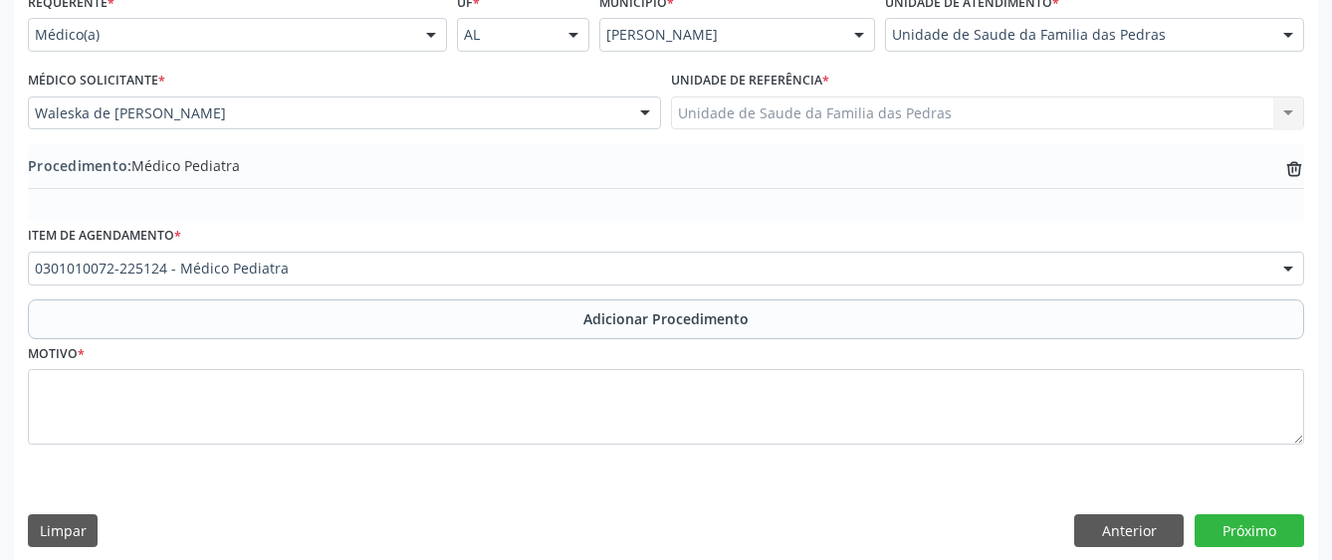
scroll to position [488, 0]
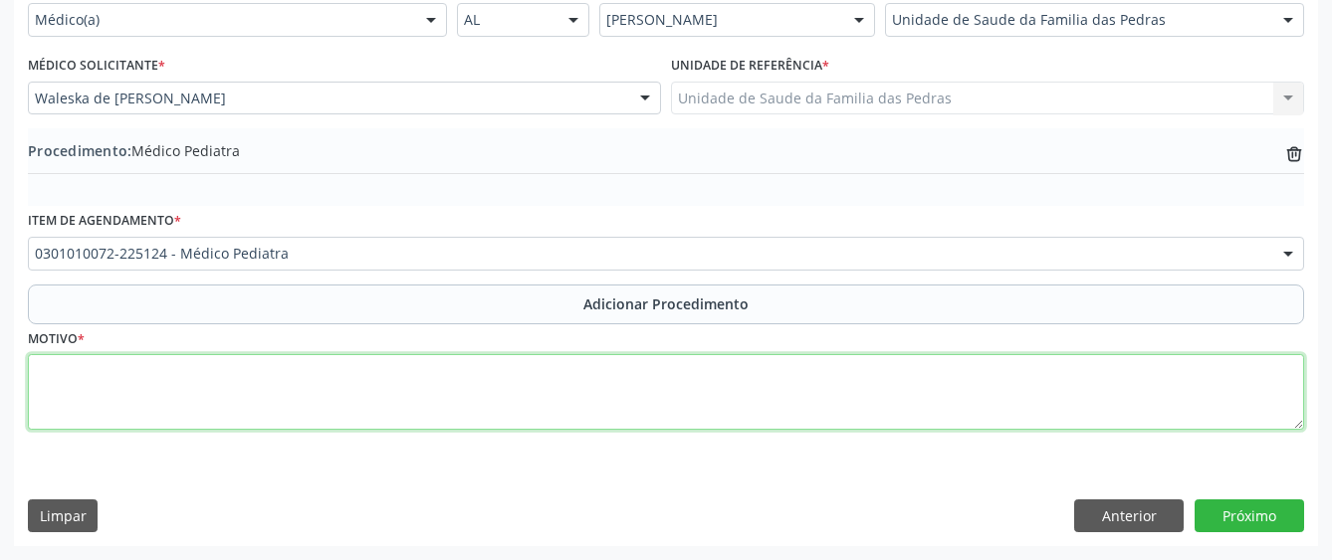
click at [444, 385] on textarea at bounding box center [666, 392] width 1276 height 76
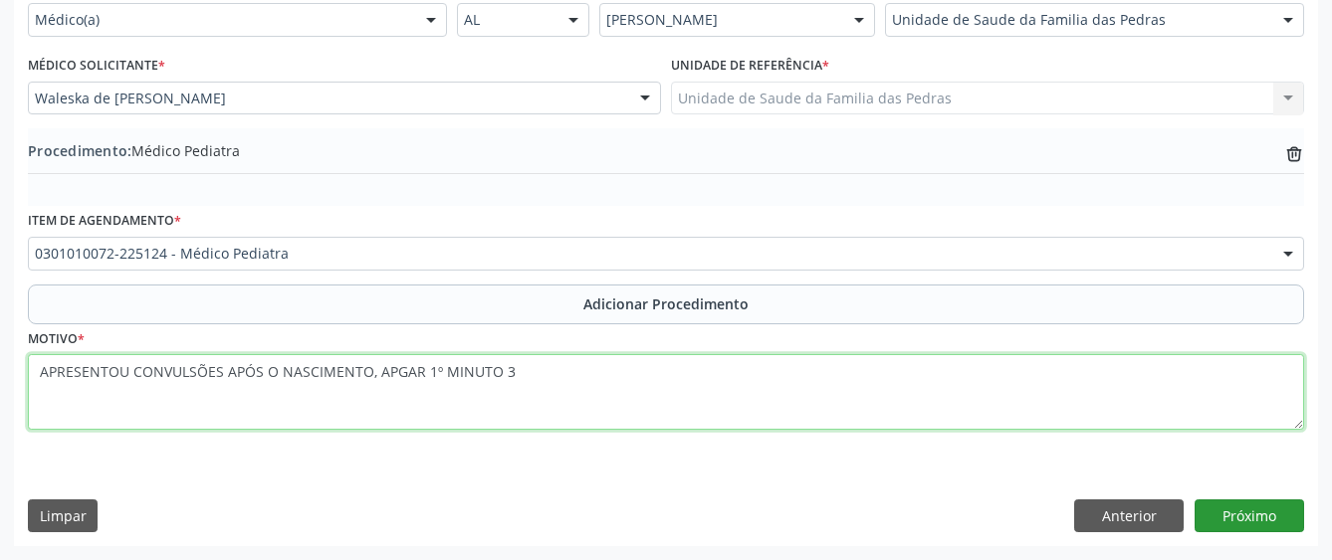
type textarea "APRESENTOU CONVULSÕES APÓS O NASCIMENTO, APGAR 1º MINUTO 3"
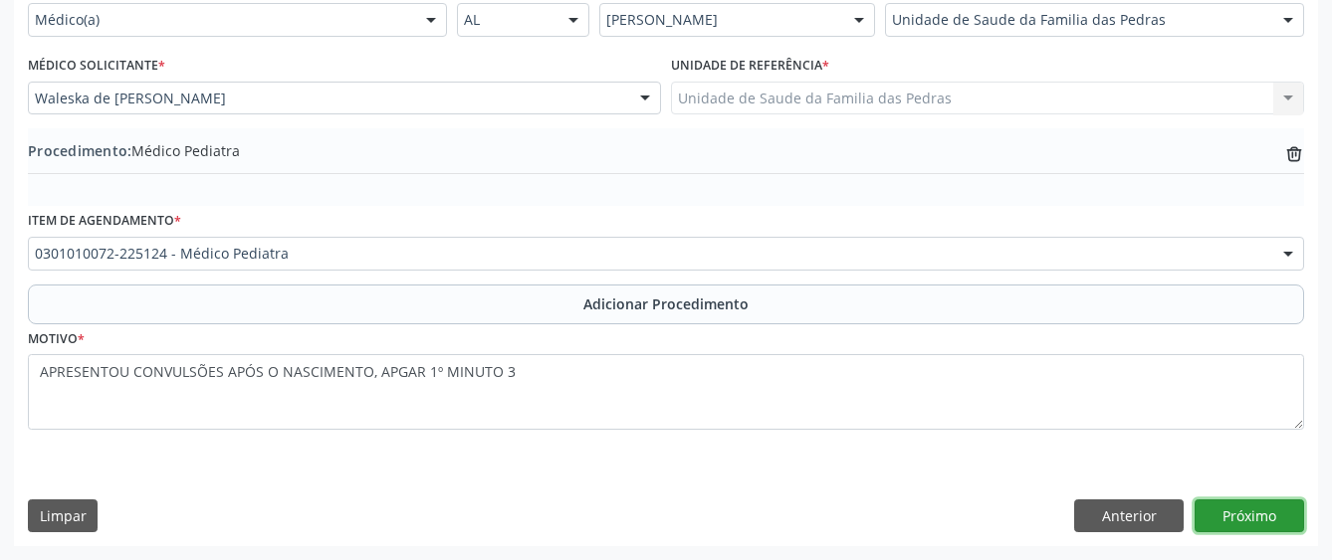
click at [1231, 518] on button "Próximo" at bounding box center [1248, 517] width 109 height 34
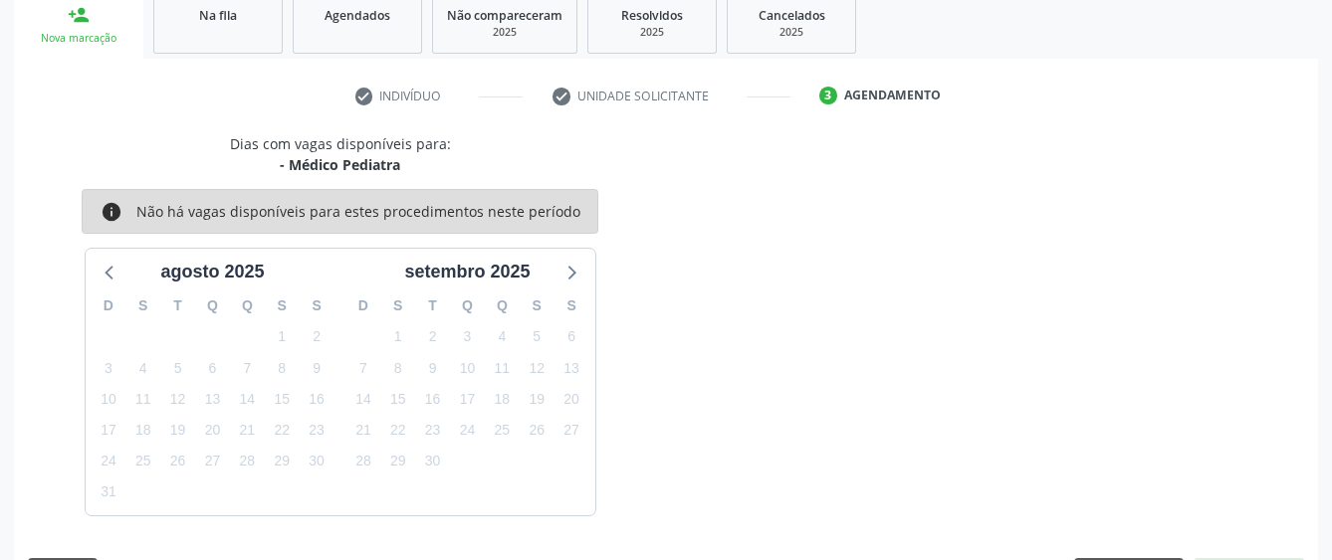
scroll to position [392, 0]
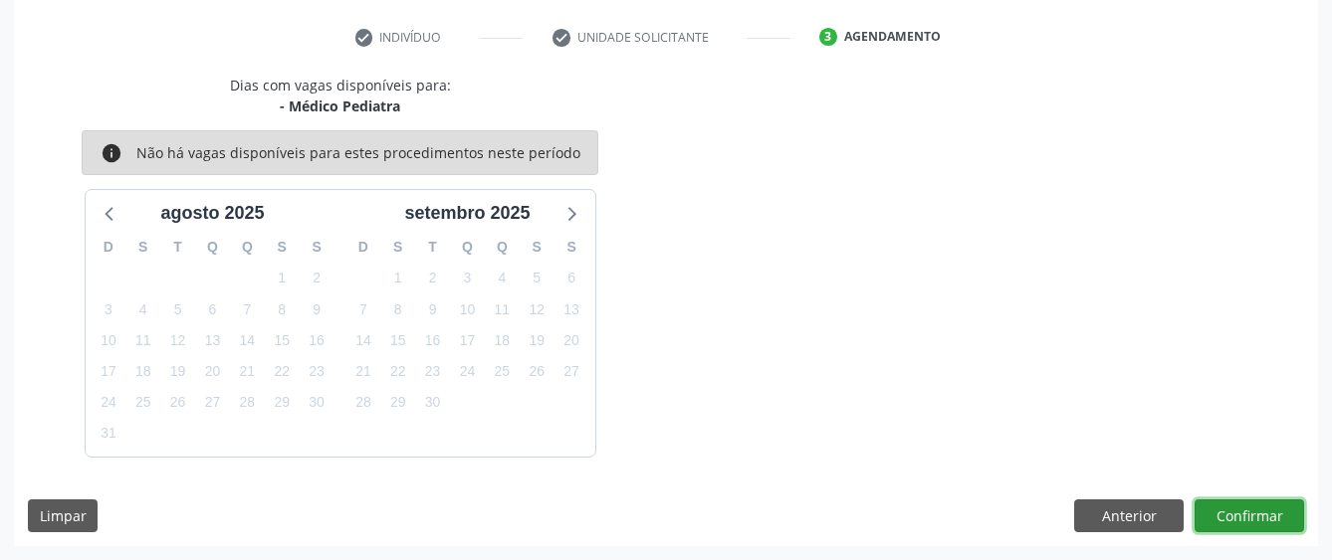
click at [1230, 514] on button "Confirmar" at bounding box center [1248, 517] width 109 height 34
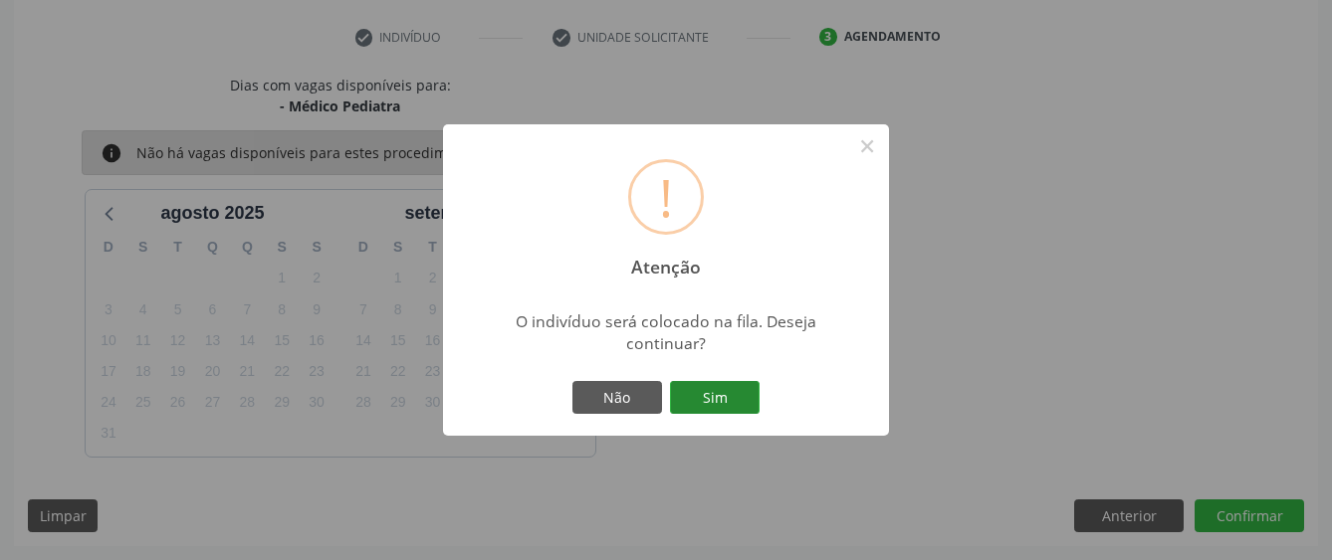
click at [718, 386] on button "Sim" at bounding box center [715, 398] width 90 height 34
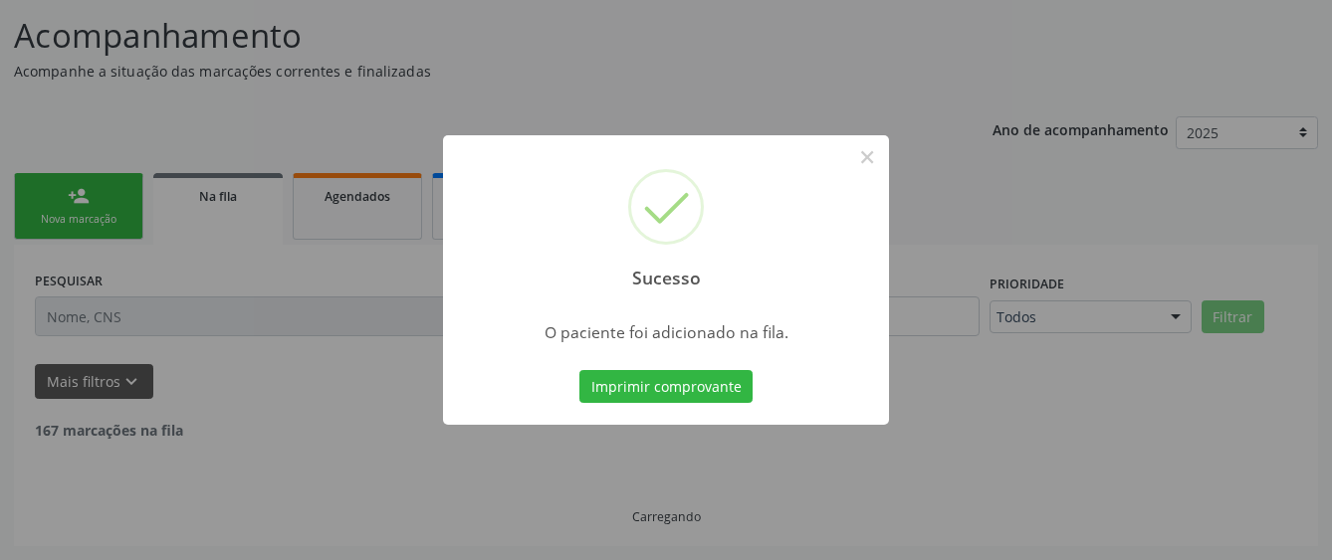
scroll to position [131, 0]
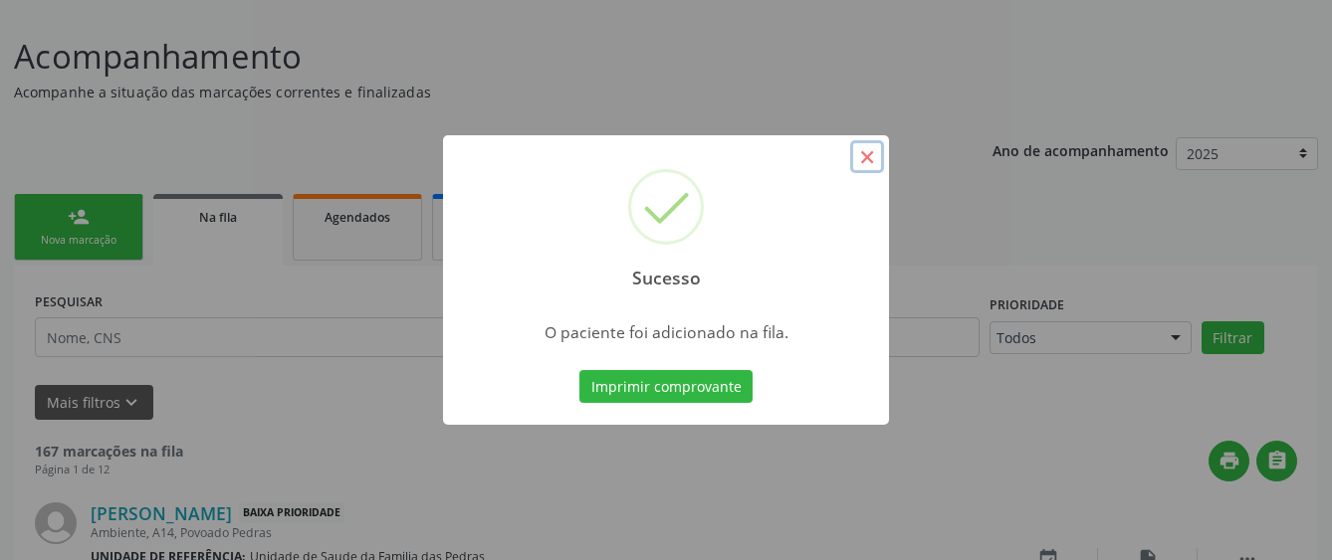
click at [862, 159] on button "×" at bounding box center [867, 157] width 34 height 34
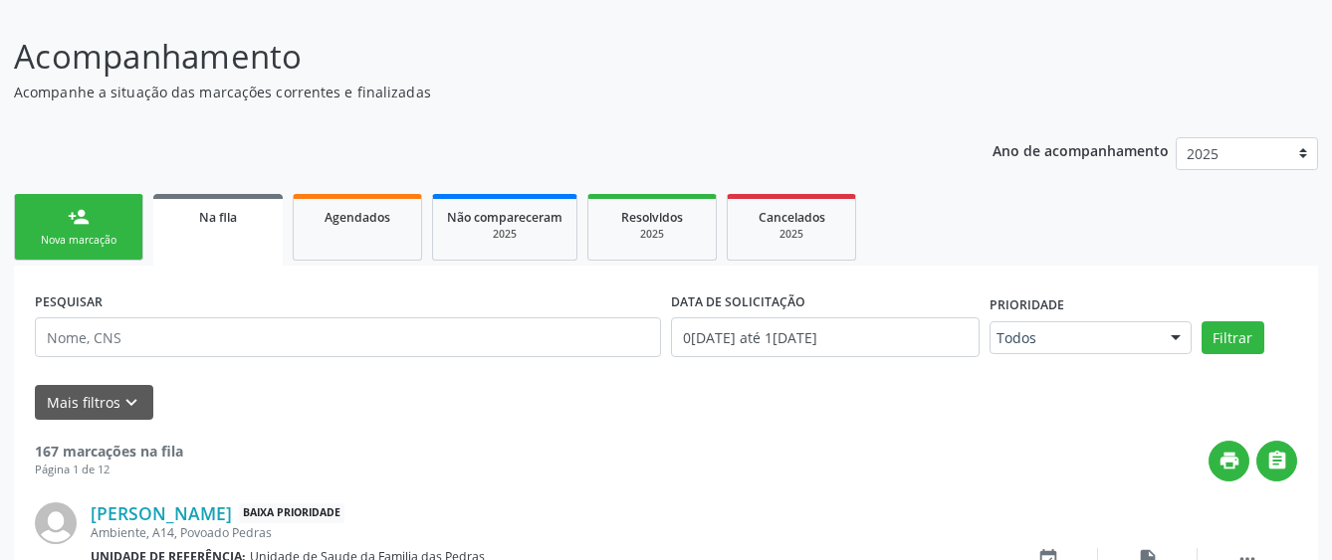
click at [110, 244] on div "Nova marcação" at bounding box center [79, 240] width 100 height 15
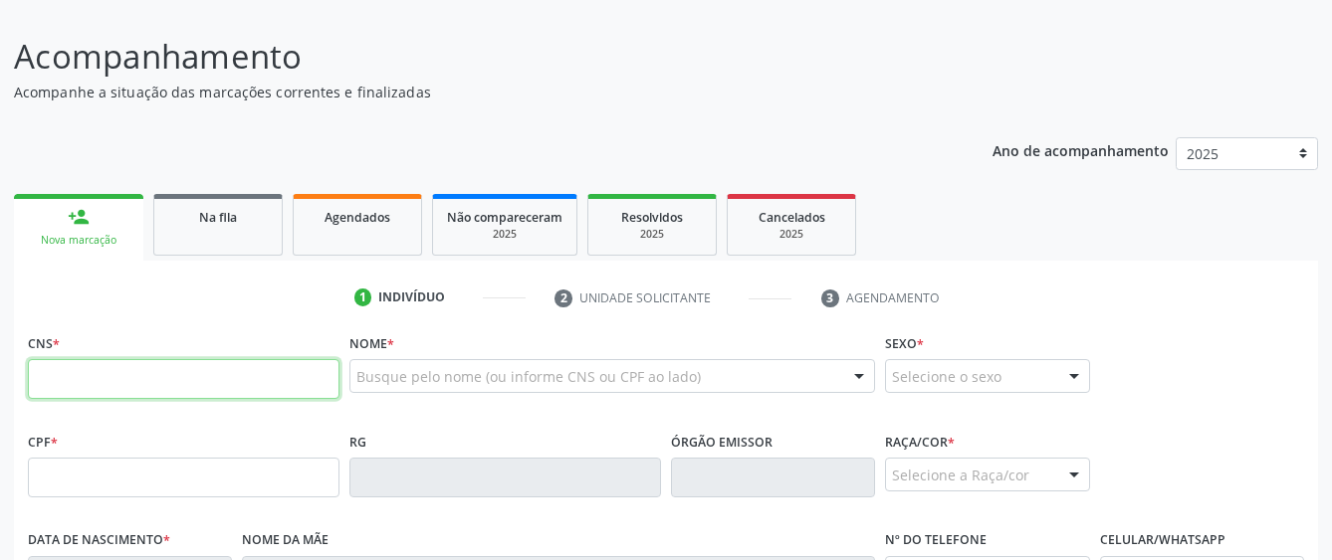
click at [101, 377] on input "text" at bounding box center [184, 379] width 312 height 40
type input "702 0008 0875 3585"
type input "005.656.674-32"
type input "1[DATE]"
type input "Lais [PERSON_NAME]"
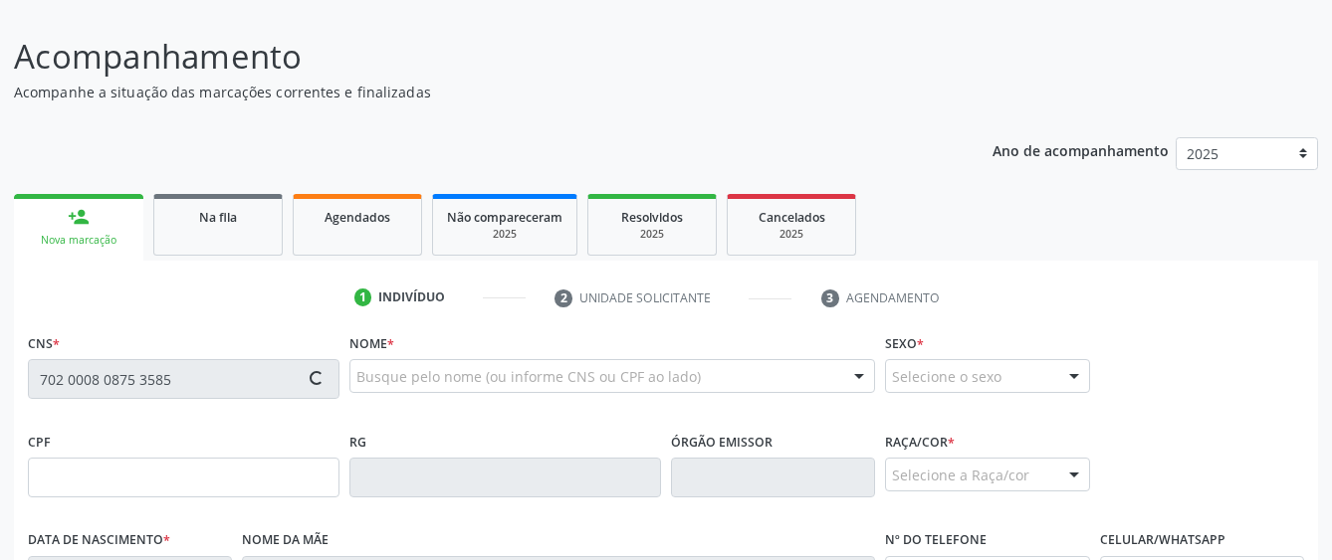
type input "[PHONE_NUMBER]"
type input "S/N"
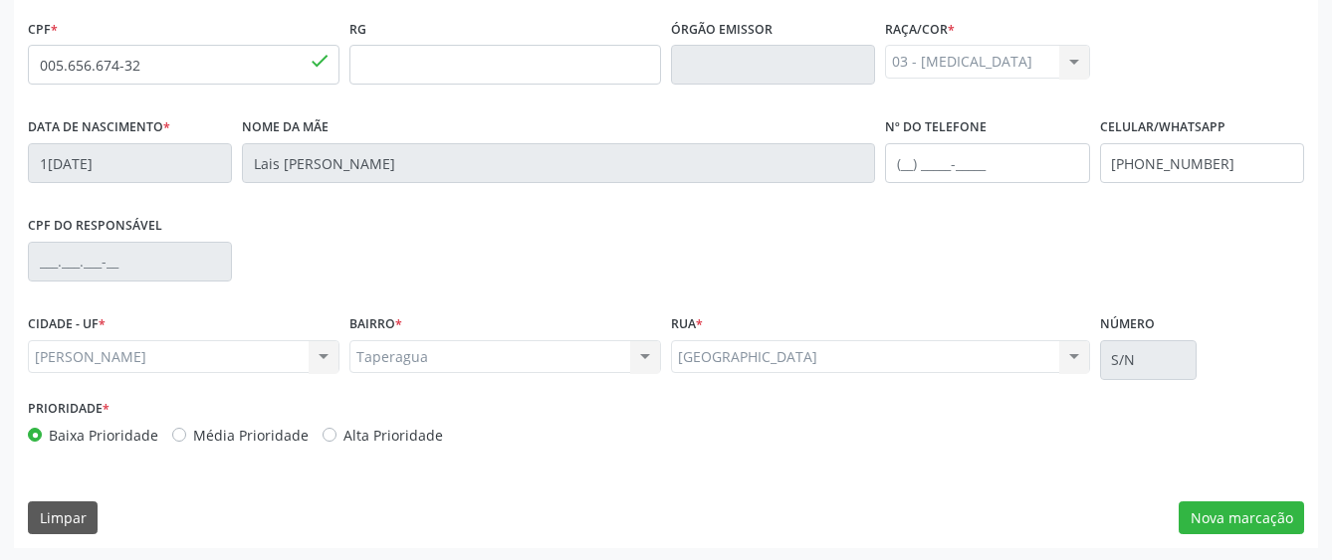
scroll to position [546, 0]
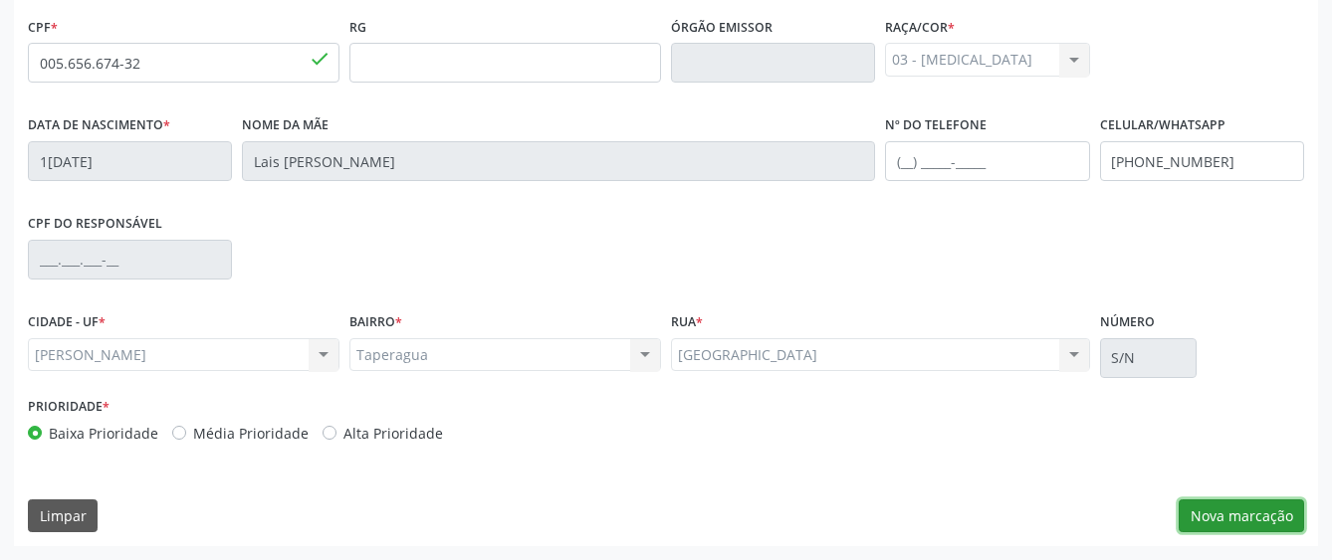
click at [1252, 517] on button "Nova marcação" at bounding box center [1241, 517] width 125 height 34
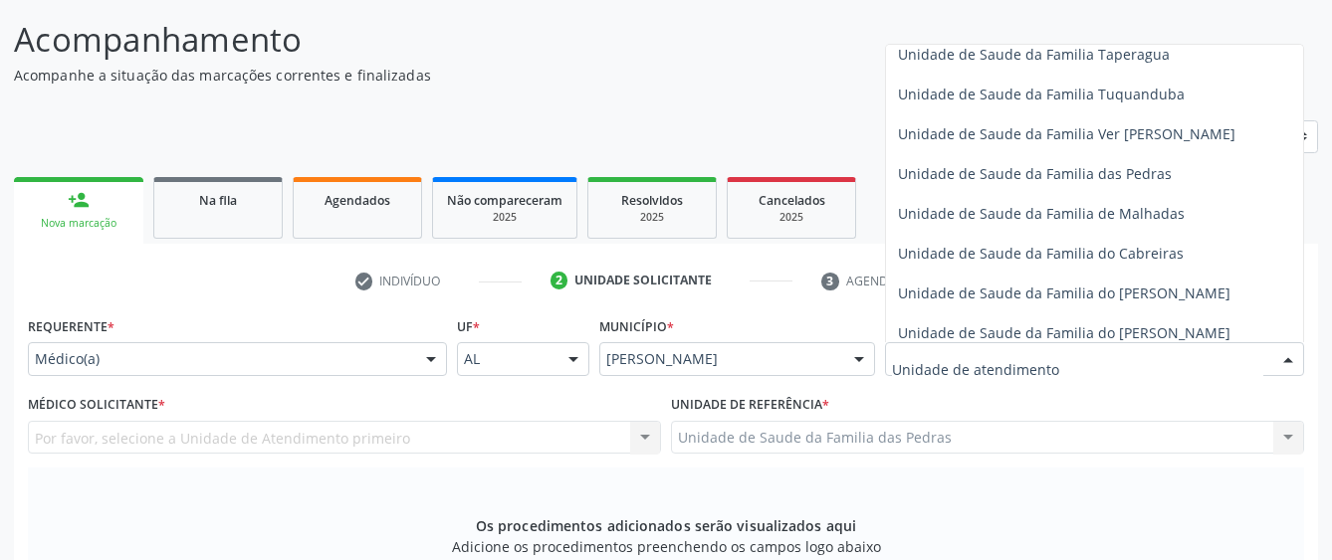
scroll to position [1493, 0]
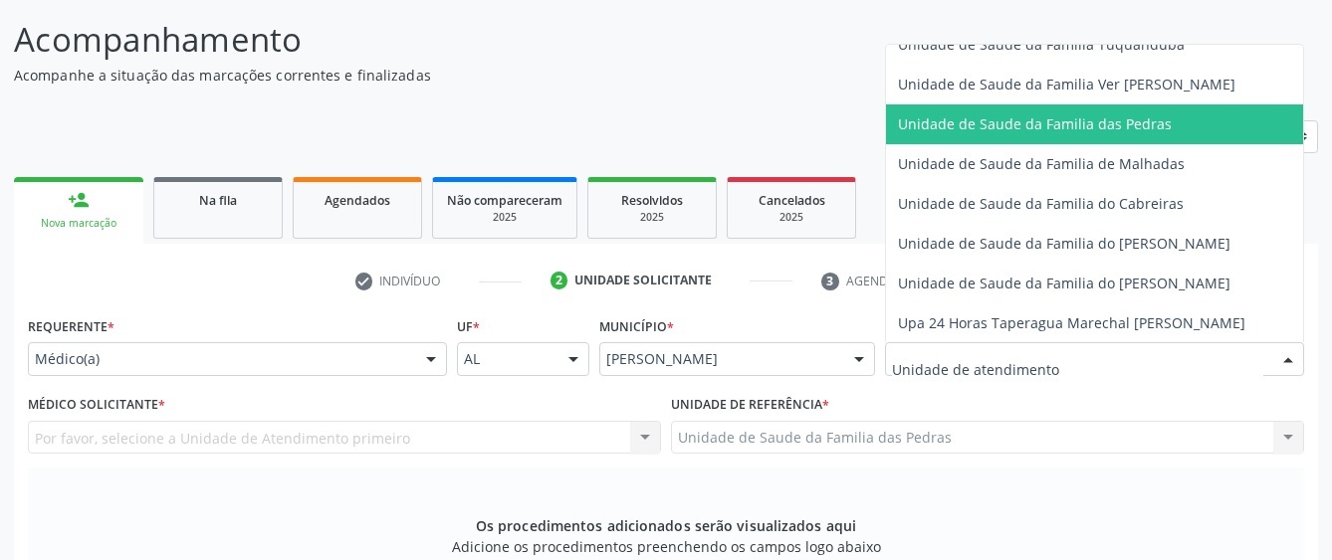
click at [969, 136] on span "Unidade de Saude da Familia das Pedras" at bounding box center [1134, 125] width 497 height 40
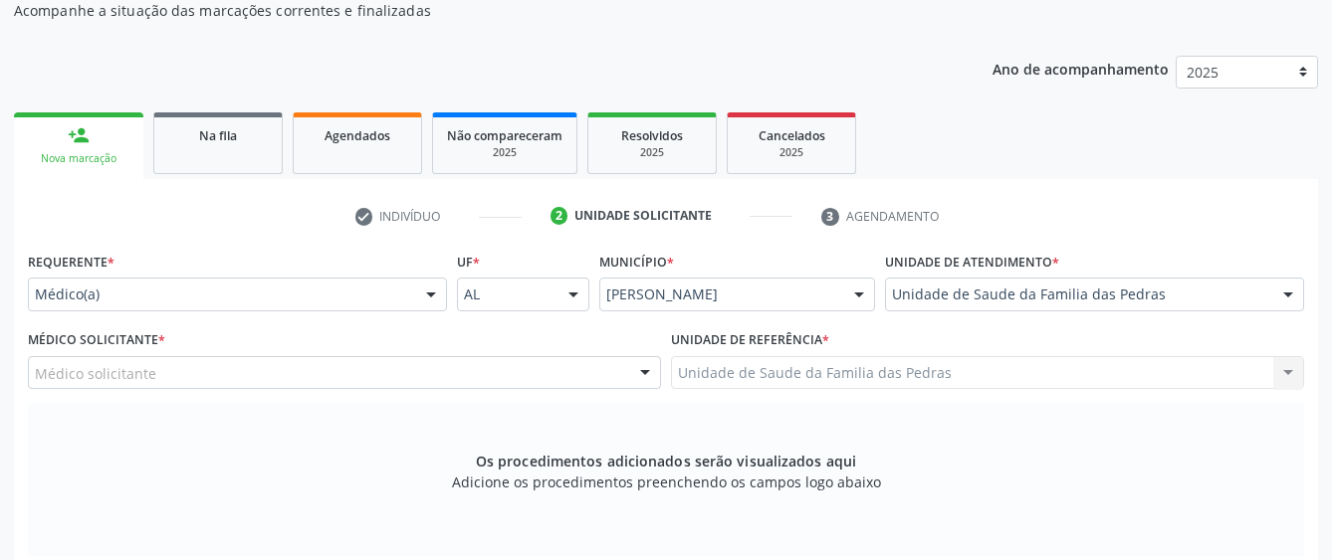
scroll to position [248, 0]
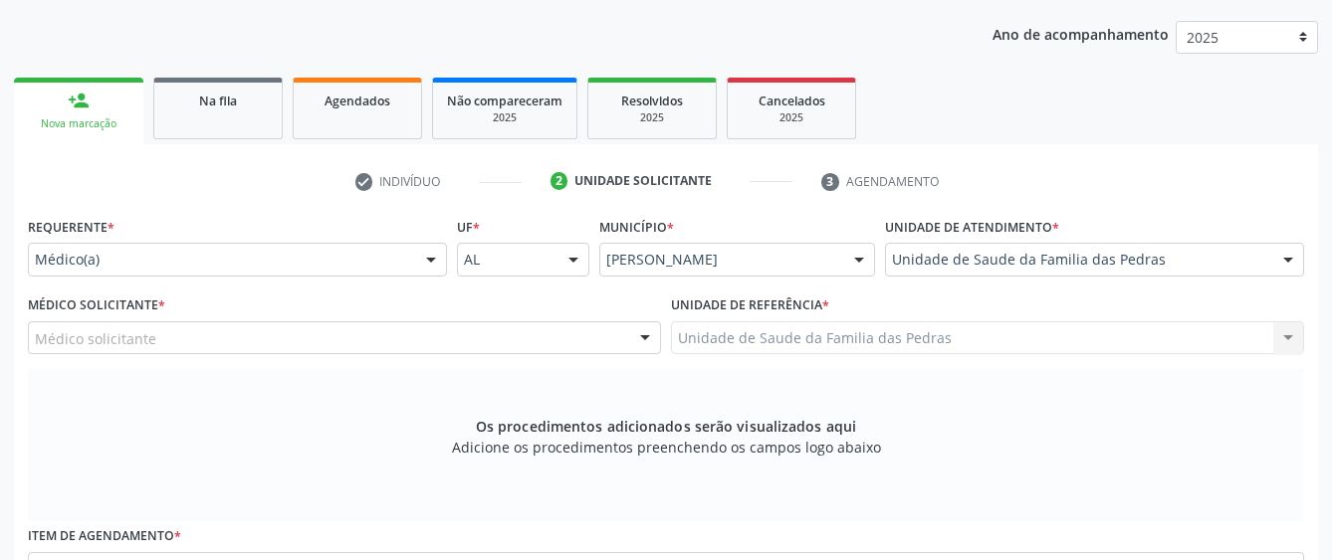
click at [520, 344] on div "Médico solicitante" at bounding box center [344, 339] width 633 height 34
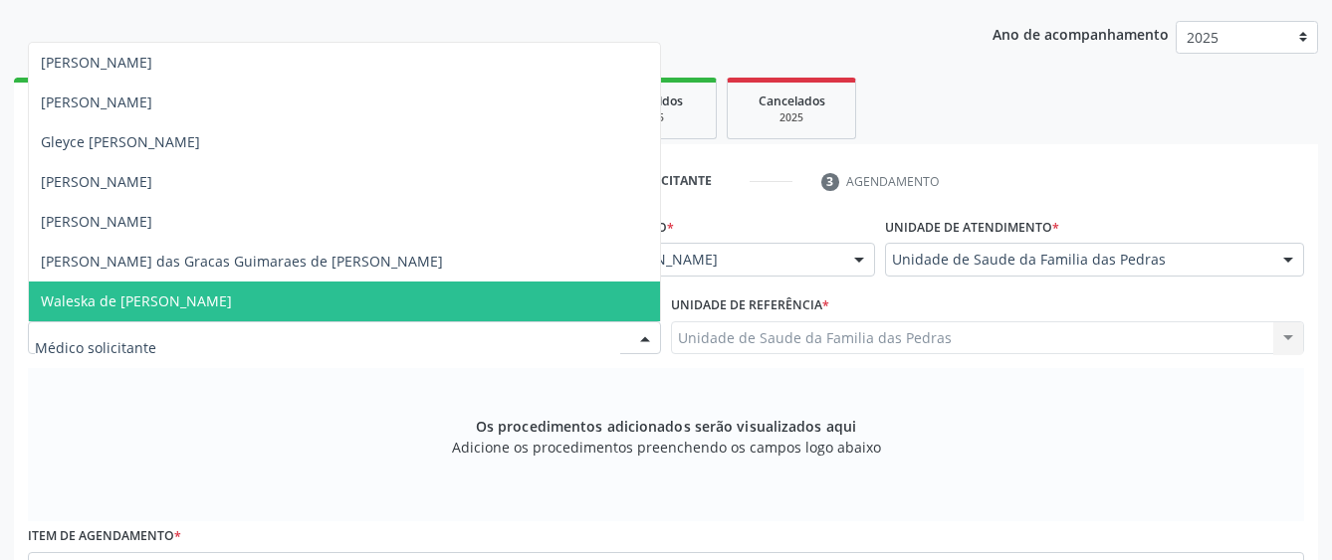
click at [475, 288] on span "Waleska de [PERSON_NAME]" at bounding box center [344, 302] width 631 height 40
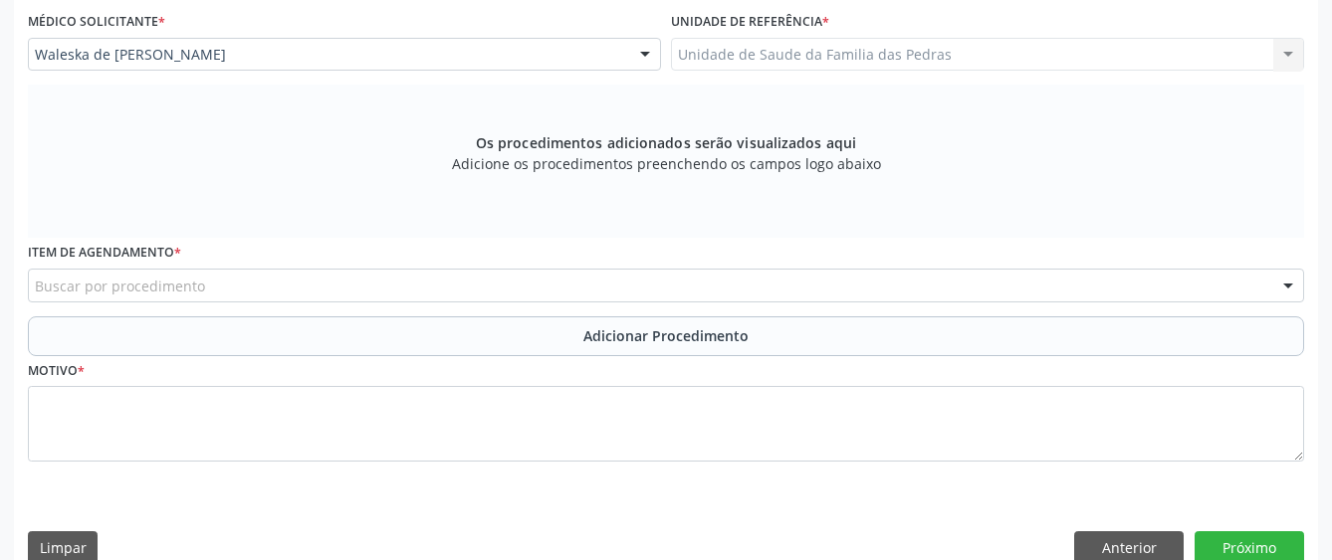
scroll to position [563, 0]
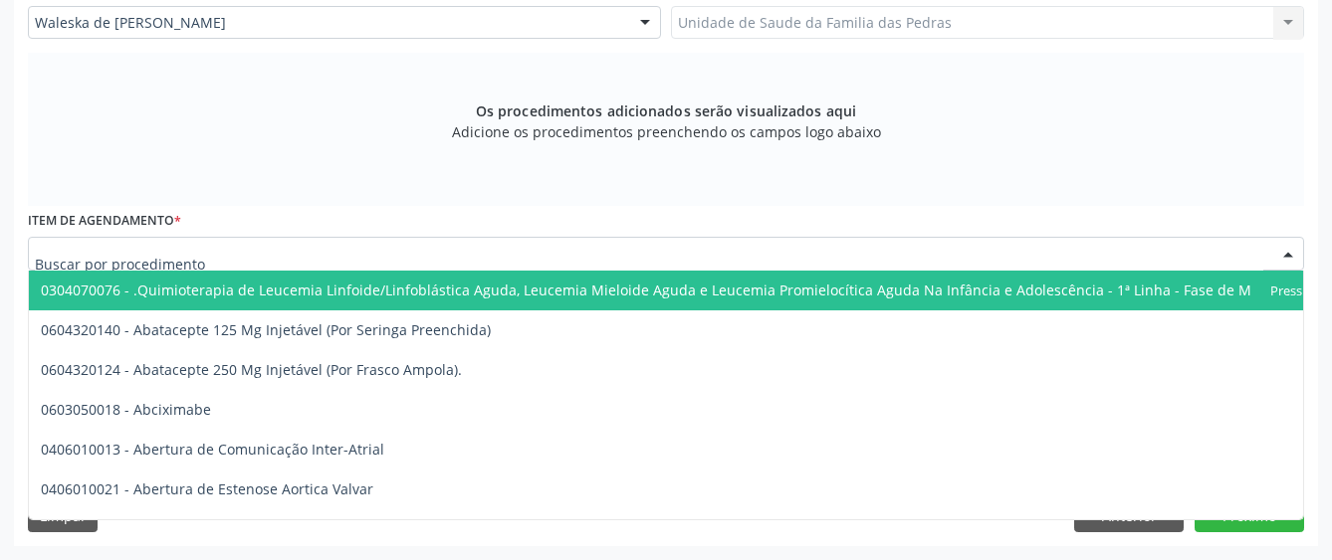
click at [602, 258] on div at bounding box center [666, 254] width 1276 height 34
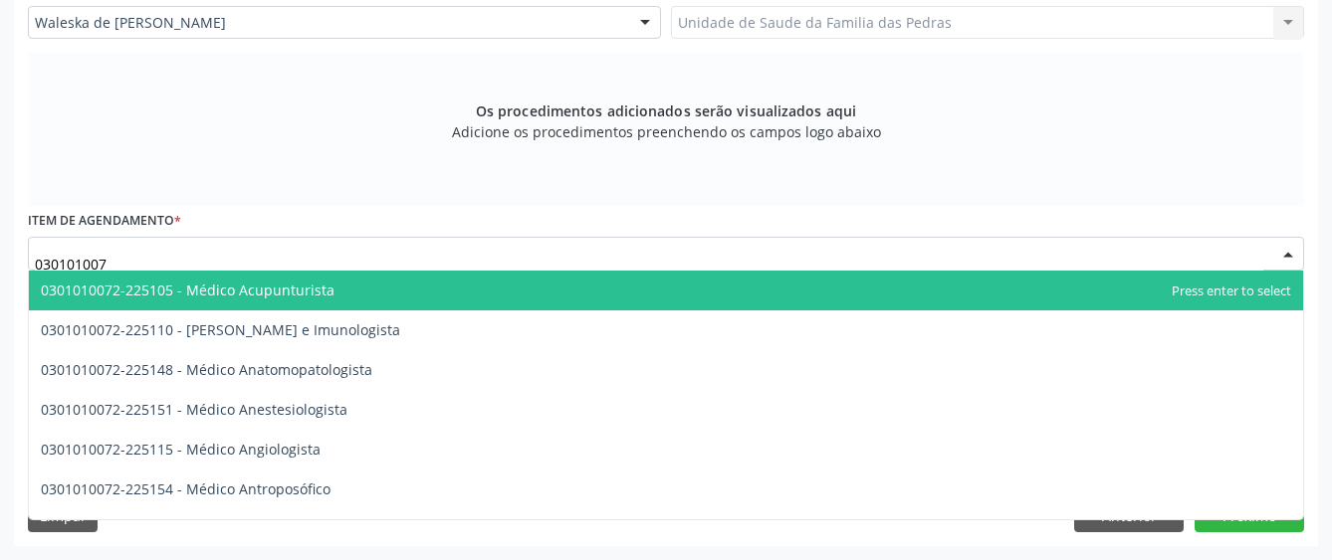
type input "0301010072"
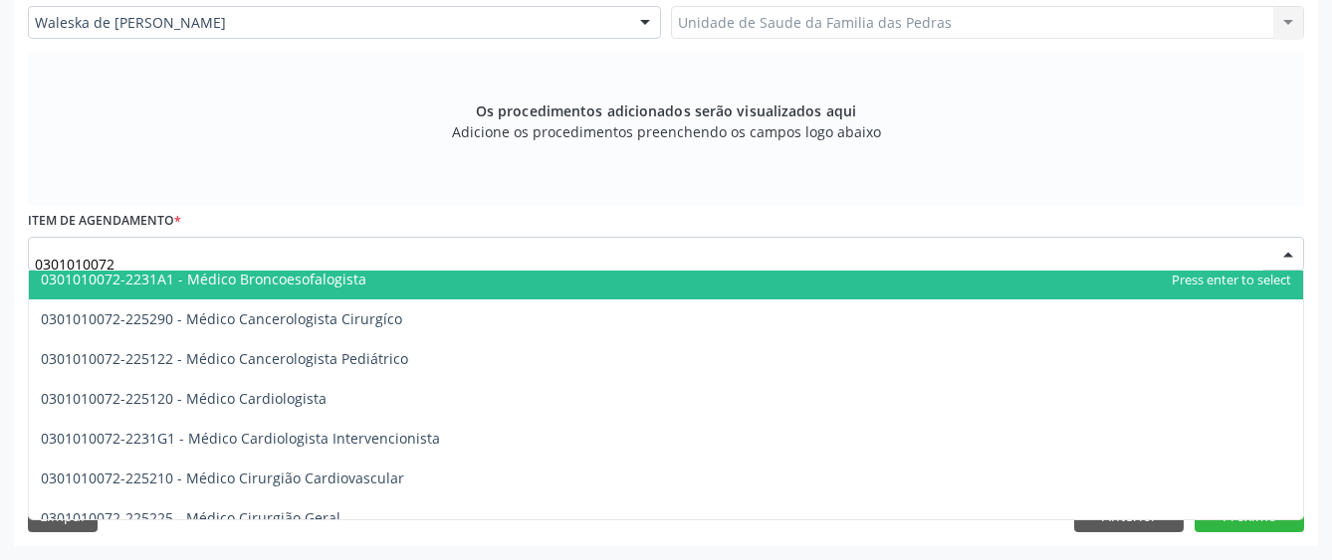
scroll to position [299, 0]
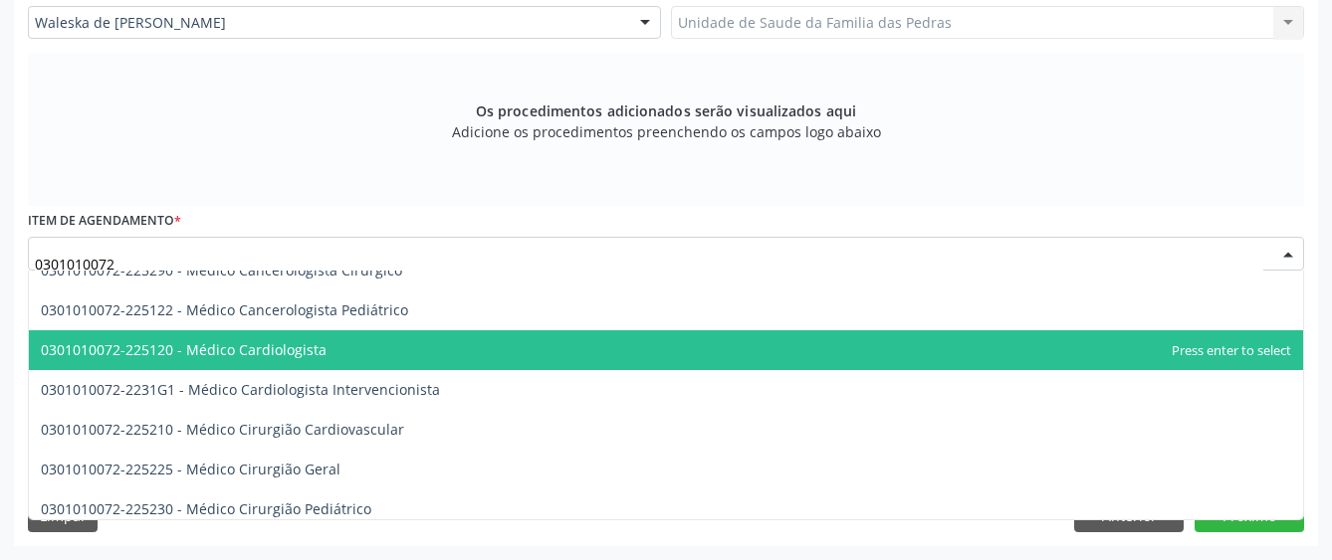
click at [607, 345] on span "0301010072-225120 - Médico Cardiologista" at bounding box center [666, 350] width 1274 height 40
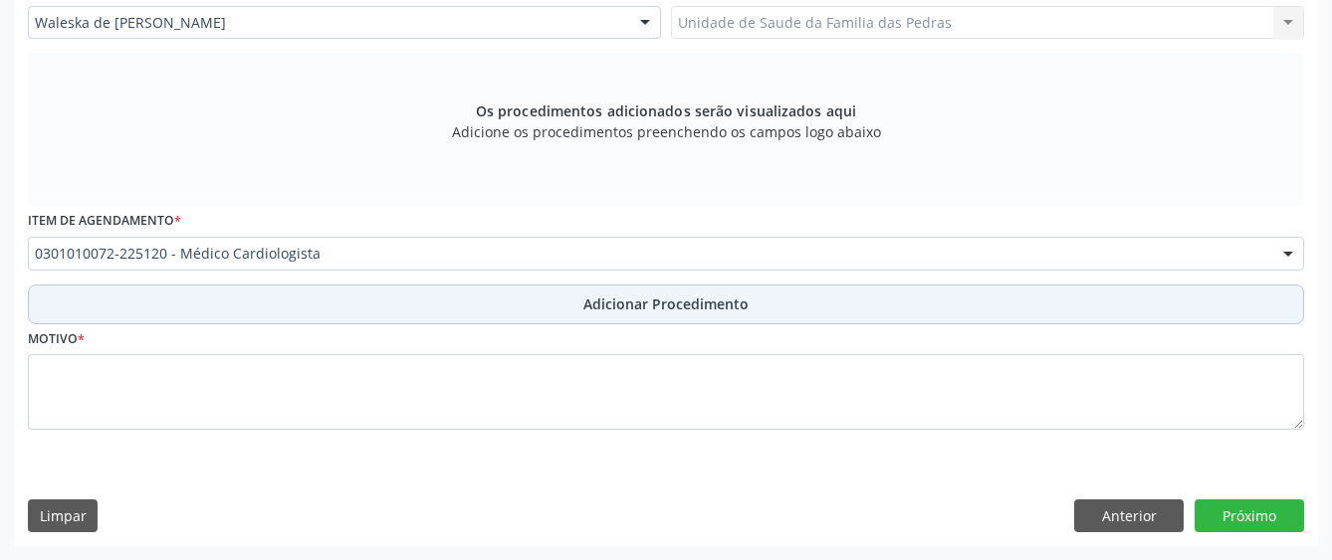
click at [418, 297] on button "Adicionar Procedimento" at bounding box center [666, 305] width 1276 height 40
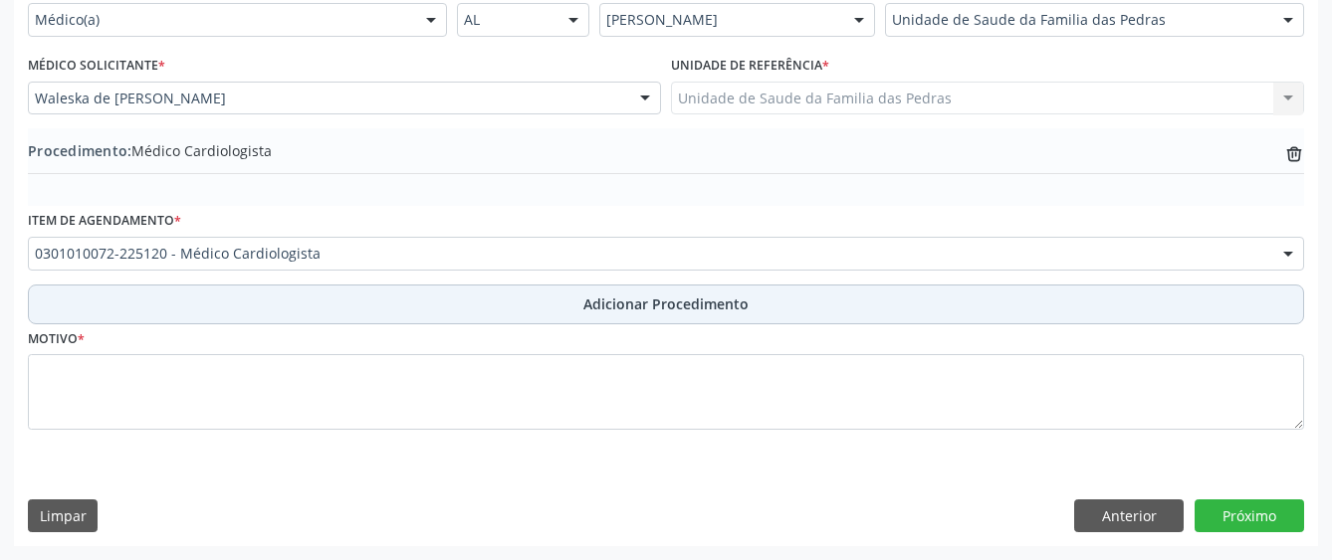
scroll to position [488, 0]
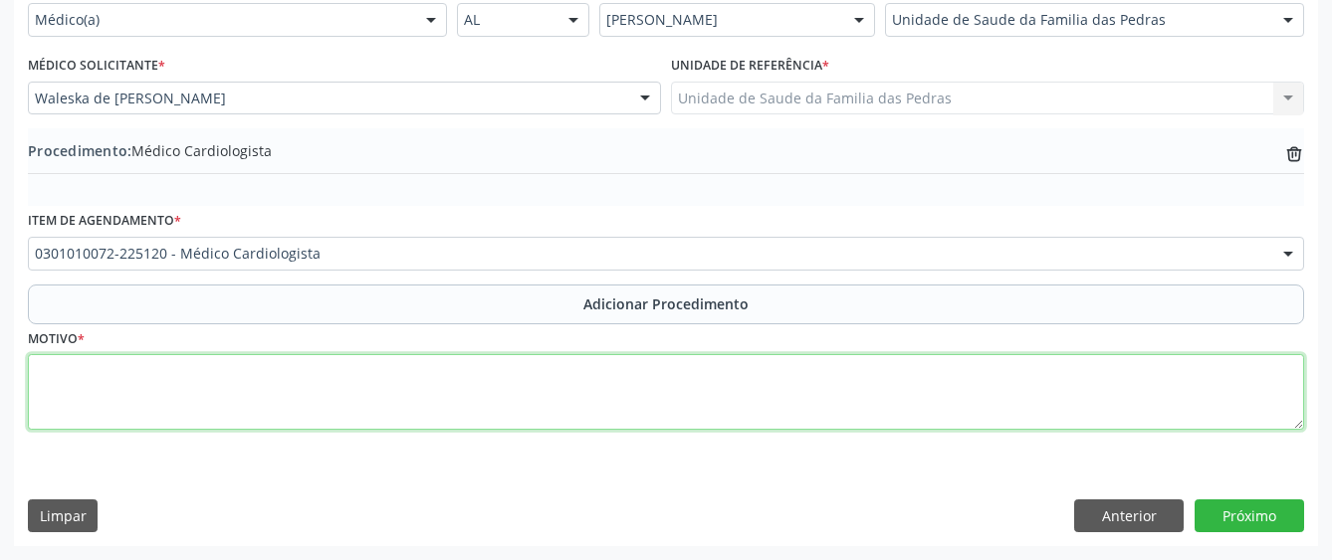
click at [360, 379] on textarea at bounding box center [666, 392] width 1276 height 76
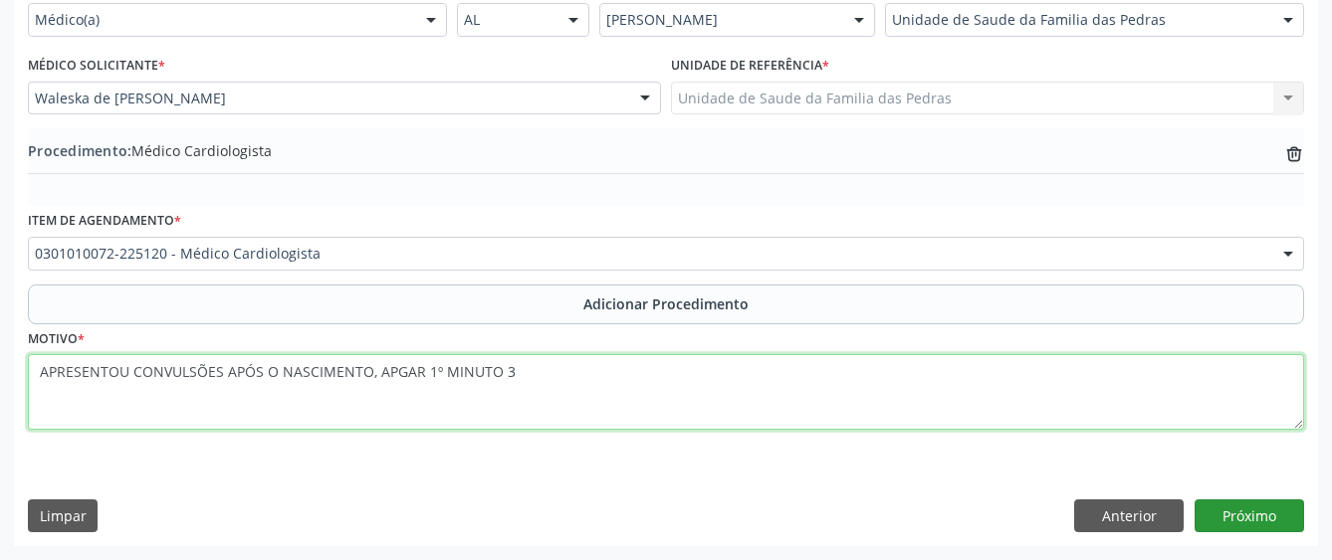
type textarea "APRESENTOU CONVULSÕES APÓS O NASCIMENTO, APGAR 1º MINUTO 3"
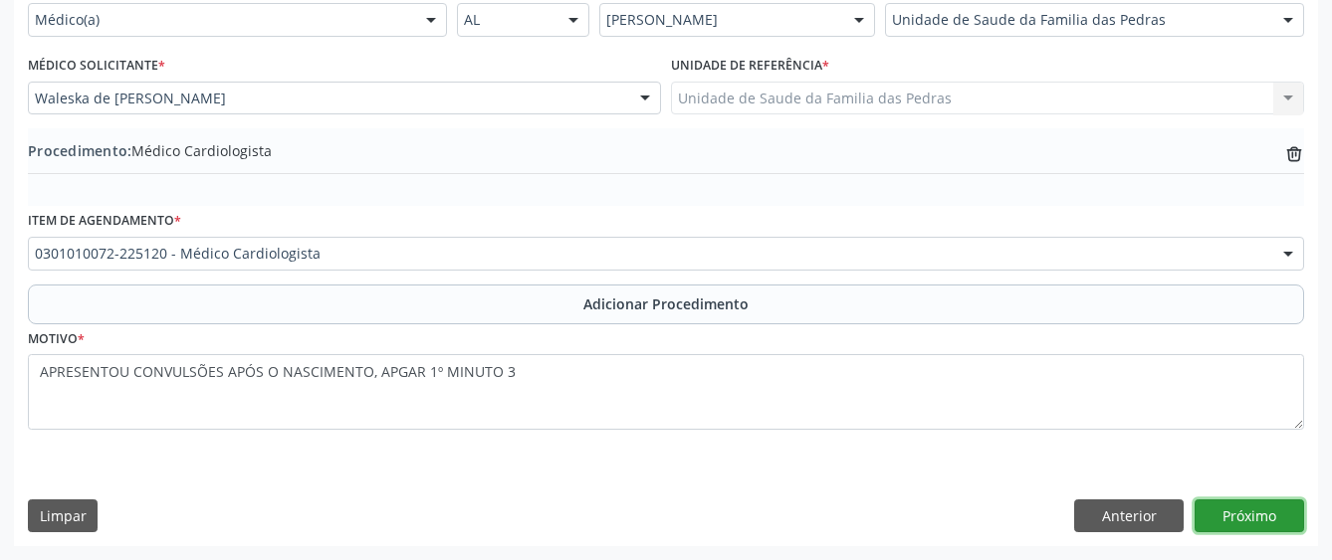
click at [1225, 530] on button "Próximo" at bounding box center [1248, 517] width 109 height 34
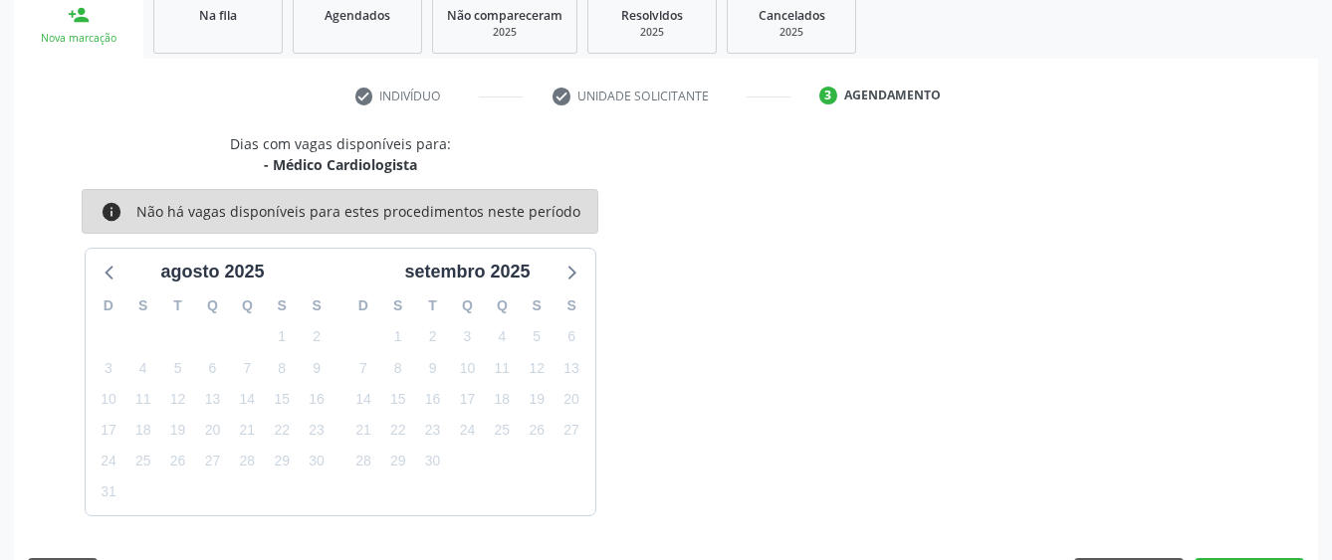
scroll to position [392, 0]
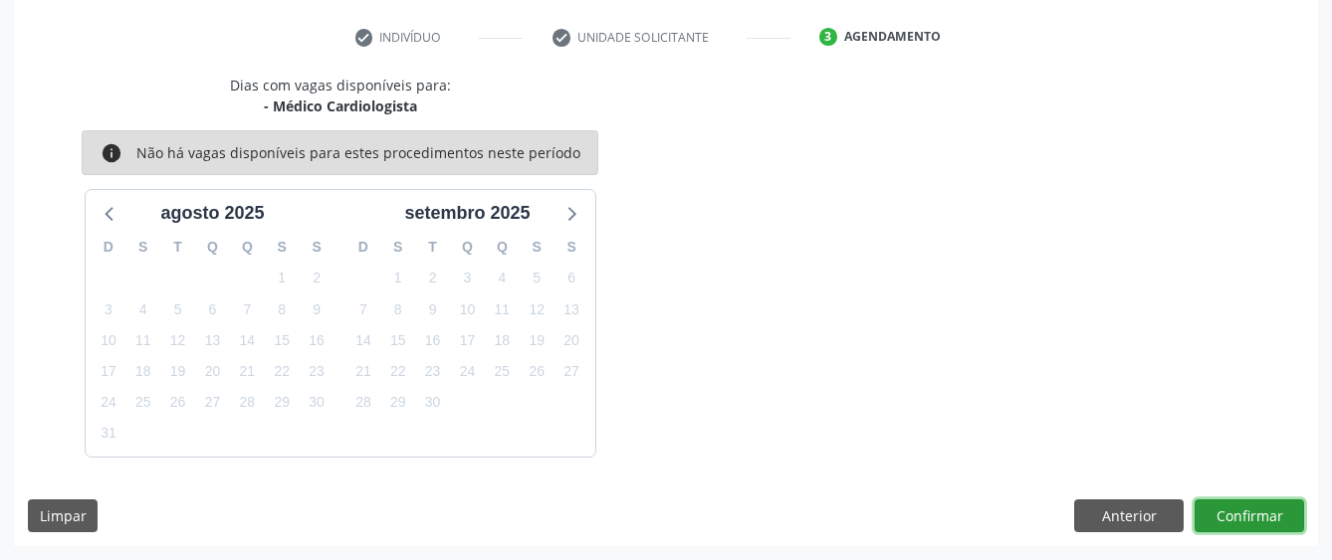
click at [1223, 513] on button "Confirmar" at bounding box center [1248, 517] width 109 height 34
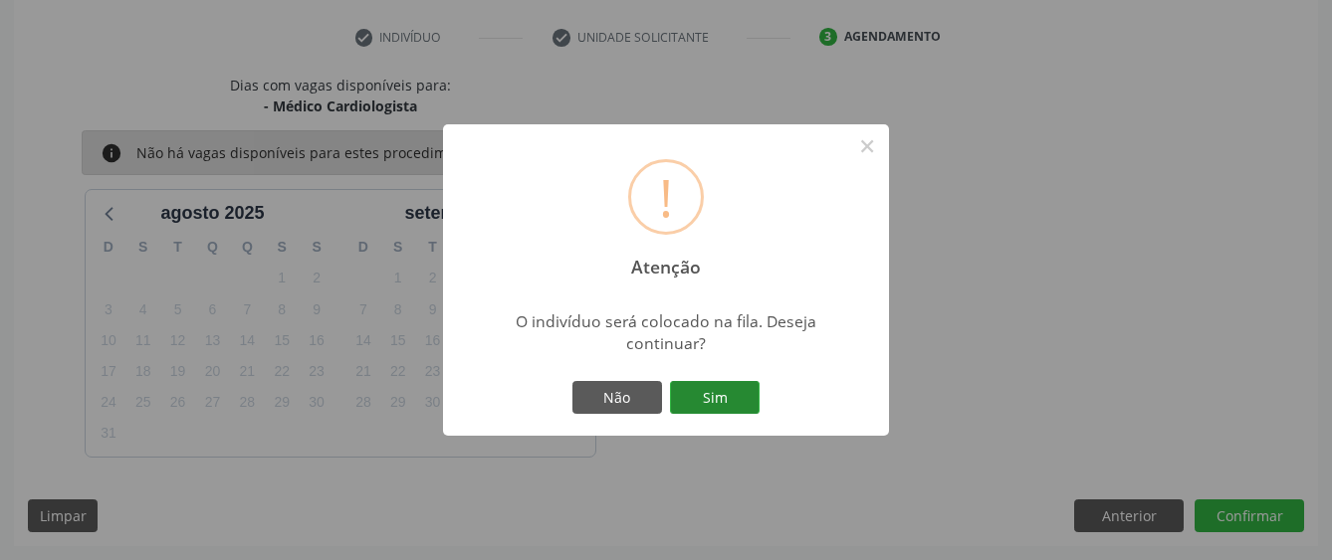
click at [733, 397] on button "Sim" at bounding box center [715, 398] width 90 height 34
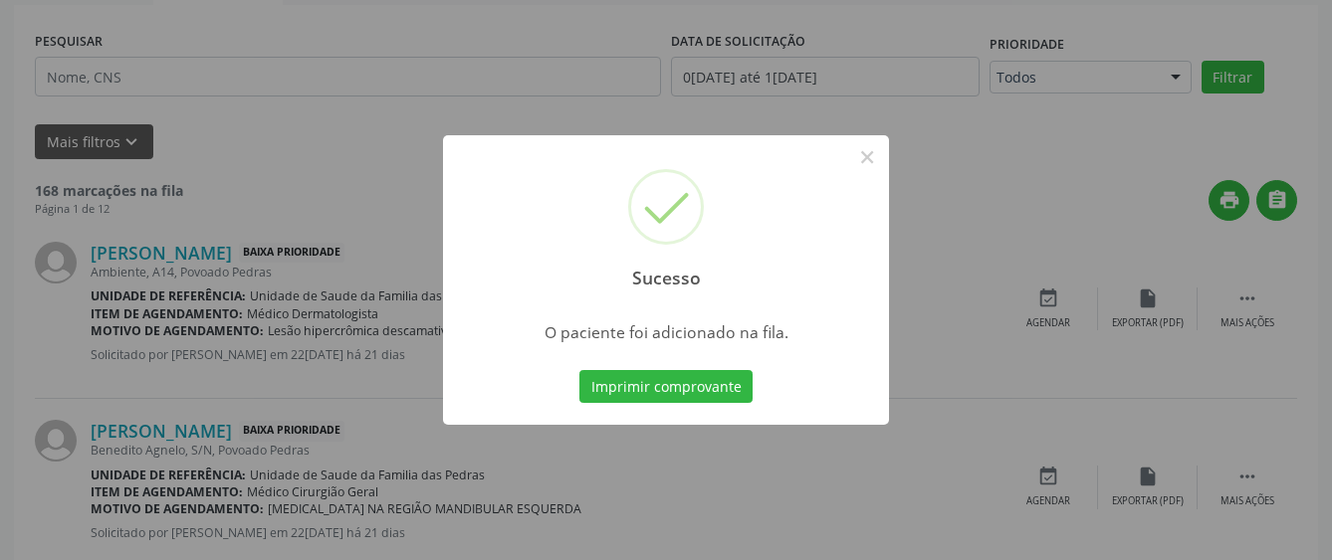
scroll to position [131, 0]
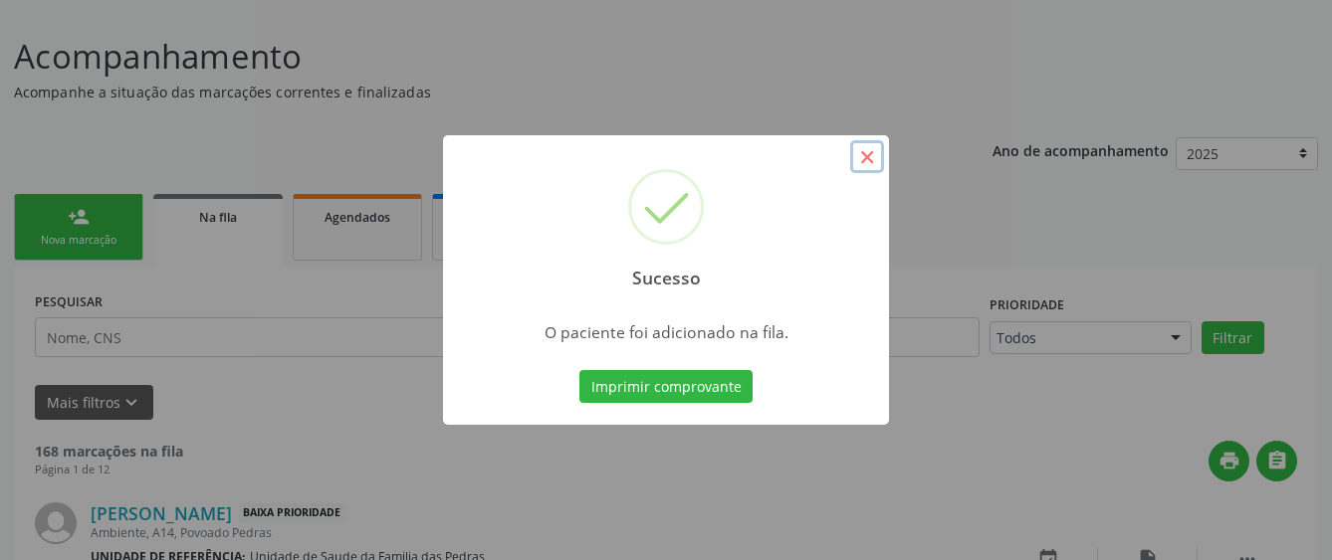
click at [866, 148] on button "×" at bounding box center [867, 157] width 34 height 34
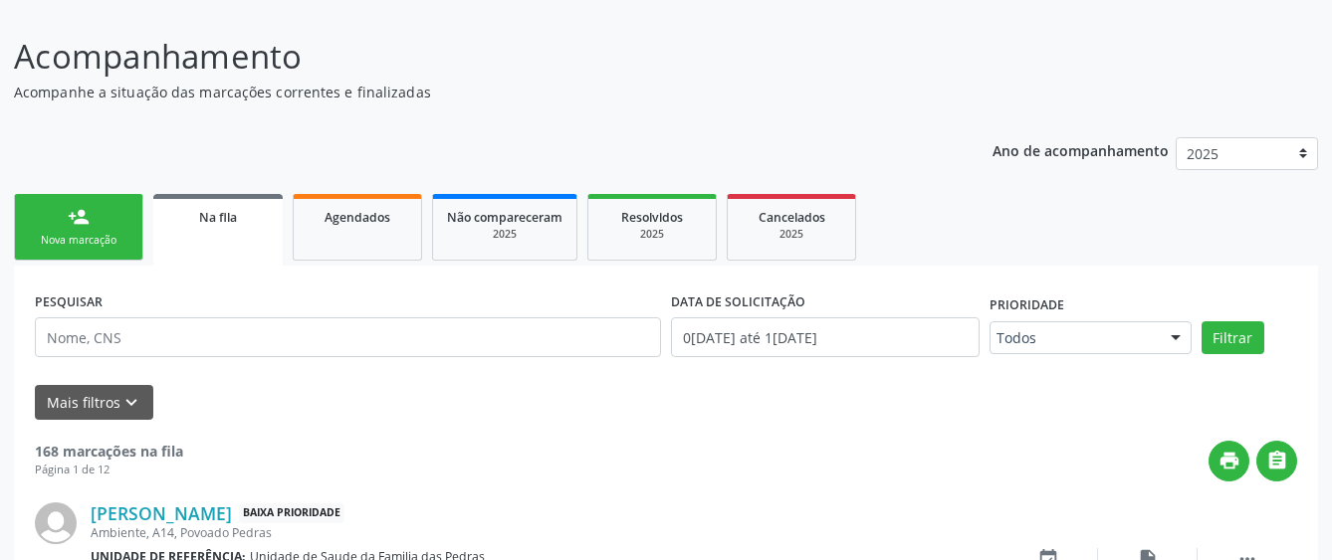
click at [81, 247] on div "Nova marcação" at bounding box center [79, 240] width 100 height 15
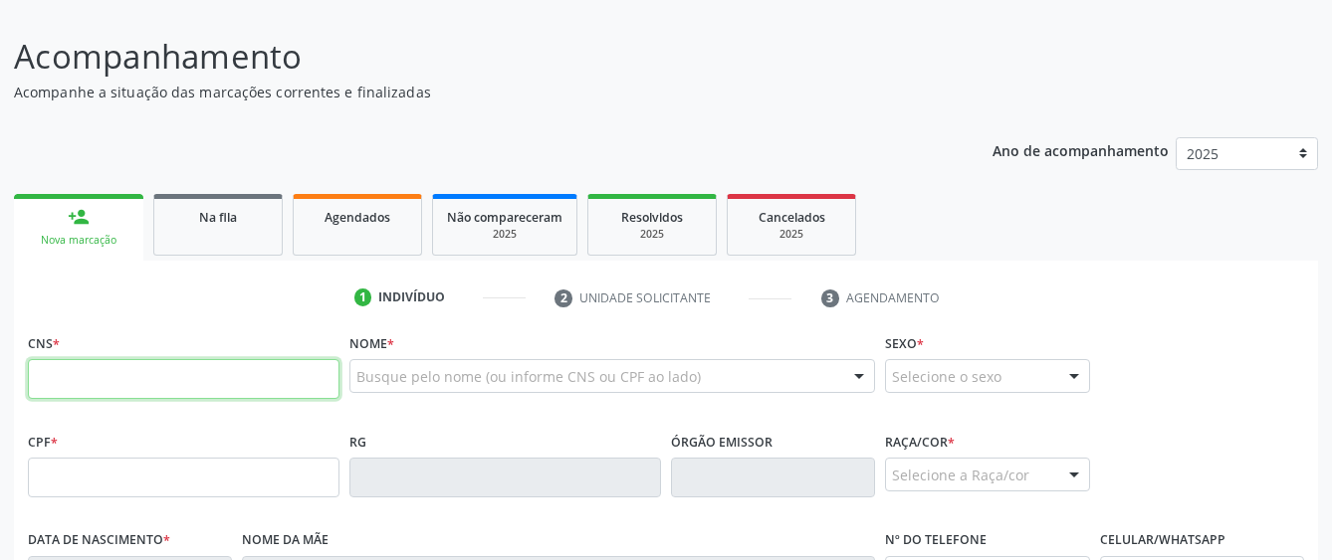
click at [164, 391] on input "text" at bounding box center [184, 379] width 312 height 40
click at [208, 389] on input "text" at bounding box center [184, 379] width 312 height 40
paste input "701 2060 0537 9519"
type input "701 2060 0537 9519"
type input "045.466.764-76"
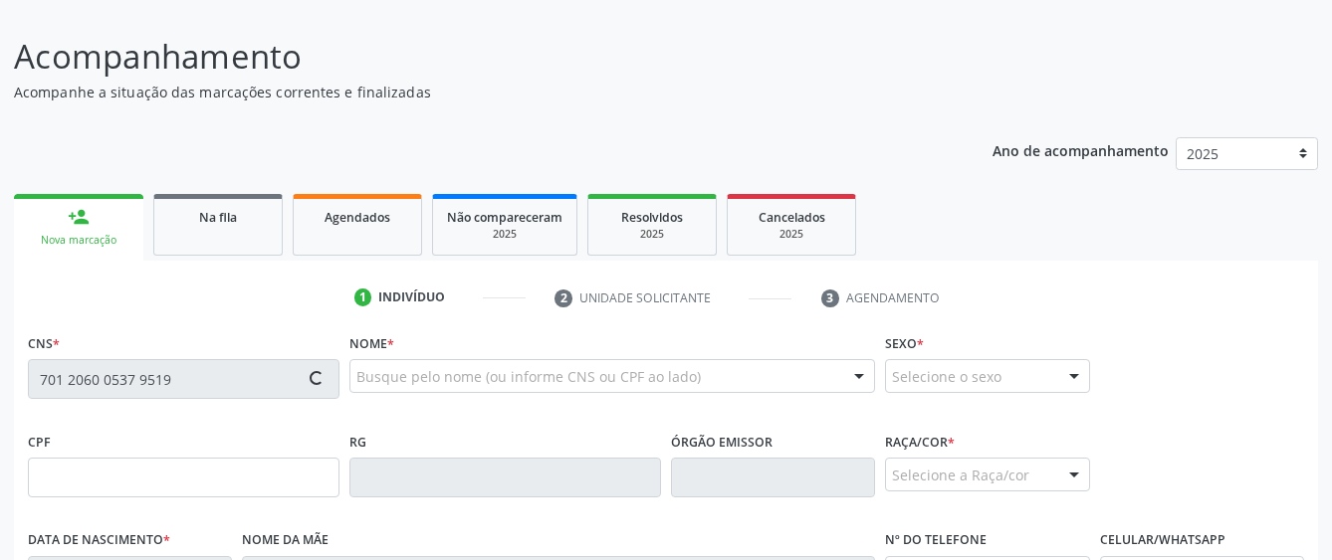
type input "1[DATE]"
type input "[PERSON_NAME]"
type input "[PHONE_NUMBER]"
type input "6"
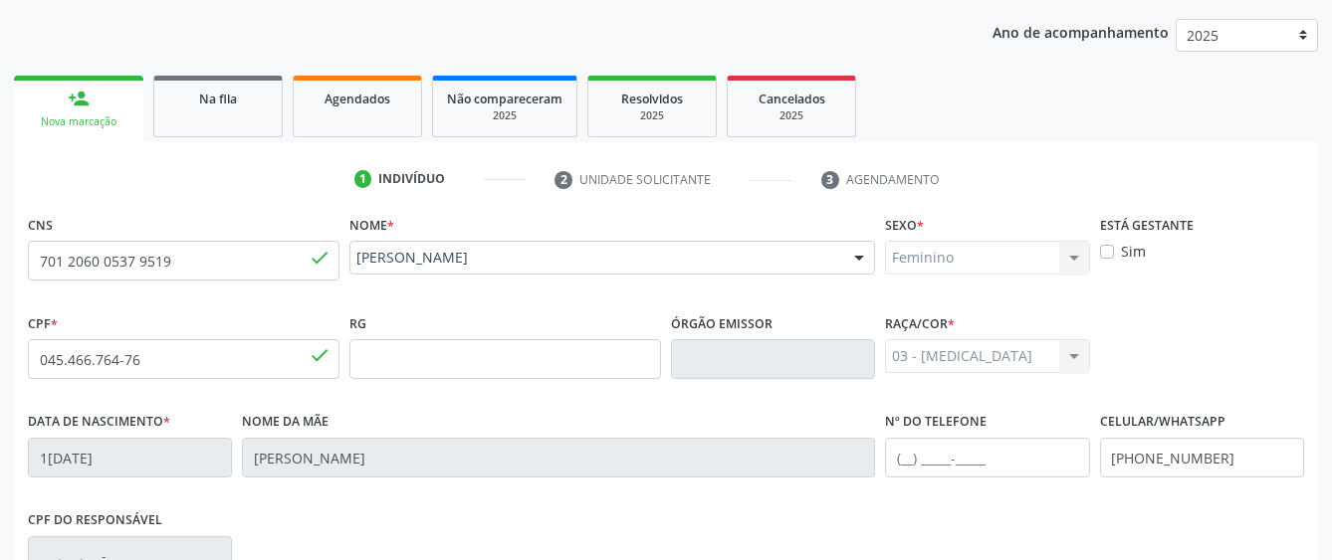
scroll to position [530, 0]
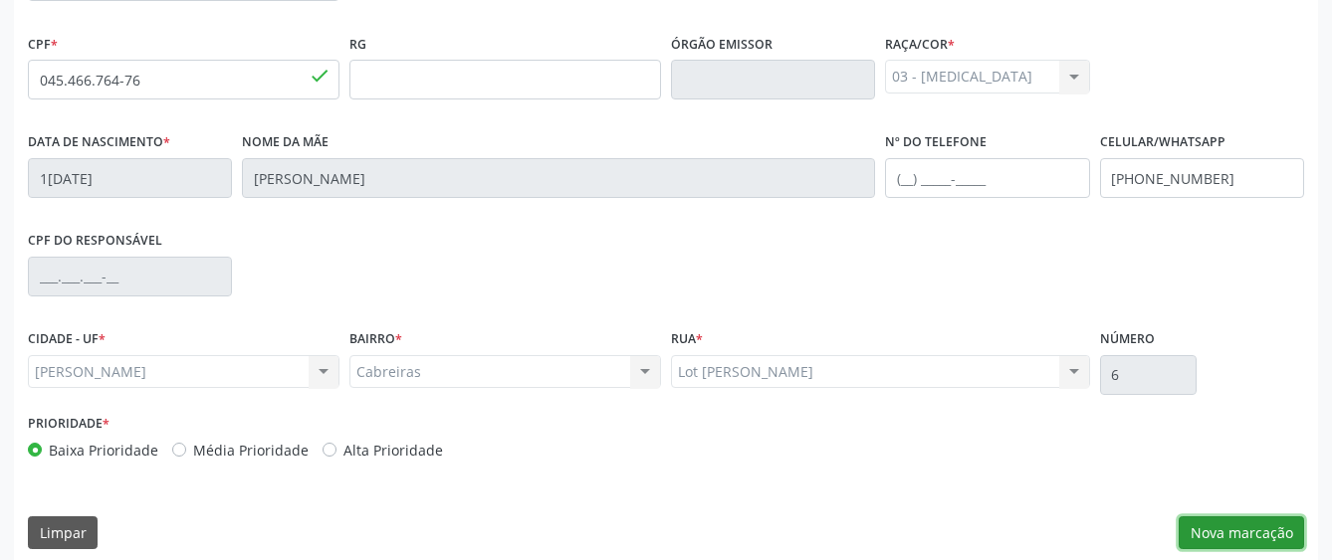
click at [1210, 531] on button "Nova marcação" at bounding box center [1241, 534] width 125 height 34
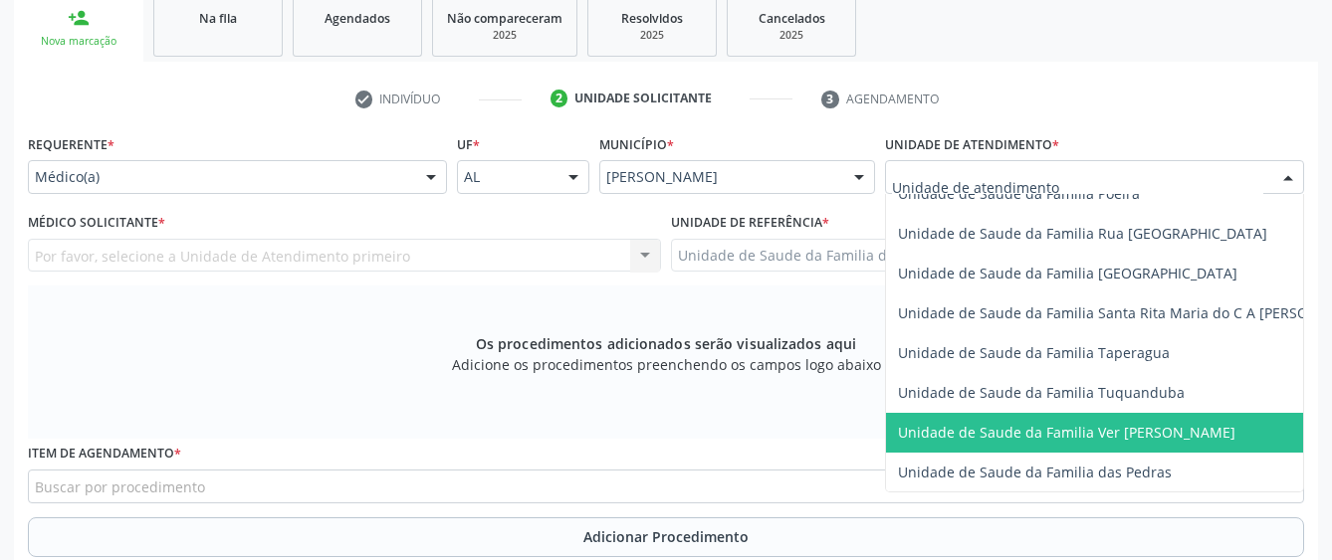
scroll to position [1394, 0]
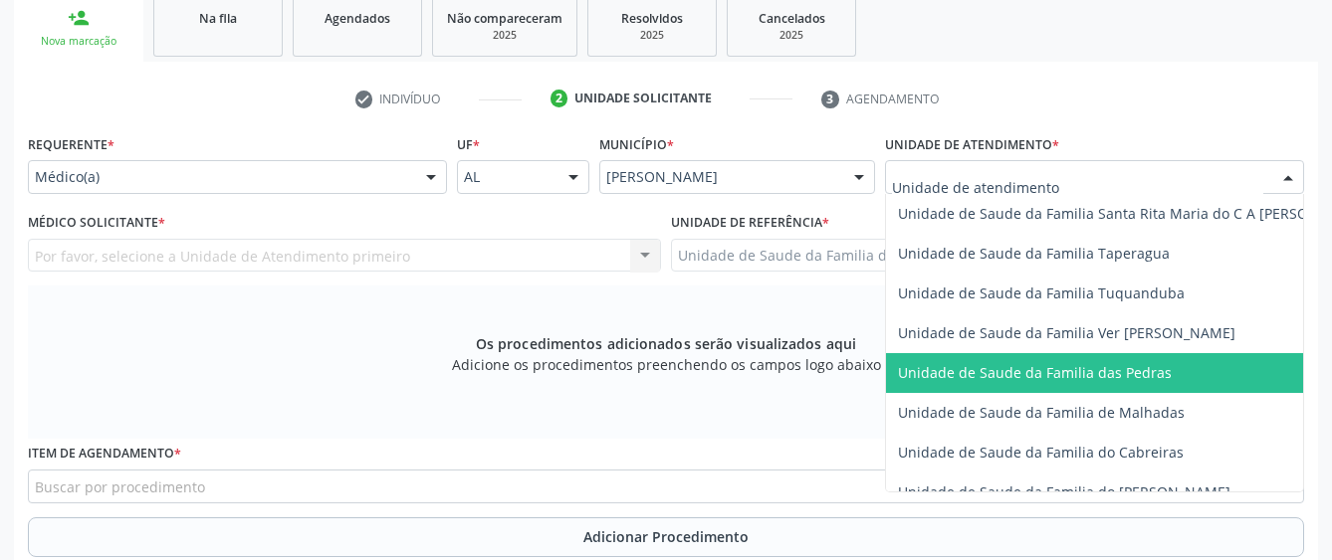
click at [1000, 366] on span "Unidade de Saude da Familia das Pedras" at bounding box center [1035, 372] width 274 height 19
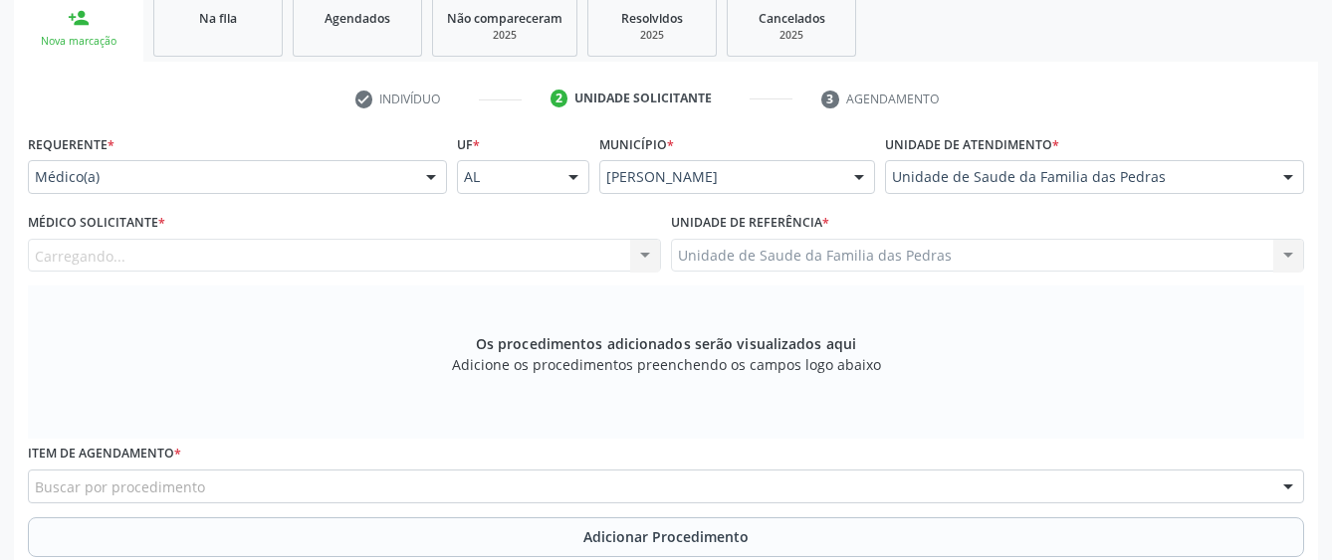
click at [574, 247] on div "Carregando... Nenhum resultado encontrado para: " " Não há nenhuma opção para s…" at bounding box center [344, 256] width 633 height 34
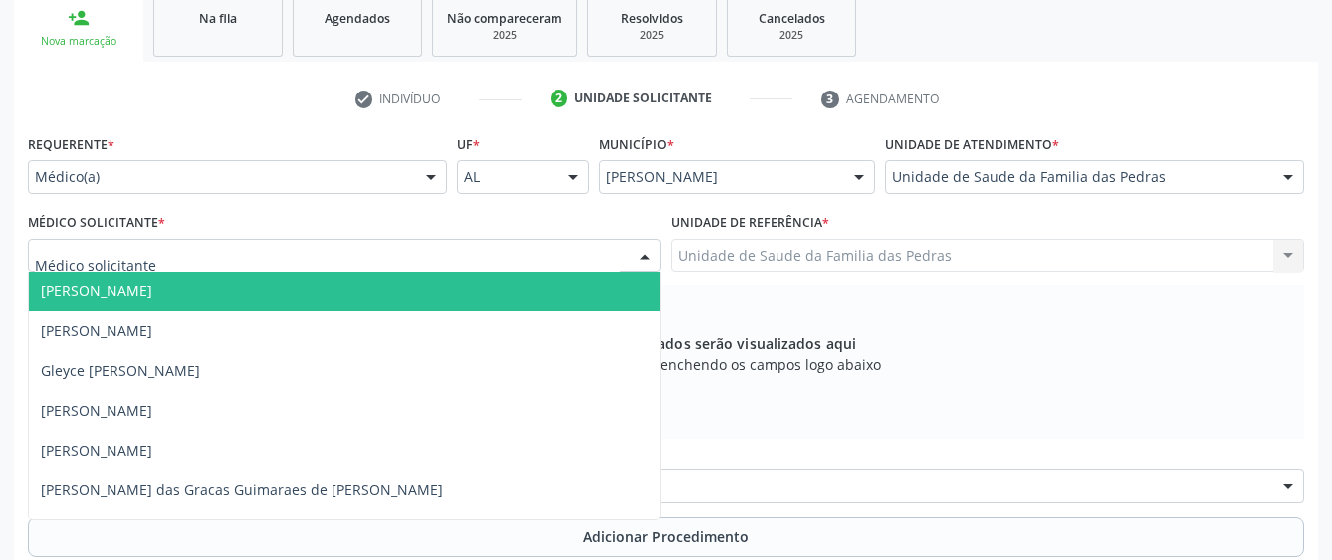
click at [553, 262] on div at bounding box center [344, 256] width 633 height 34
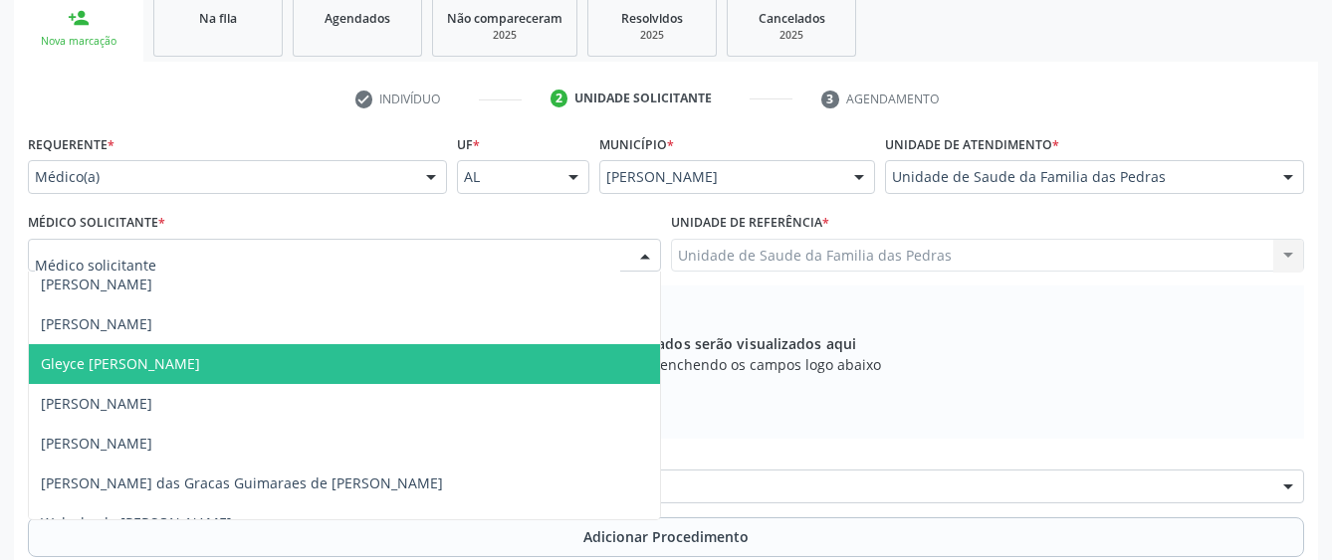
scroll to position [0, 0]
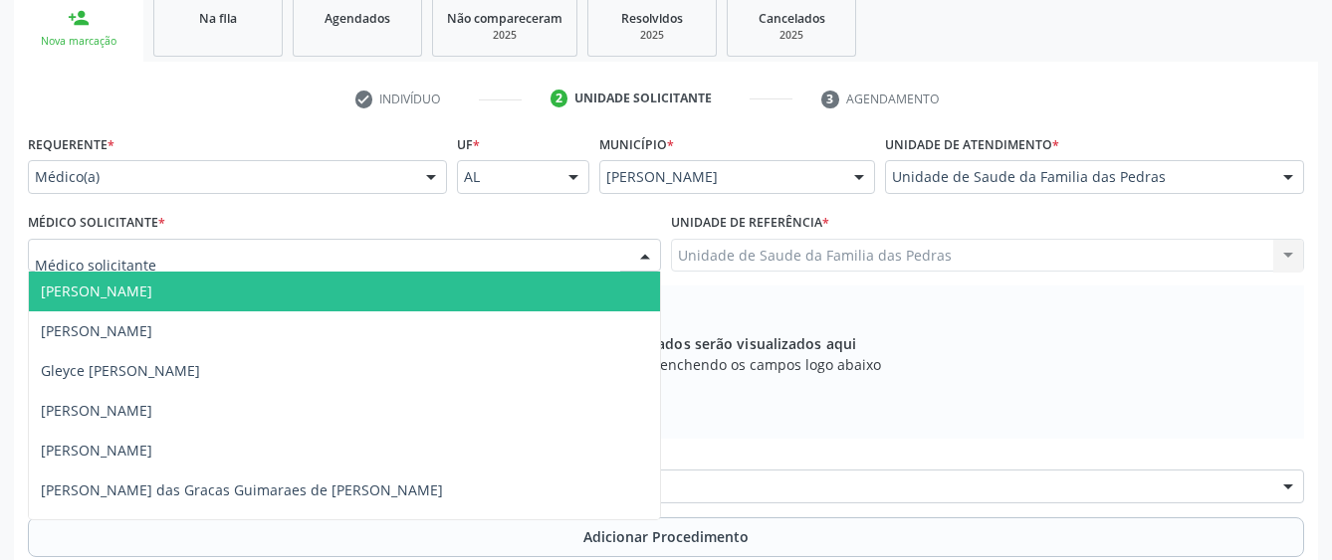
click at [531, 247] on input "text" at bounding box center [327, 266] width 585 height 40
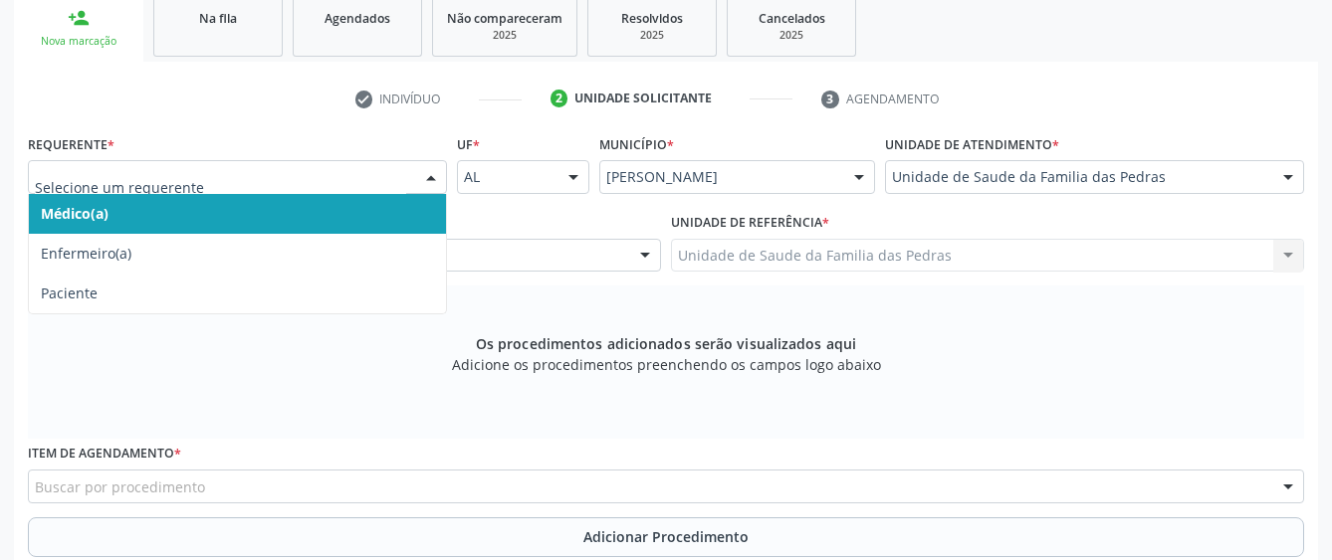
click at [438, 177] on div at bounding box center [431, 178] width 30 height 34
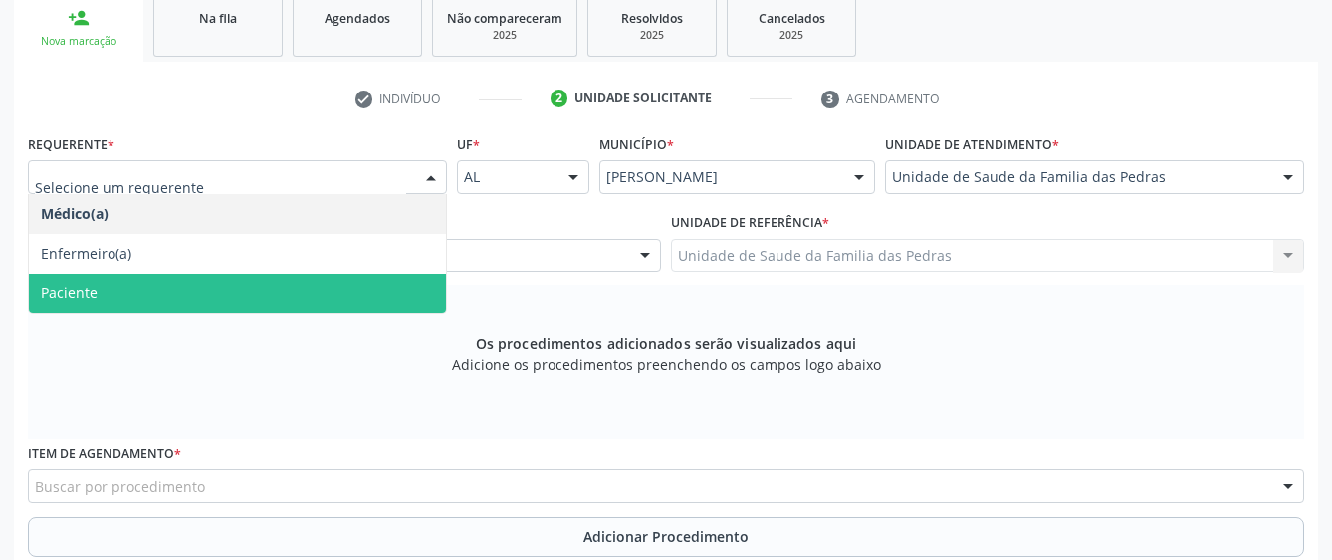
click at [371, 291] on span "Paciente" at bounding box center [237, 294] width 417 height 40
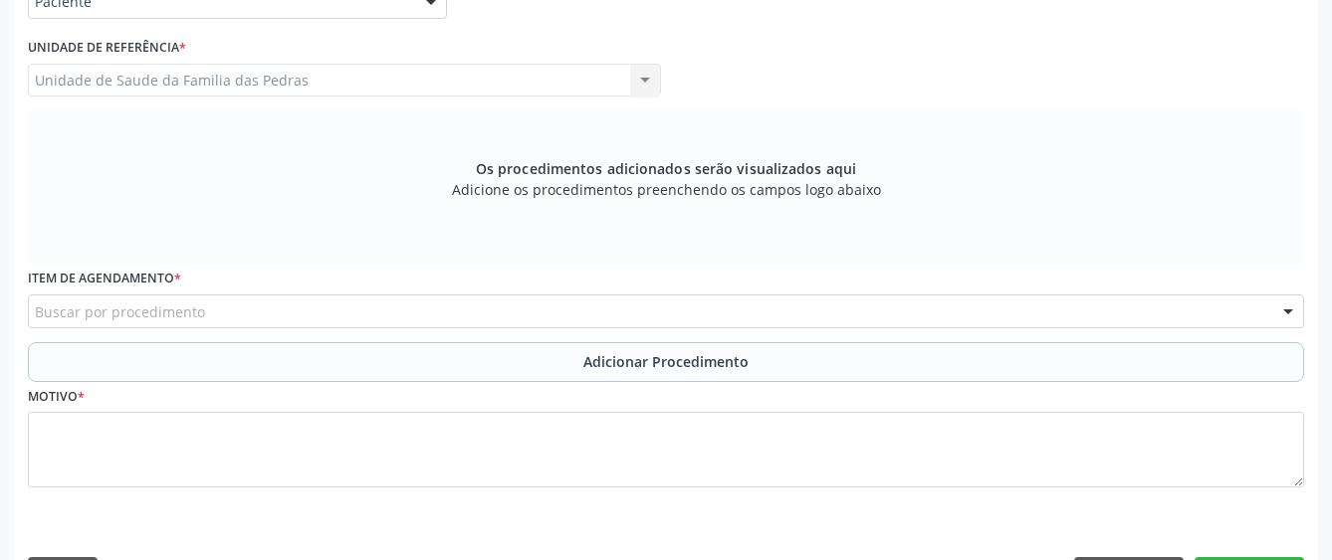
scroll to position [563, 0]
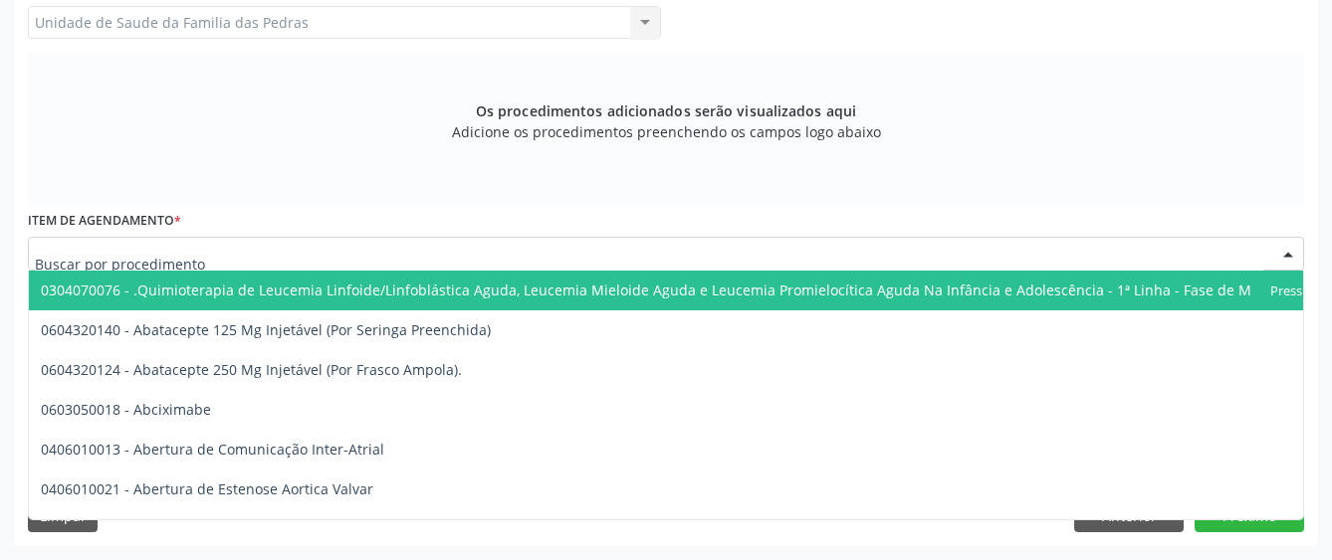
click at [399, 251] on div at bounding box center [666, 254] width 1276 height 34
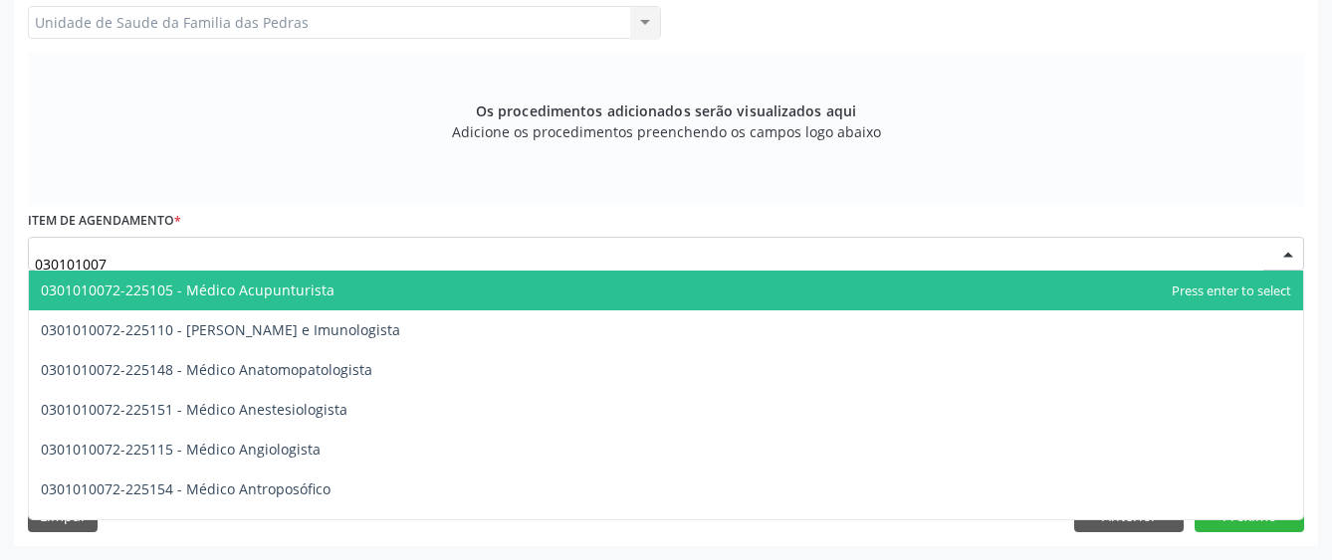
type input "0301010072"
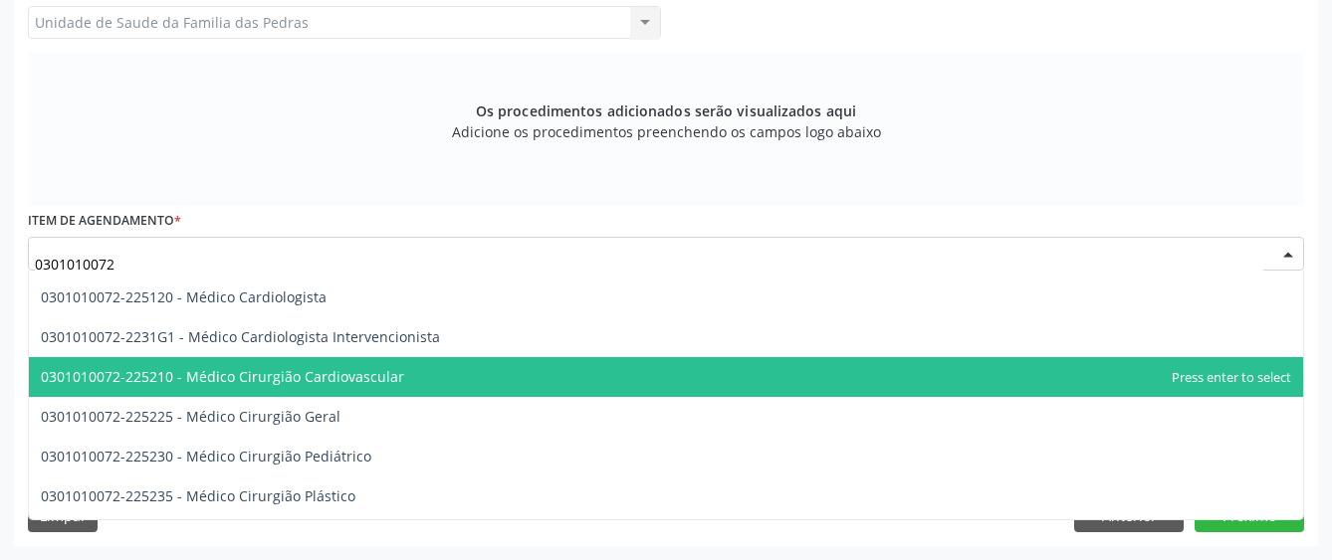
scroll to position [398, 0]
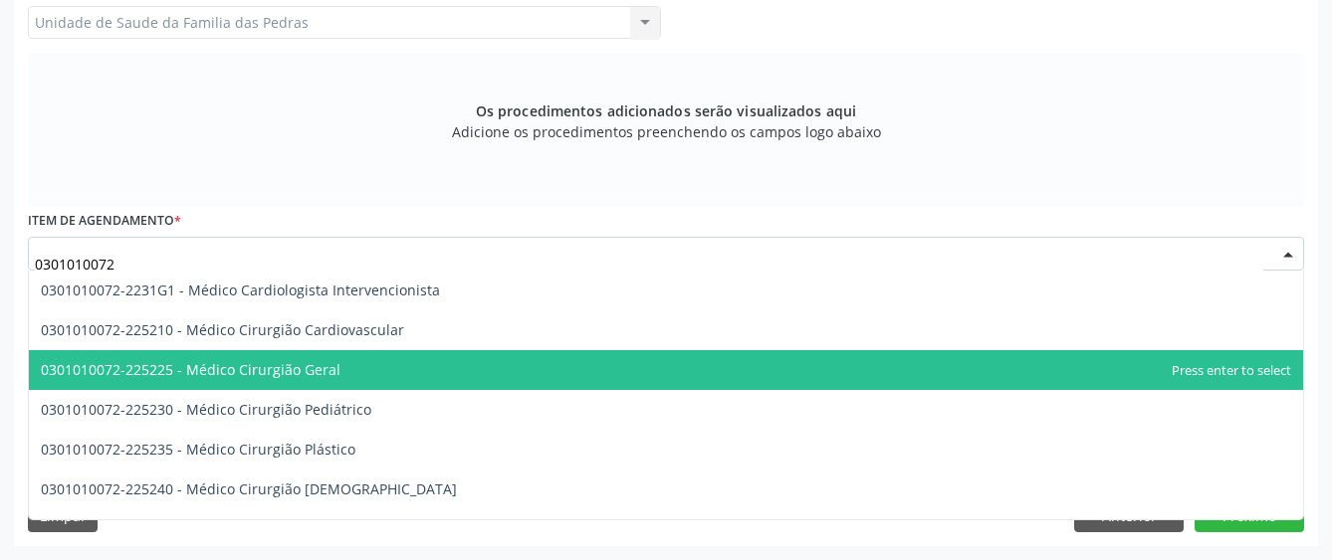
click at [439, 368] on span "0301010072-225225 - Médico Cirurgião Geral" at bounding box center [666, 370] width 1274 height 40
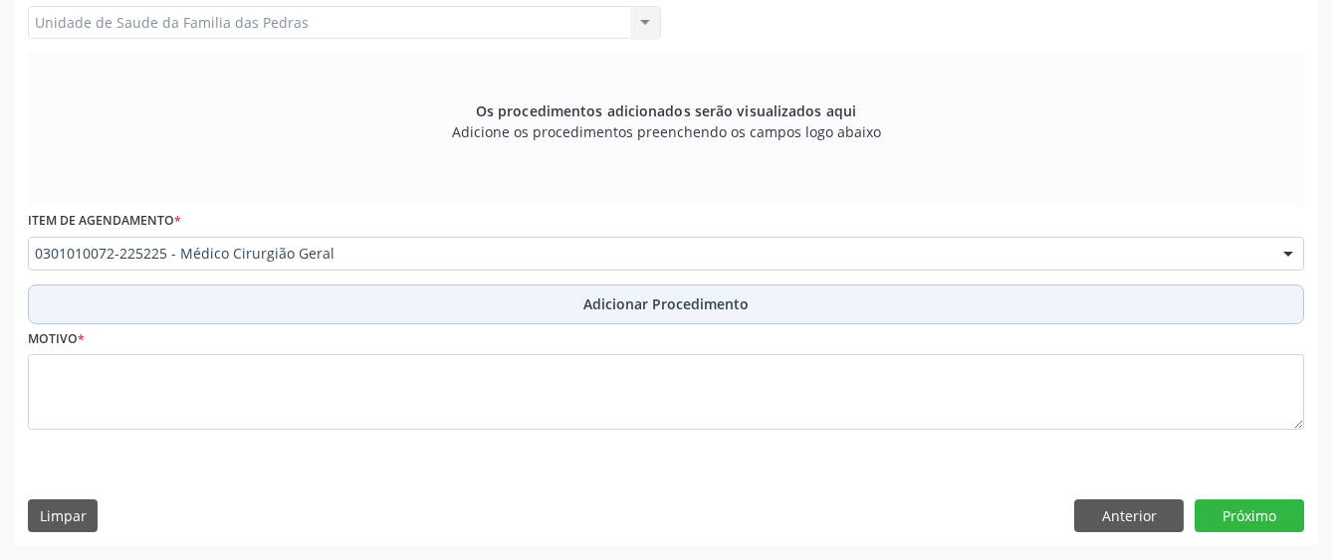
click at [455, 302] on button "Adicionar Procedimento" at bounding box center [666, 305] width 1276 height 40
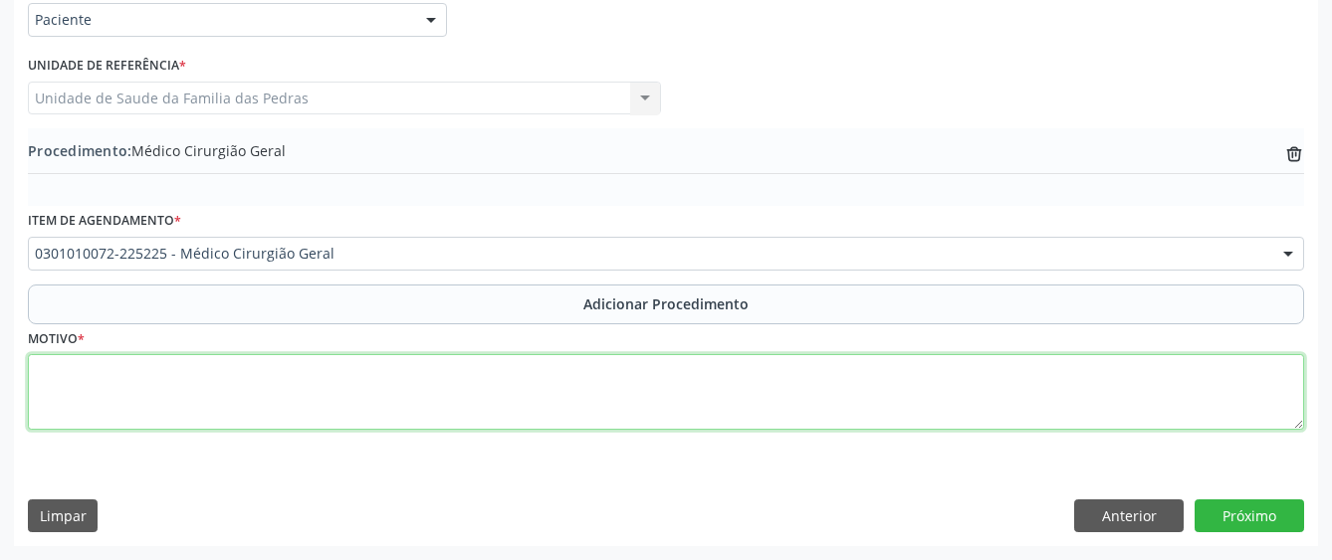
click at [400, 422] on textarea at bounding box center [666, 392] width 1276 height 76
click at [37, 374] on textarea "CIRURGIÃO GINECOLÓGICO" at bounding box center [666, 392] width 1276 height 76
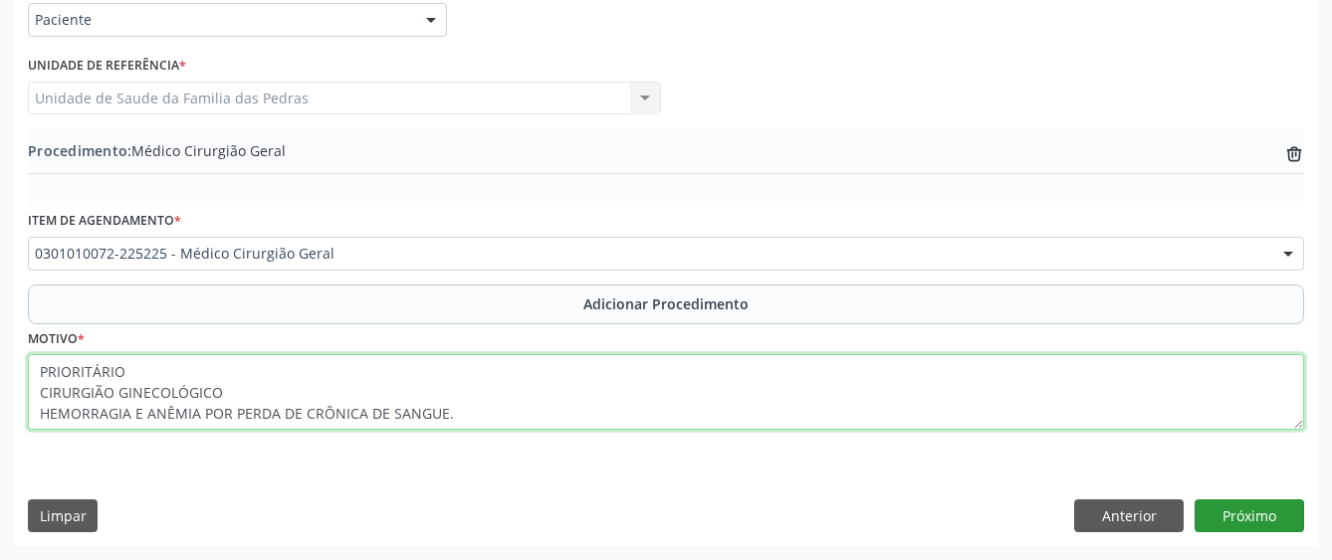
type textarea "PRIORITÁRIO CIRURGIÃO GINECOLÓGICO HEMORRAGIA E ANÊMIA POR PERDA DE CRÔNICA DE …"
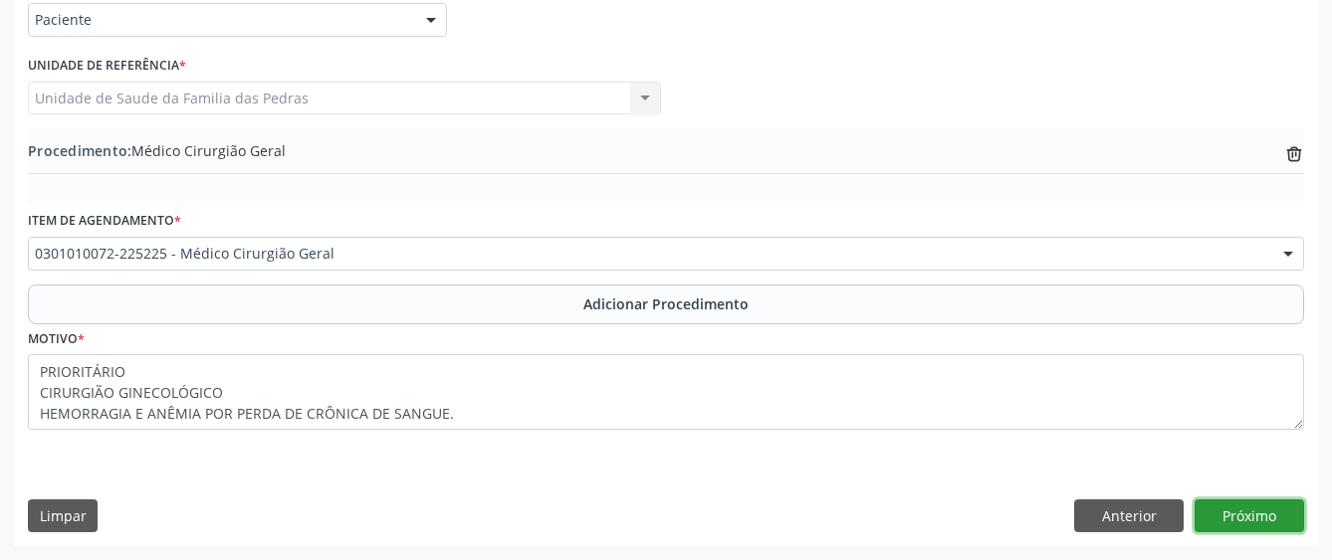
click at [1264, 515] on button "Próximo" at bounding box center [1248, 517] width 109 height 34
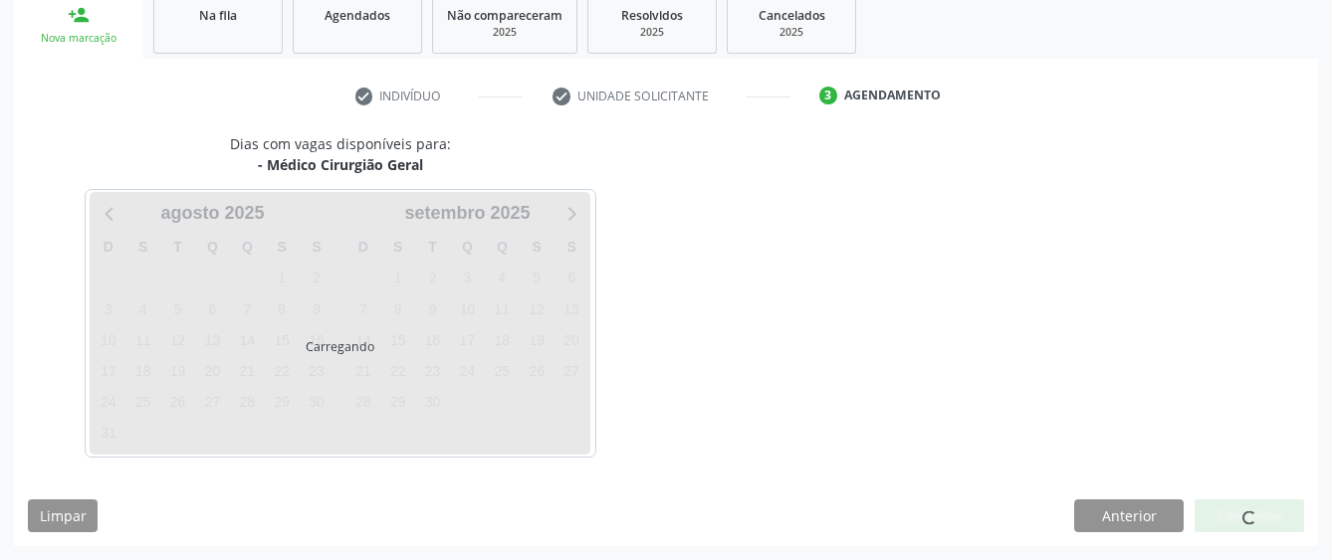
scroll to position [392, 0]
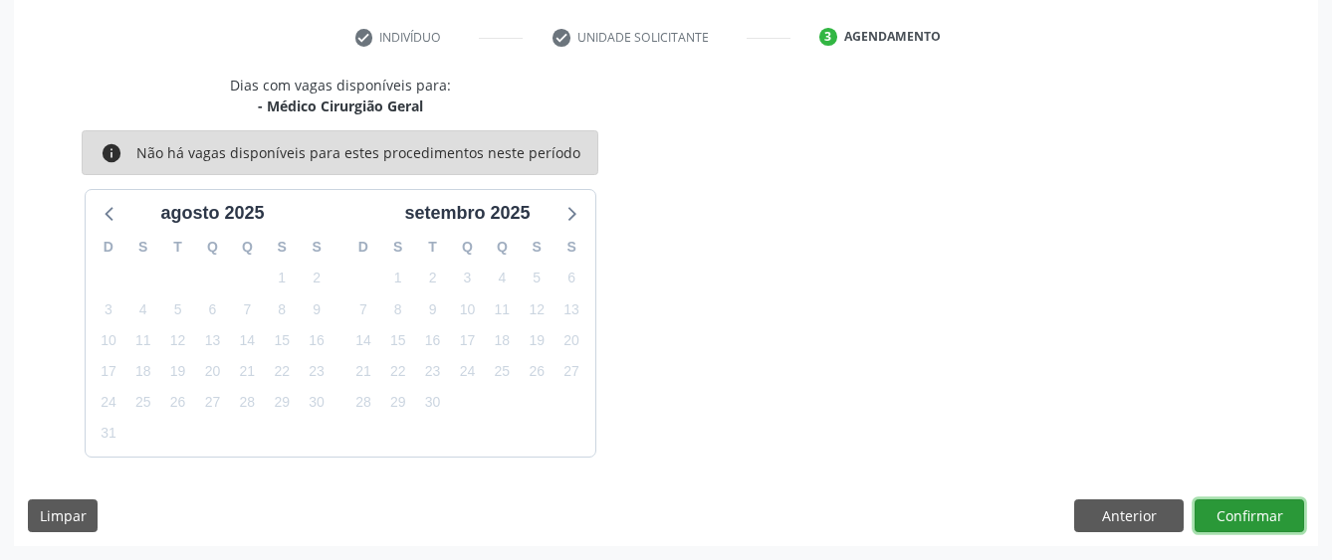
click at [1244, 510] on button "Confirmar" at bounding box center [1248, 517] width 109 height 34
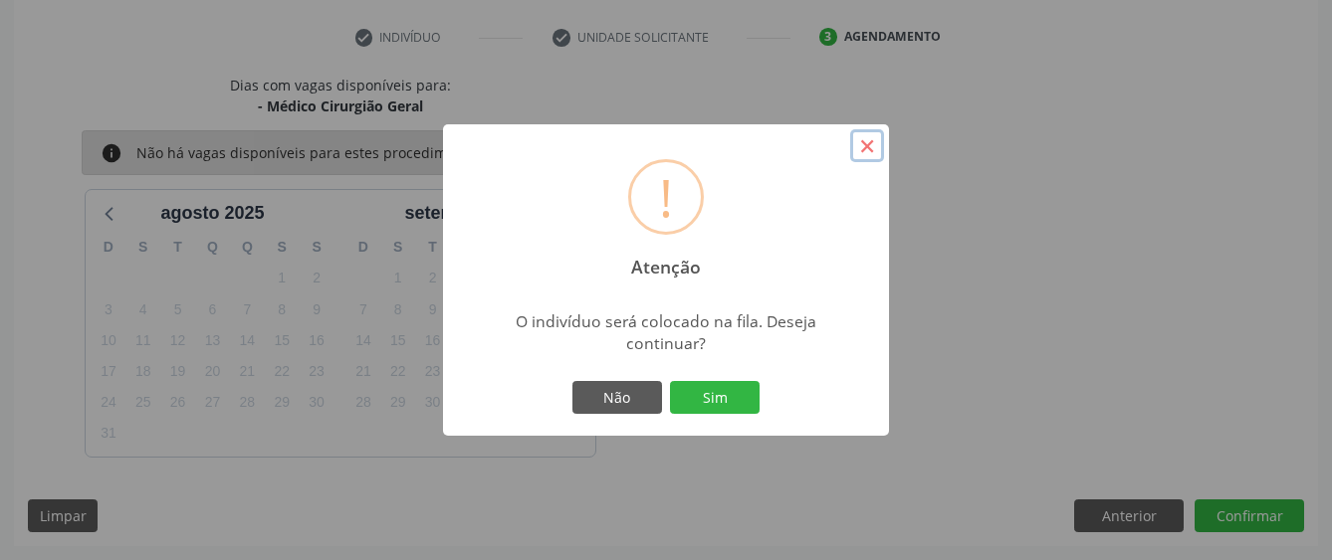
click at [871, 146] on button "×" at bounding box center [867, 146] width 34 height 34
